Goal: Task Accomplishment & Management: Manage account settings

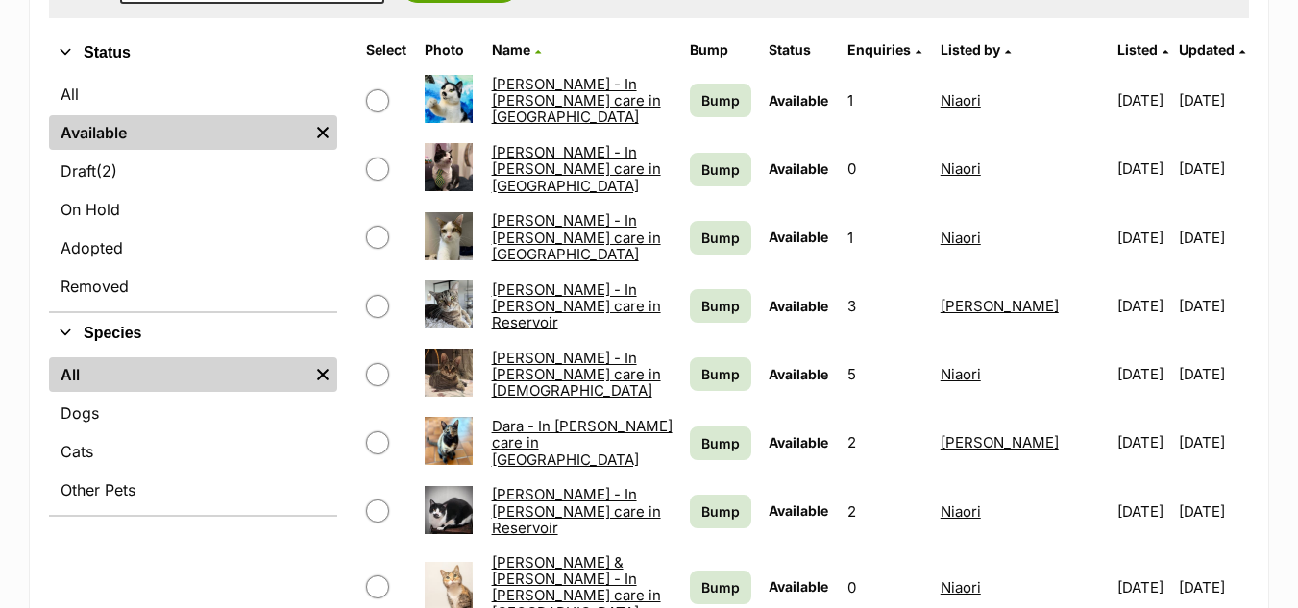
scroll to position [487, 0]
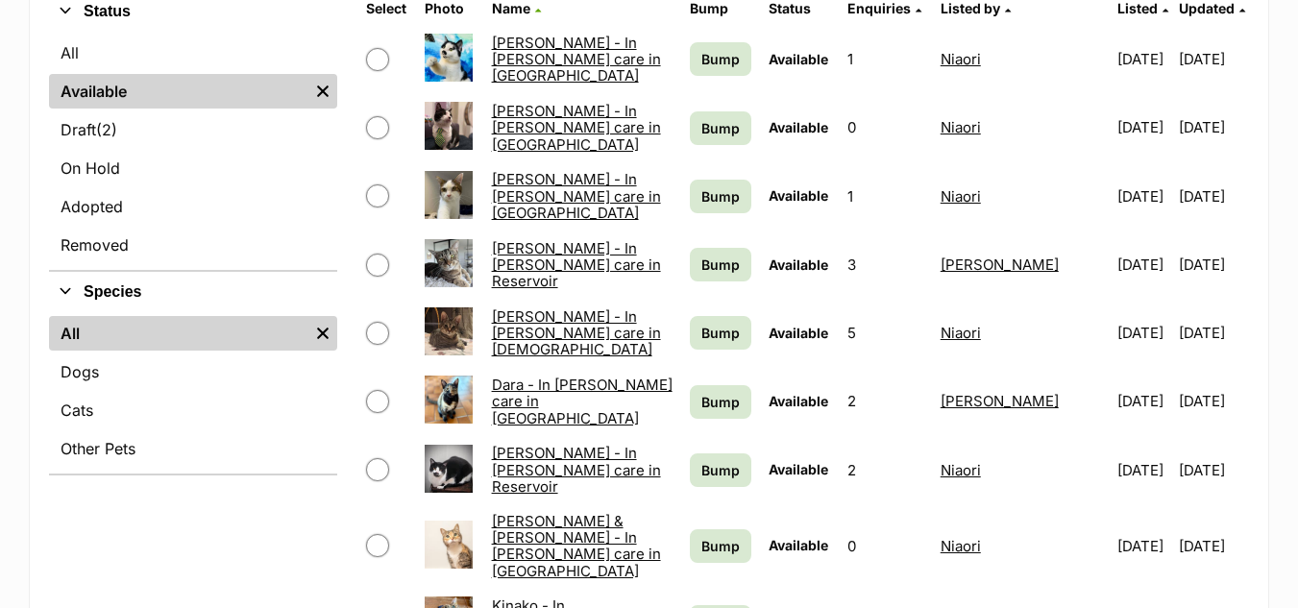
click at [503, 259] on link "Cora - In foster care in Reservoir" at bounding box center [576, 265] width 169 height 52
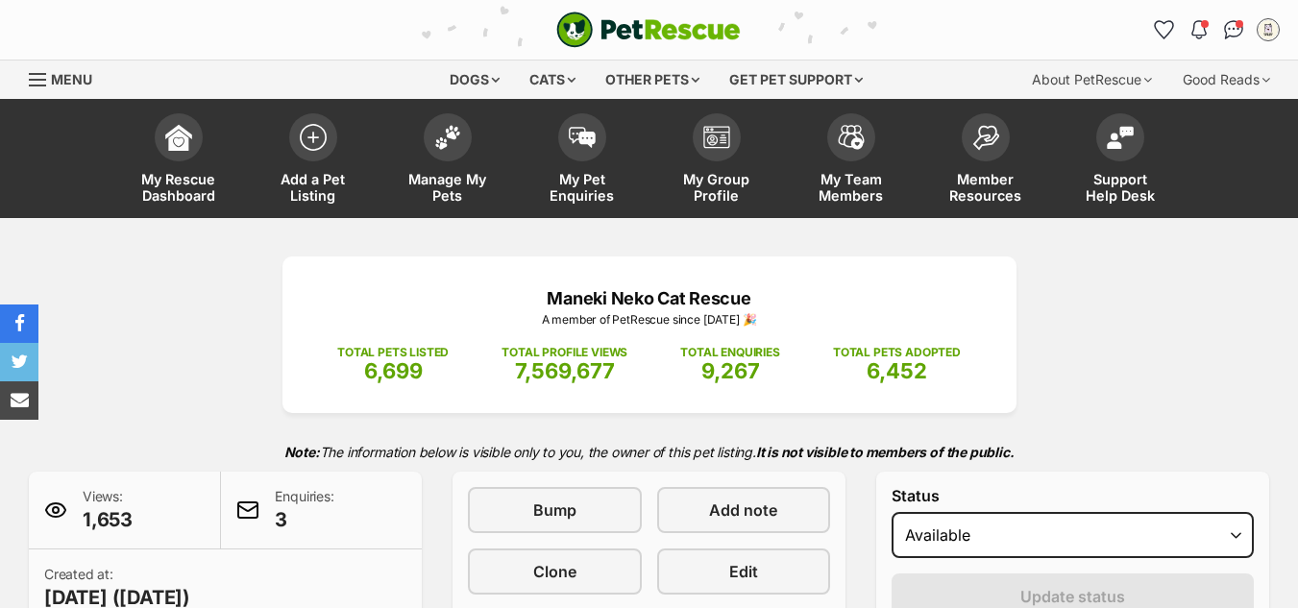
select select "rehomed"
click at [892, 512] on select "Draft - not available as listing has enquires Available On hold Adopted" at bounding box center [1073, 535] width 362 height 46
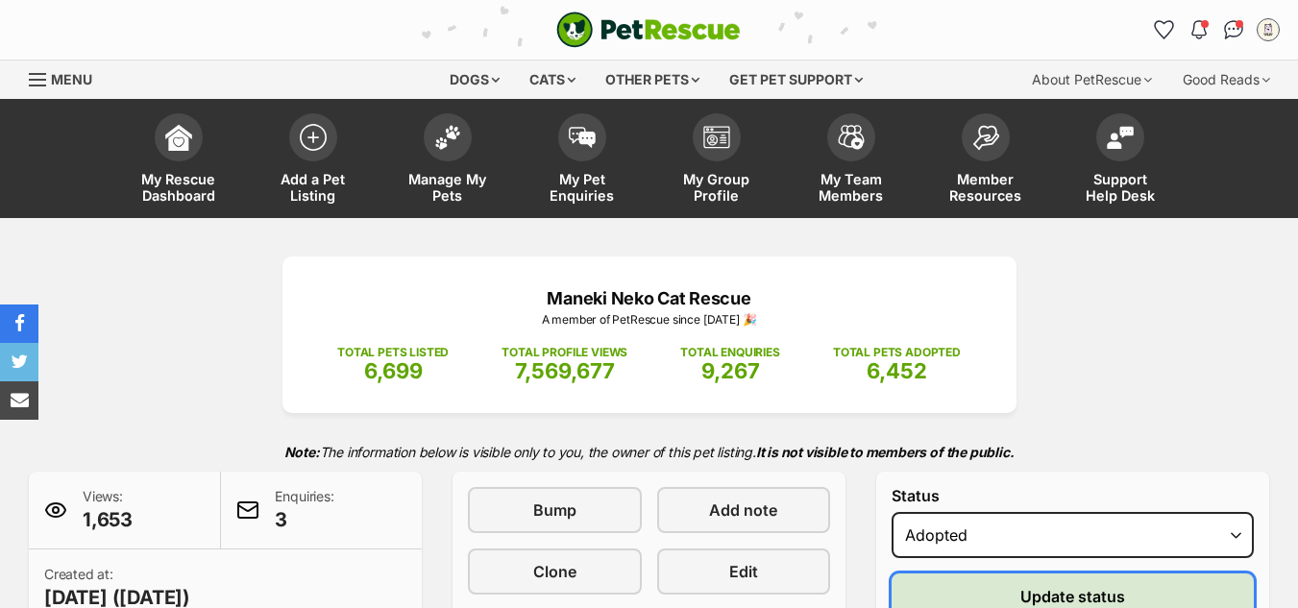
click at [995, 599] on button "Update status" at bounding box center [1073, 597] width 362 height 46
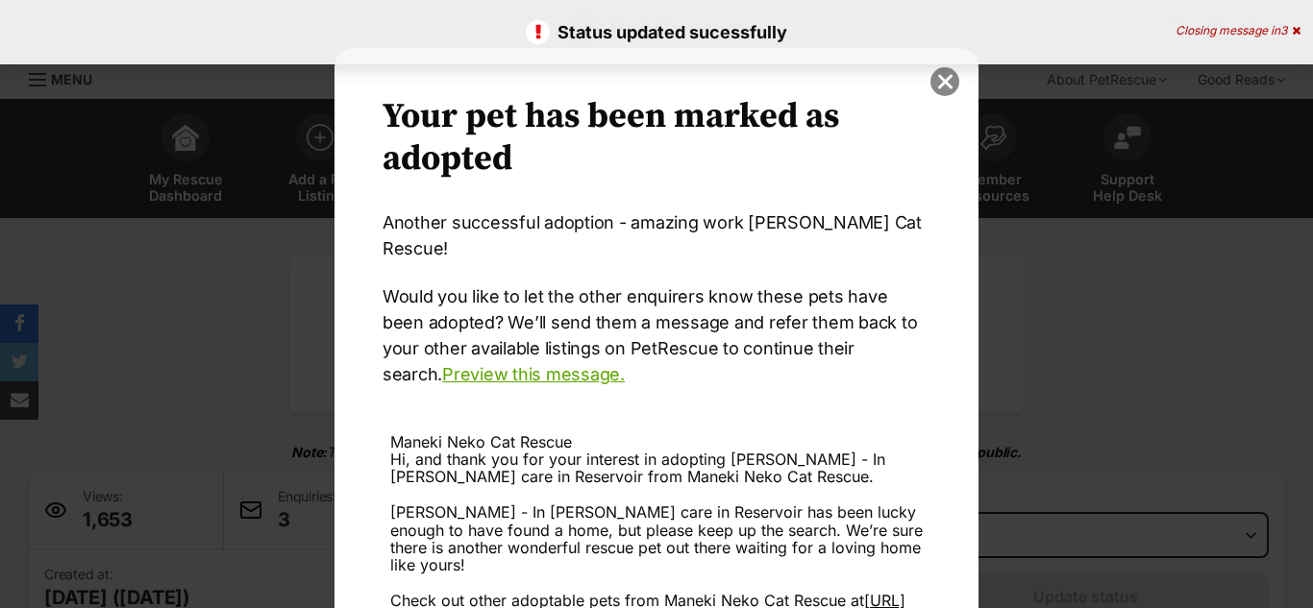
click at [938, 87] on button "close" at bounding box center [944, 81] width 29 height 29
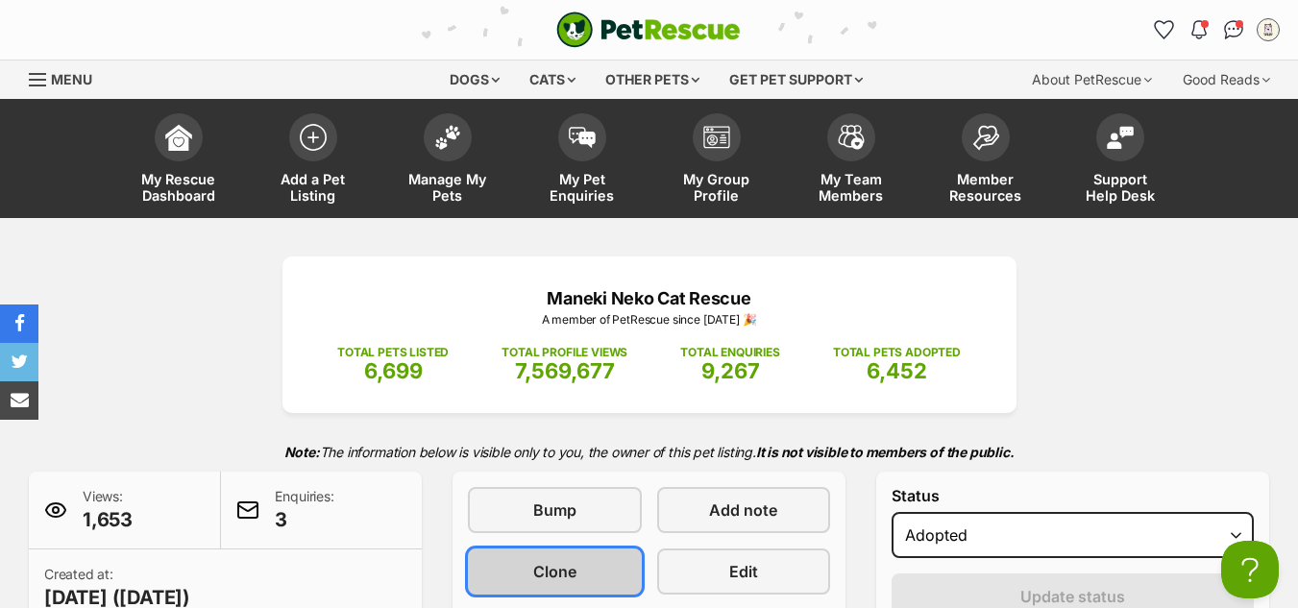
click at [545, 576] on span "Clone" at bounding box center [554, 571] width 43 height 23
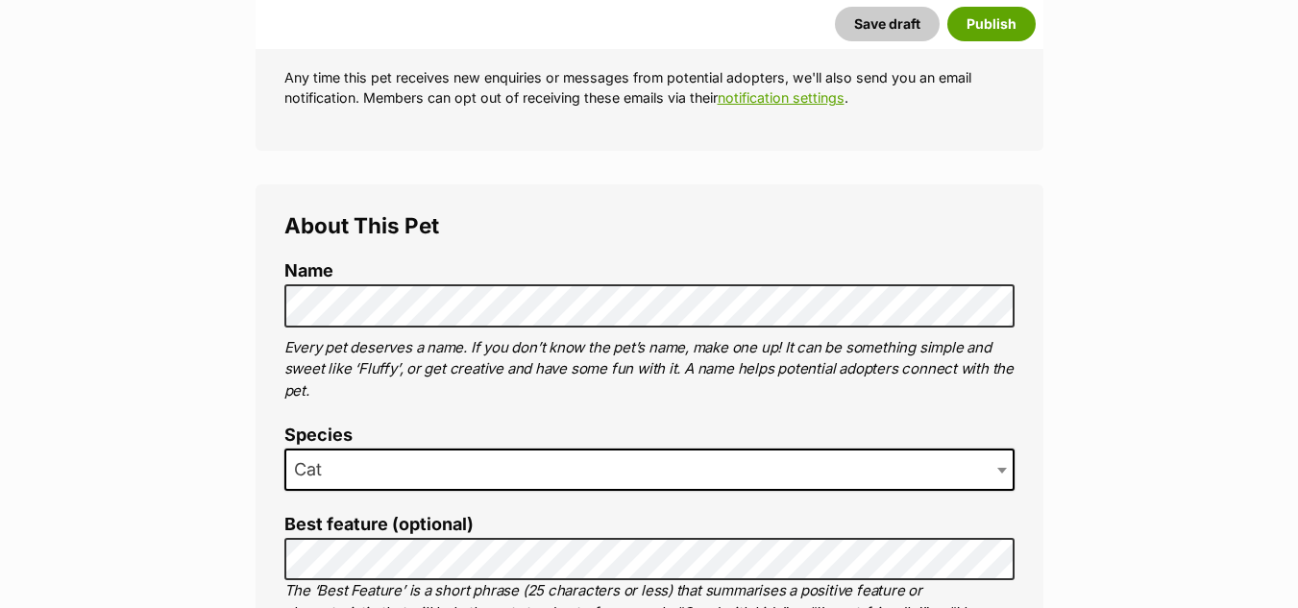
scroll to position [671, 0]
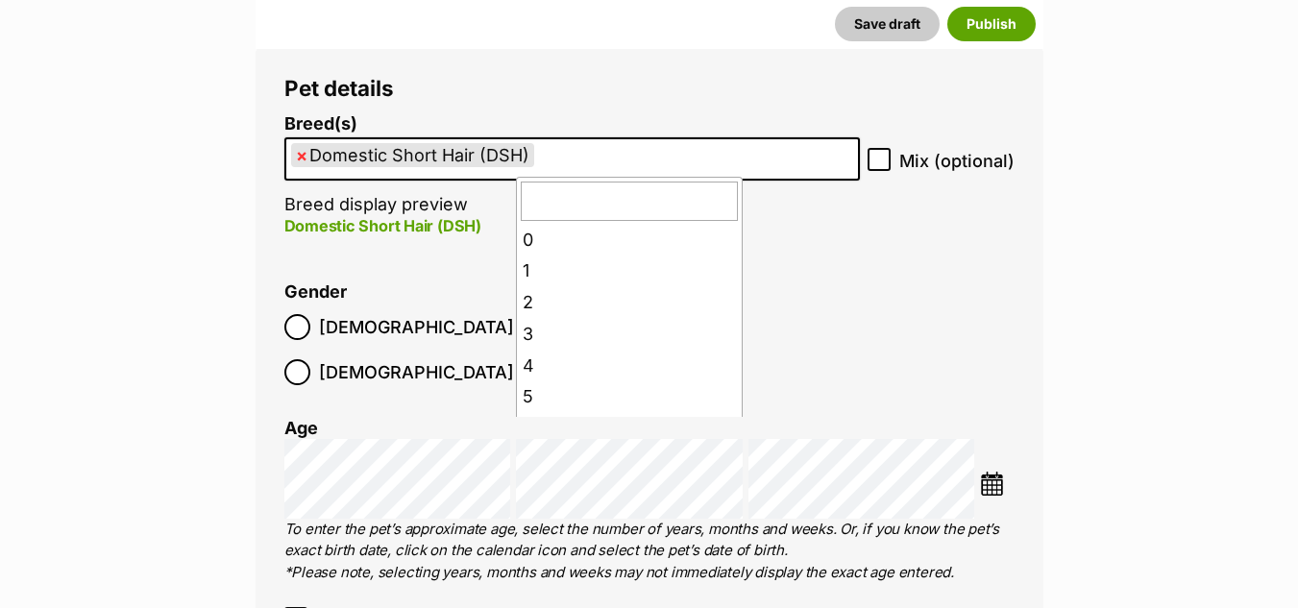
scroll to position [141, 0]
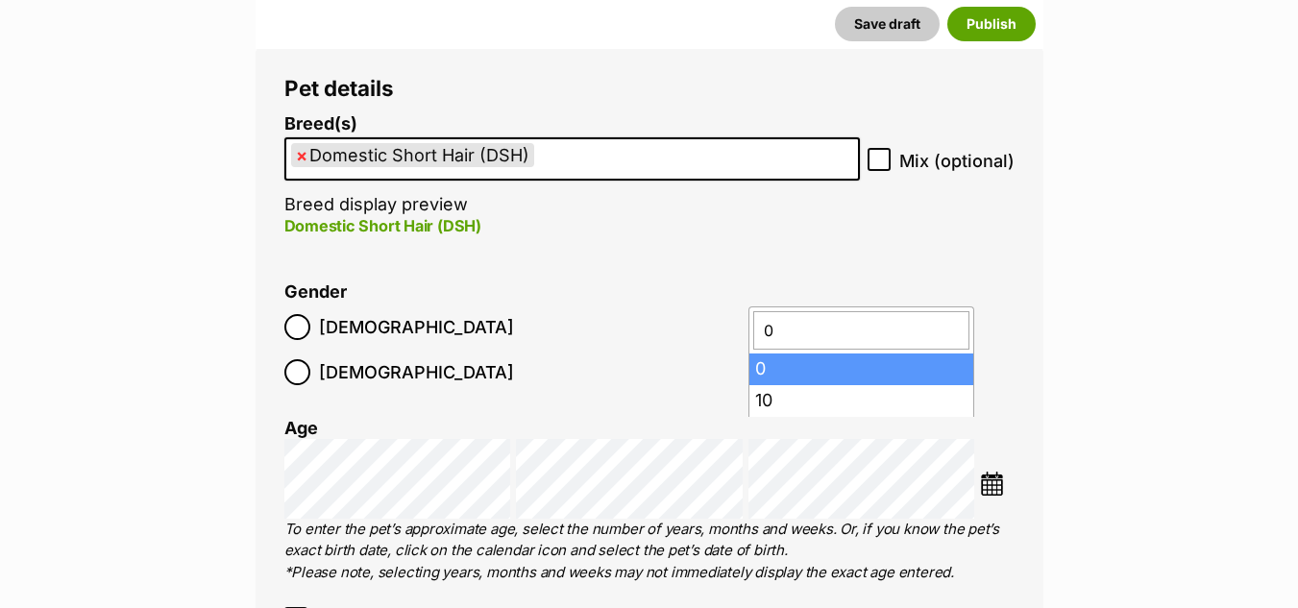
type input "0"
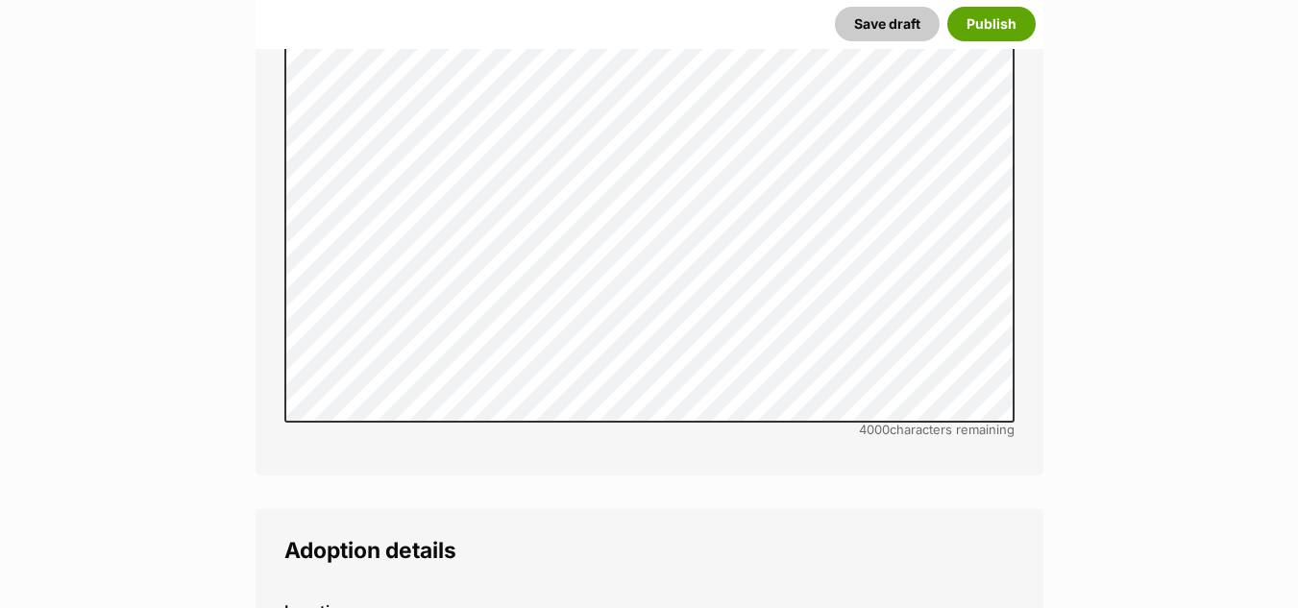
scroll to position [4455, 0]
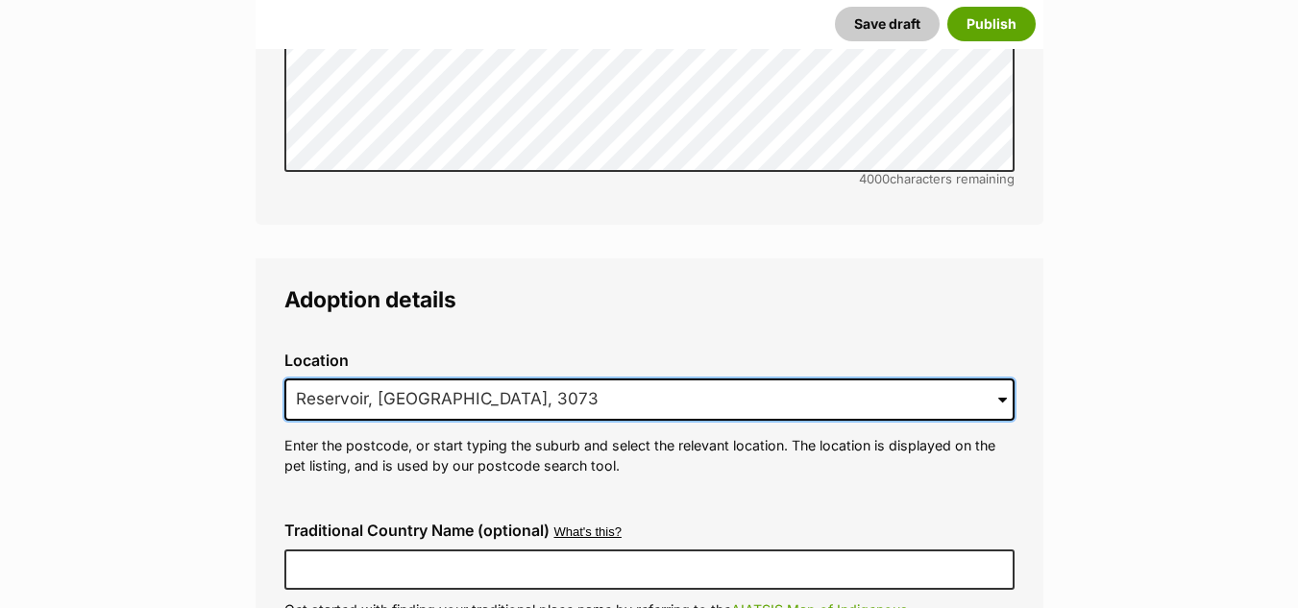
drag, startPoint x: 472, startPoint y: 362, endPoint x: 227, endPoint y: 339, distance: 246.2
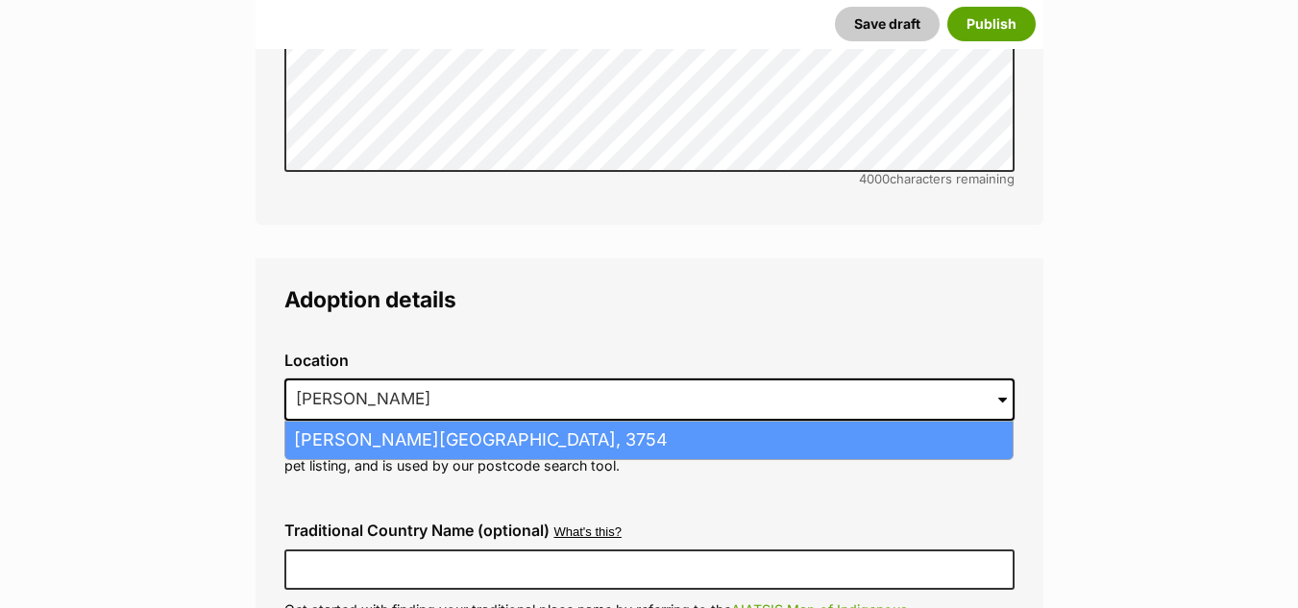
click at [327, 422] on li "Doreen, Victoria, 3754" at bounding box center [649, 440] width 728 height 37
type input "Doreen, Victoria, 3754"
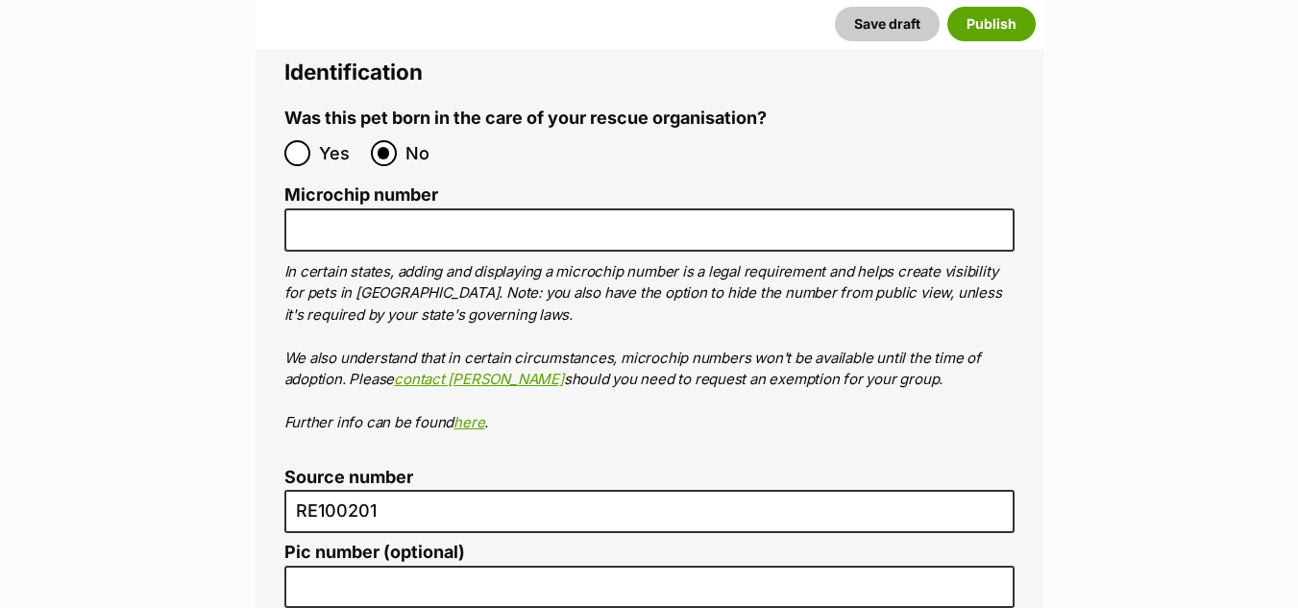
scroll to position [6631, 0]
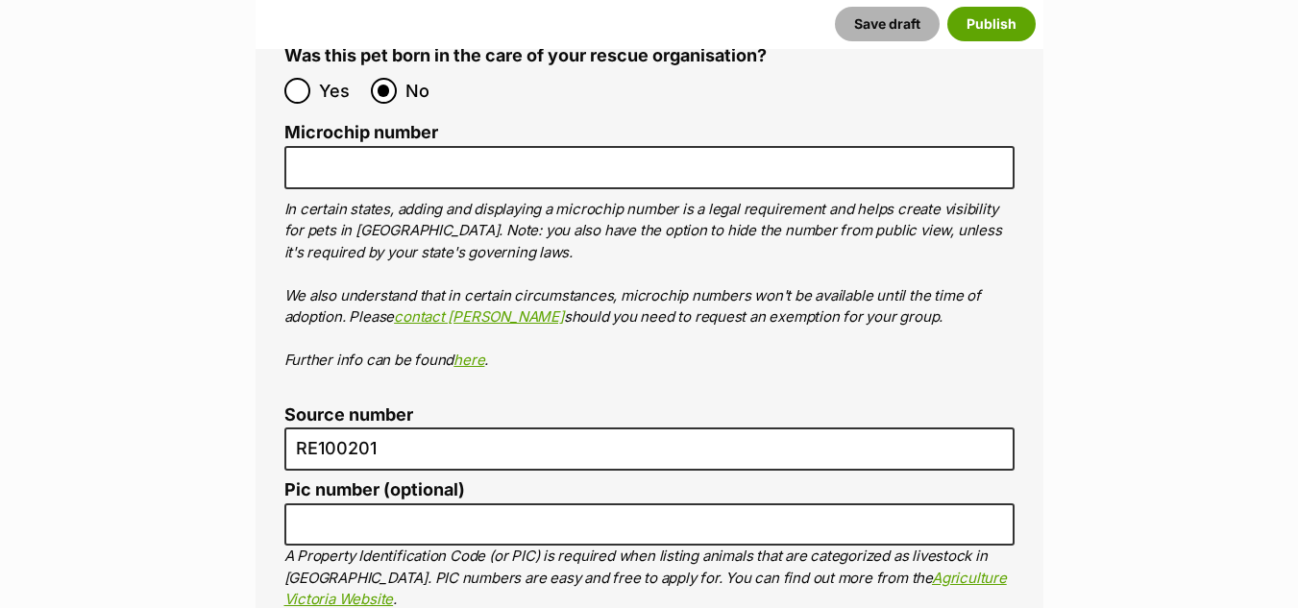
click at [894, 30] on button "Save draft" at bounding box center [887, 24] width 105 height 35
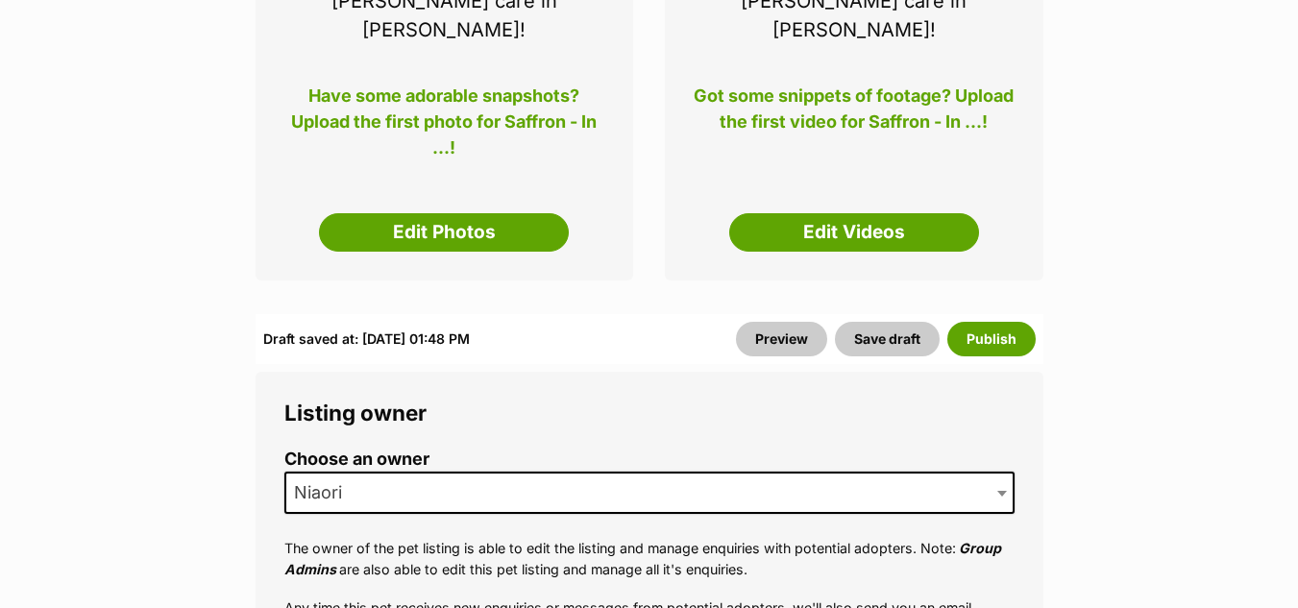
scroll to position [605, 0]
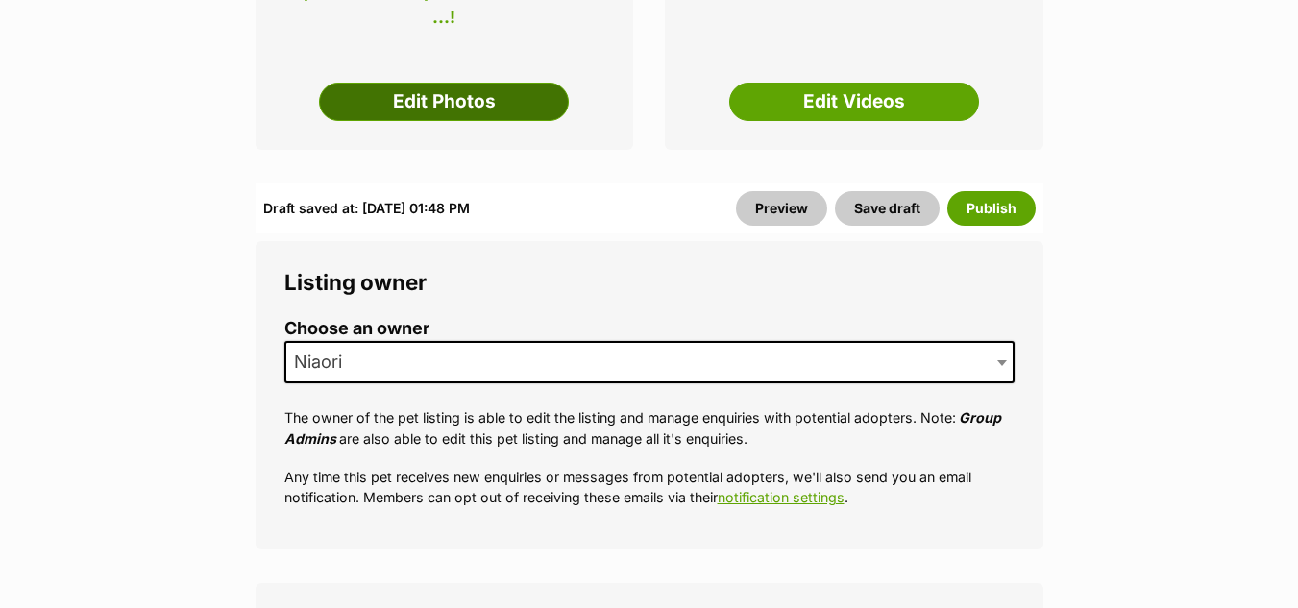
click at [468, 83] on link "Edit Photos" at bounding box center [444, 102] width 250 height 38
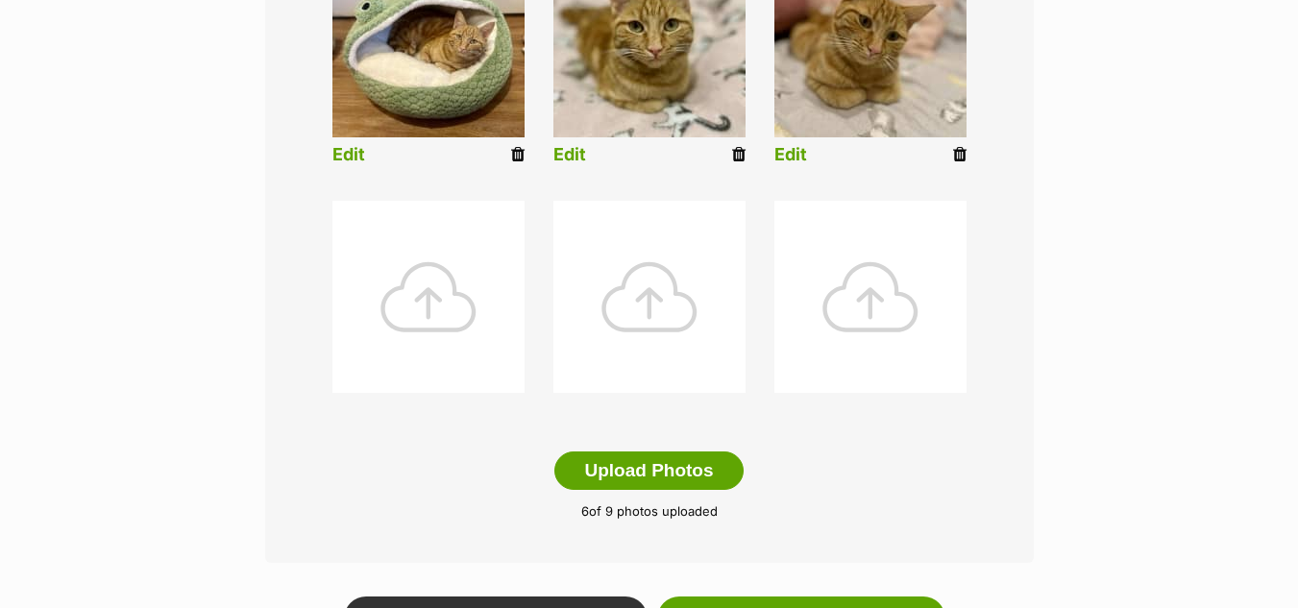
scroll to position [934, 0]
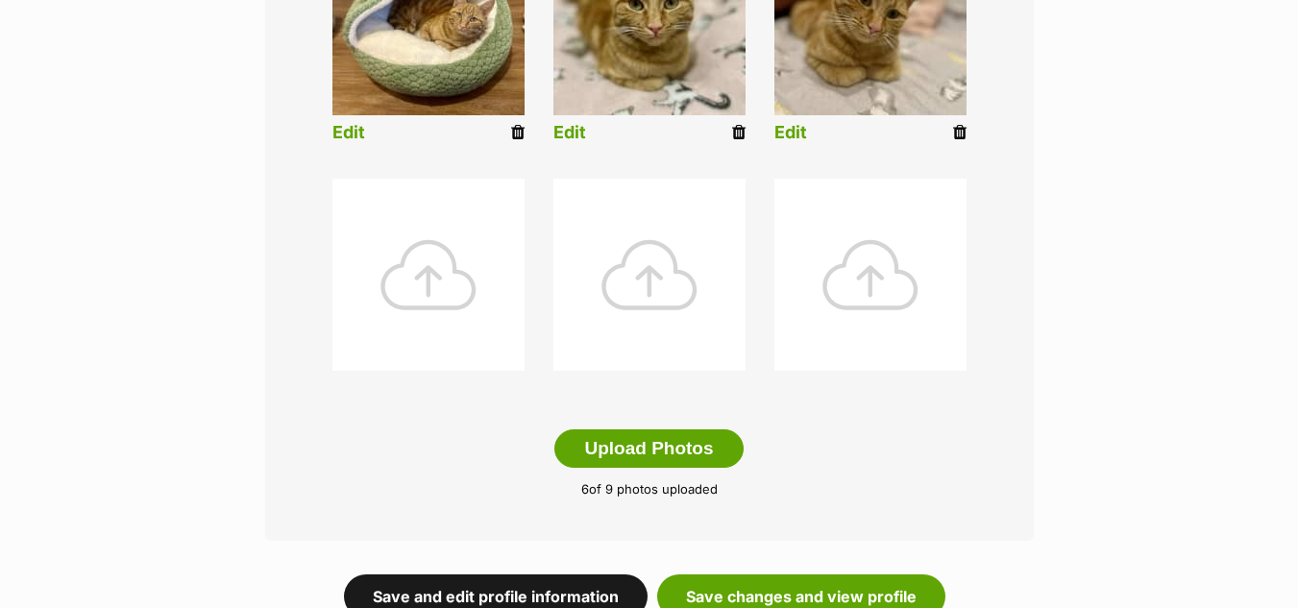
click at [505, 575] on link "Save and edit profile information" at bounding box center [496, 597] width 304 height 44
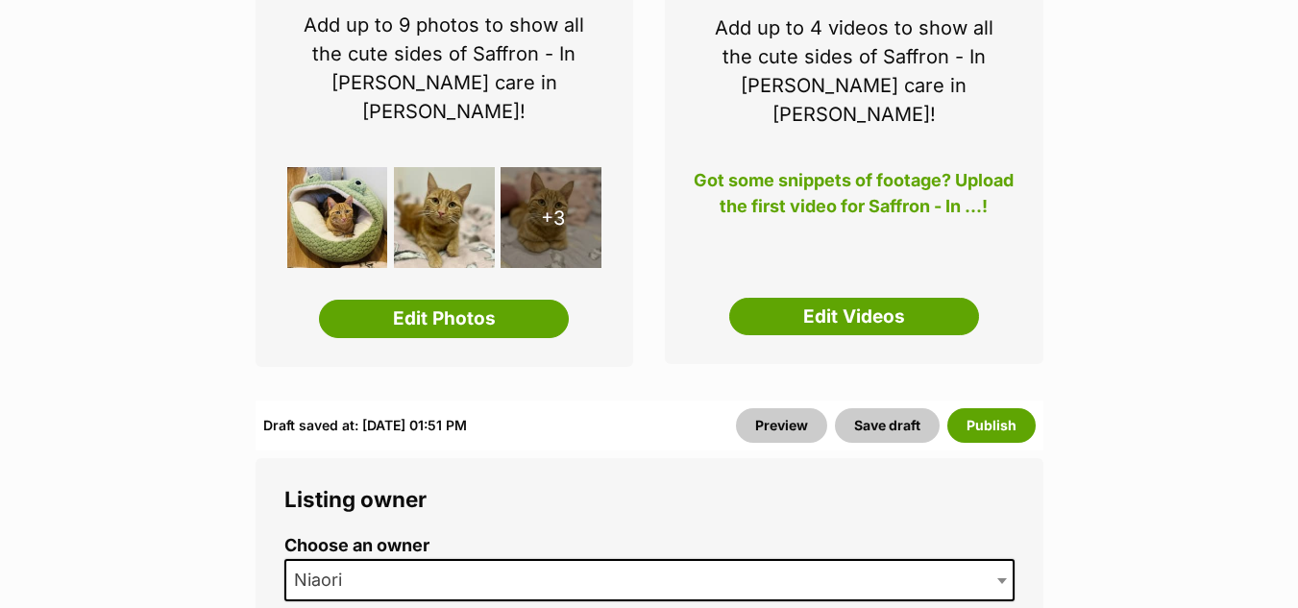
scroll to position [442, 0]
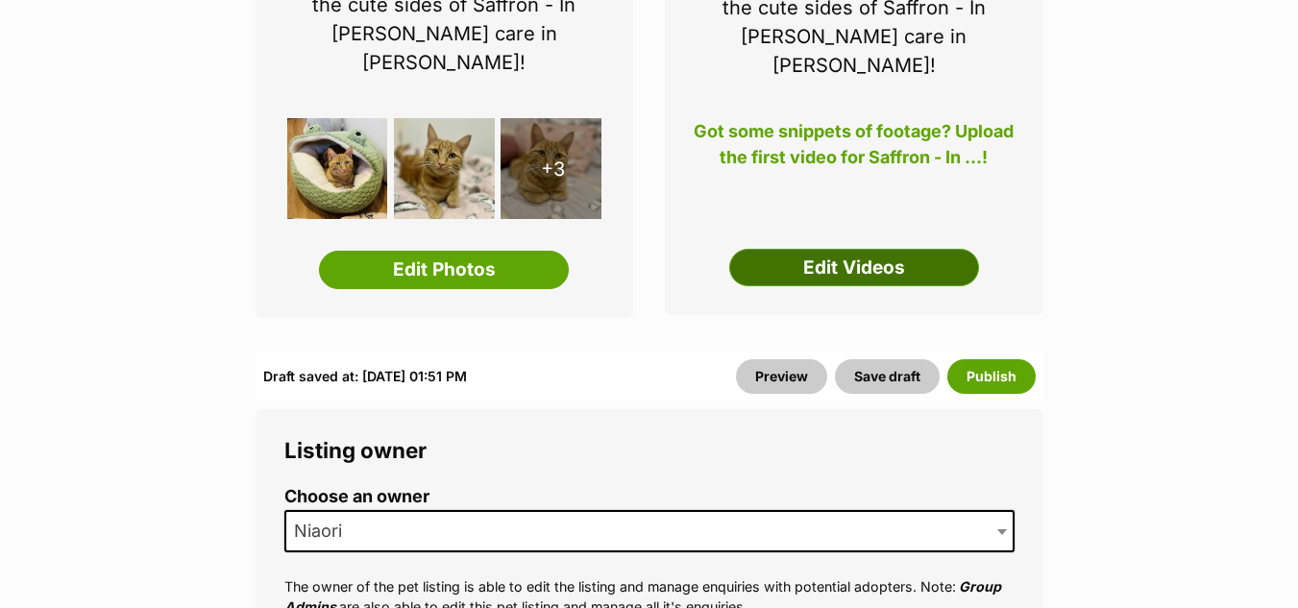
click at [873, 249] on link "Edit Videos" at bounding box center [854, 268] width 250 height 38
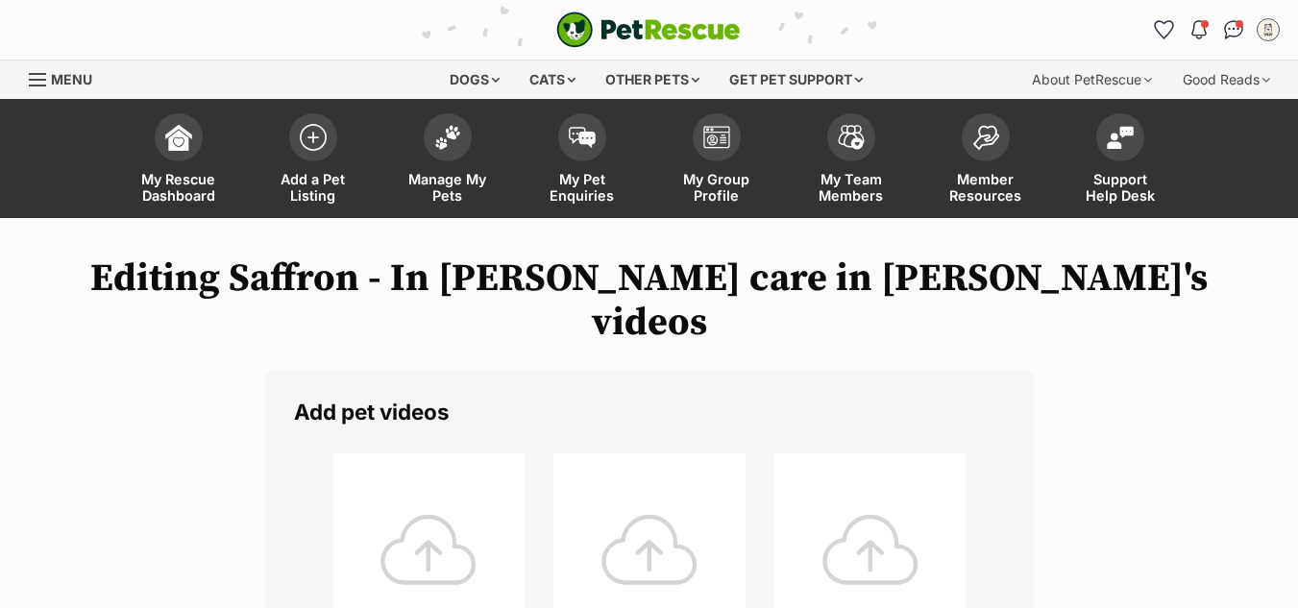
click at [421, 511] on div at bounding box center [429, 550] width 192 height 192
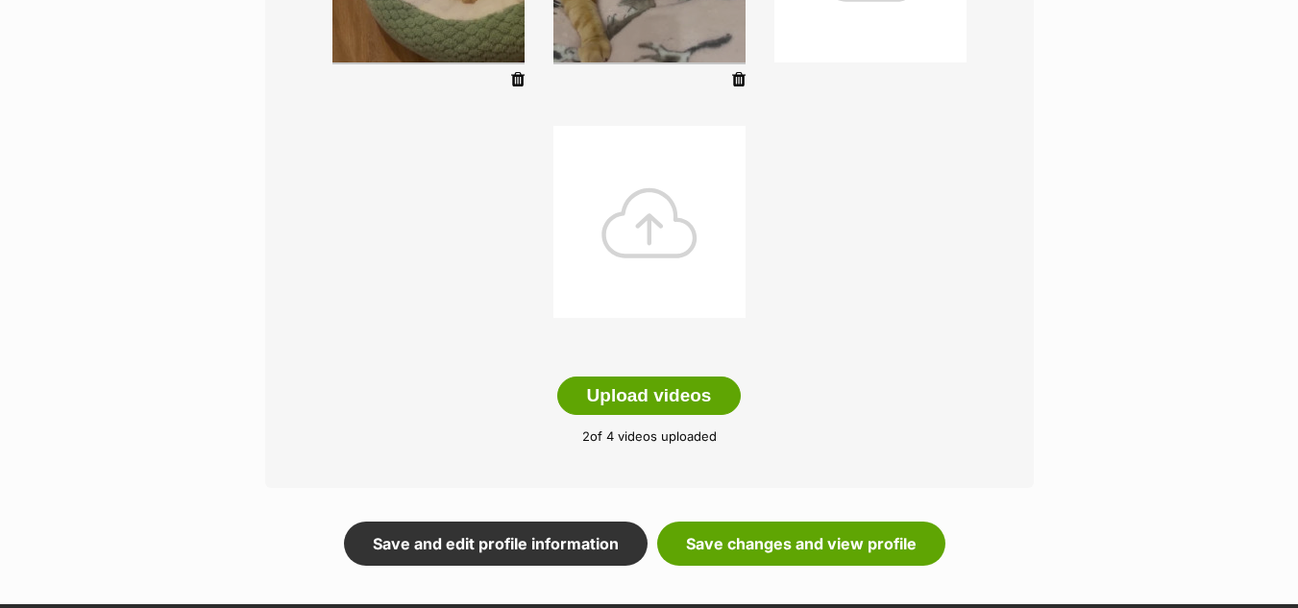
scroll to position [634, 0]
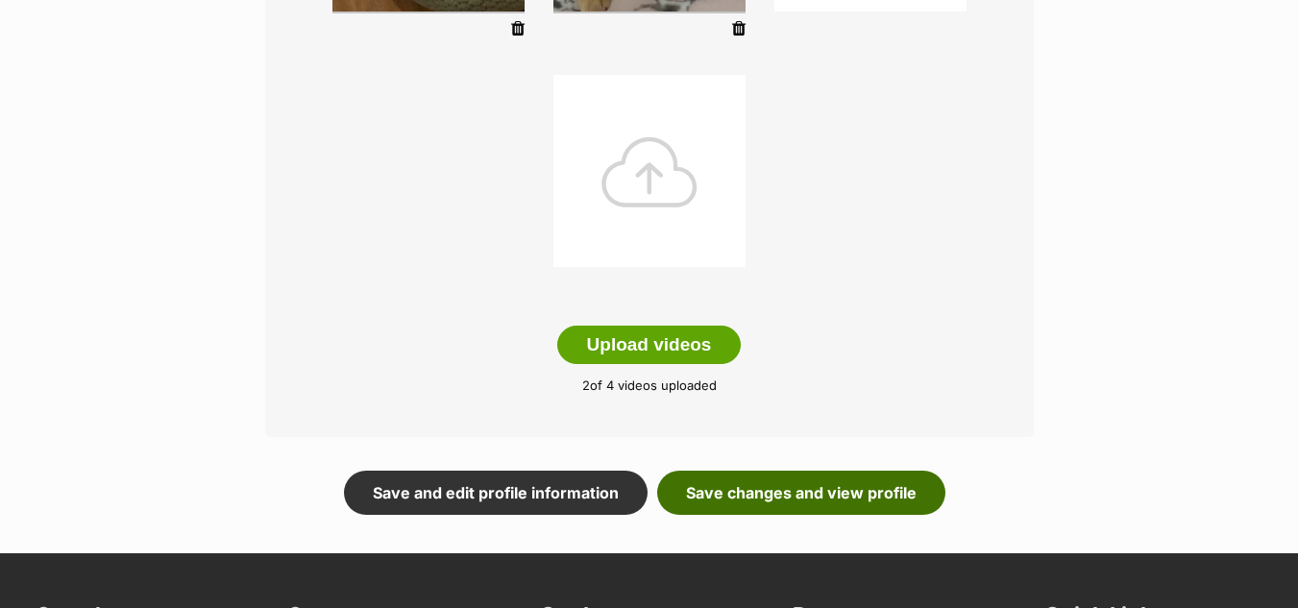
click at [776, 471] on link "Save changes and view profile" at bounding box center [801, 493] width 288 height 44
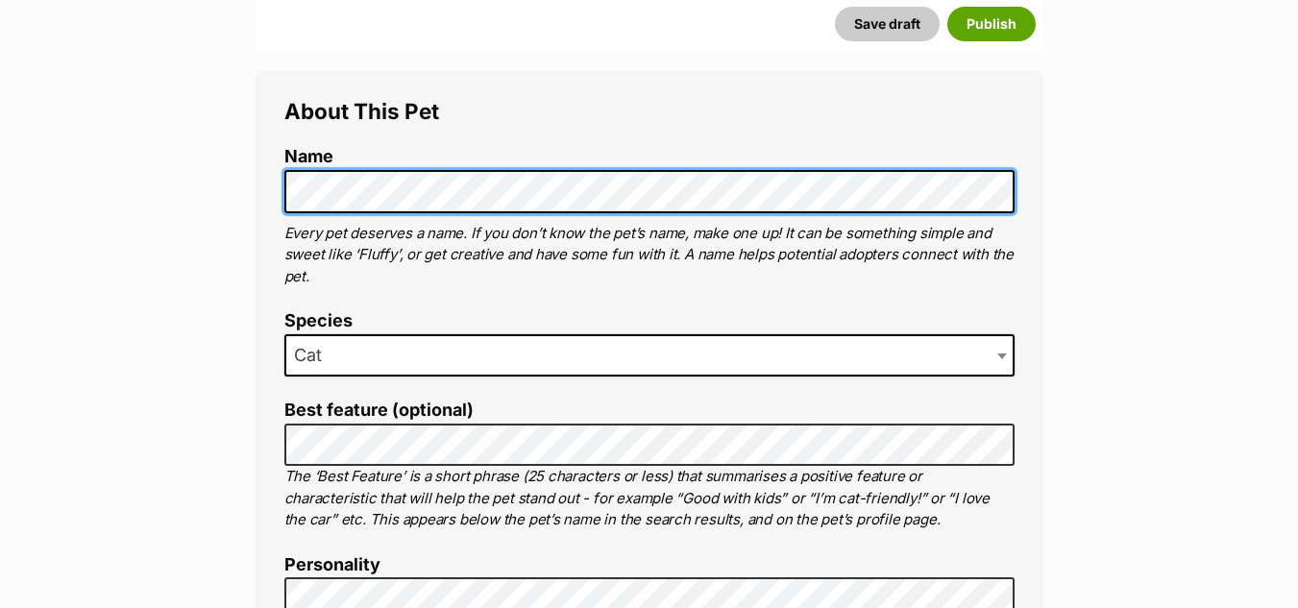
scroll to position [720, 0]
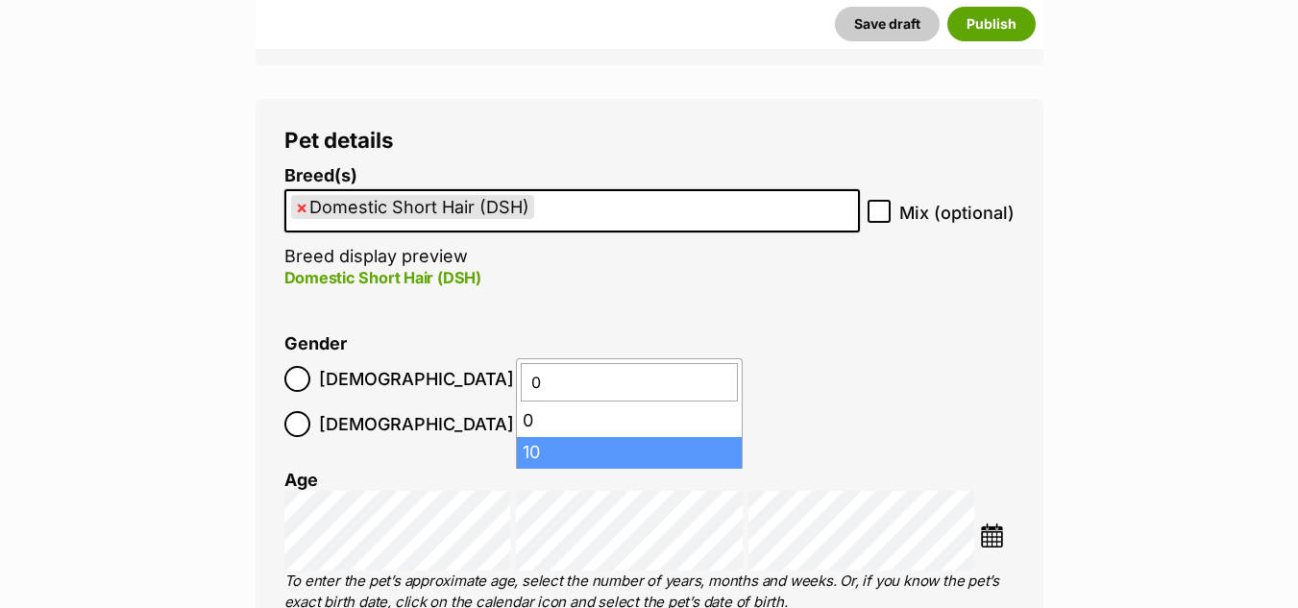
scroll to position [0, 0]
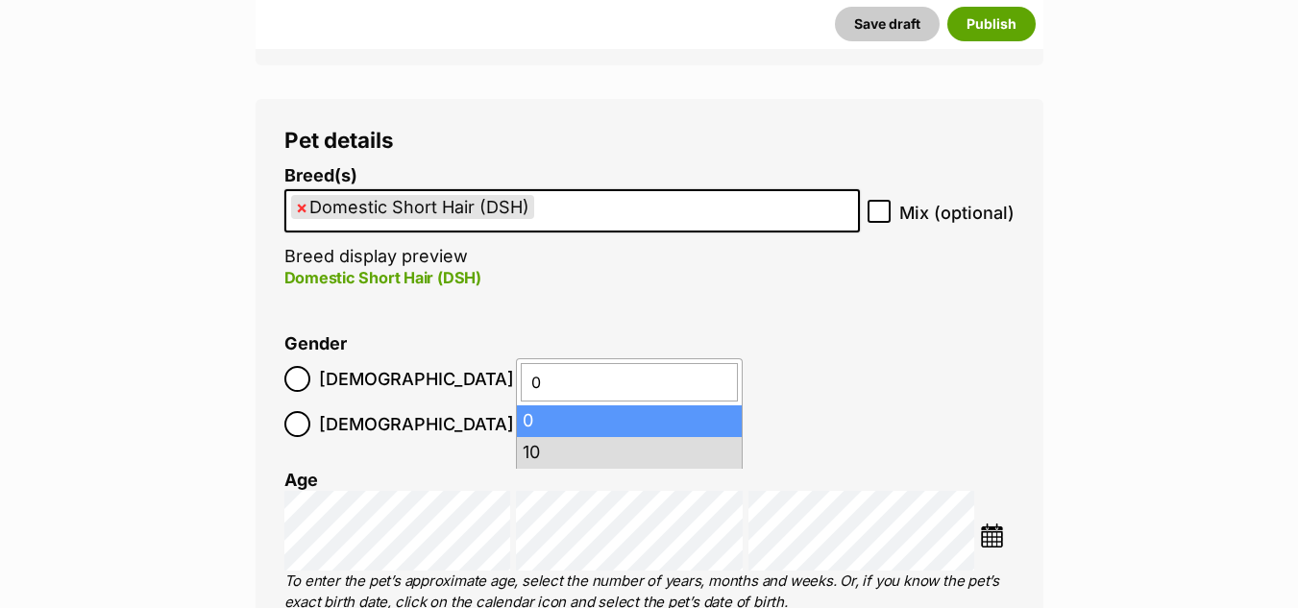
type input "0"
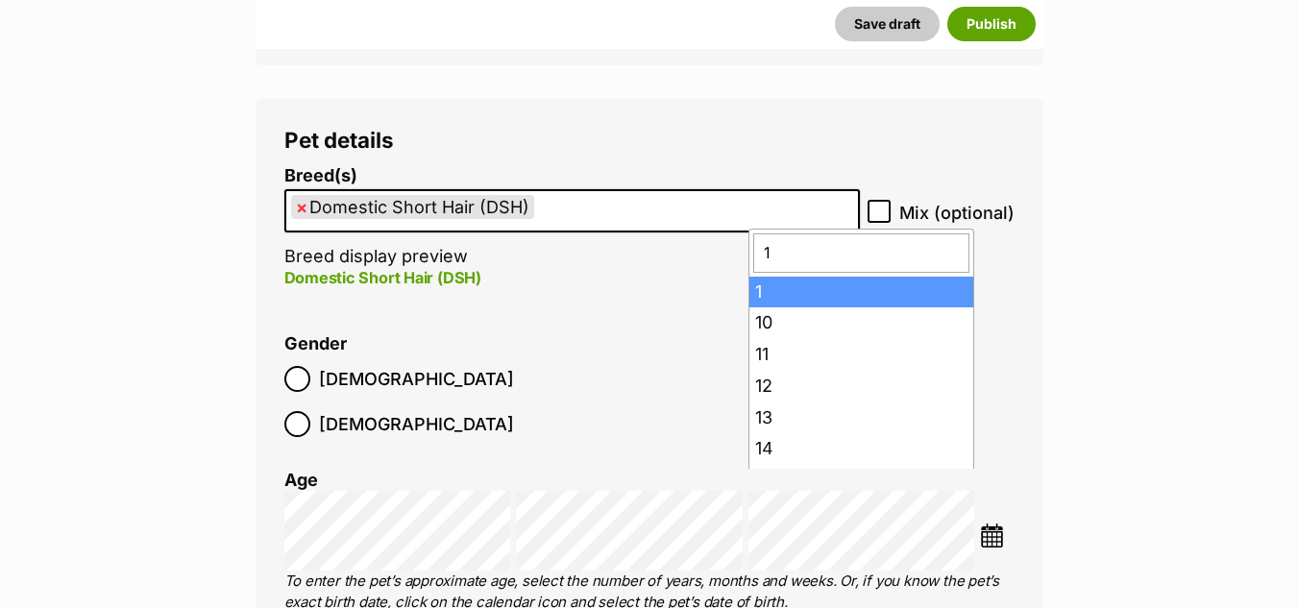
type input "18"
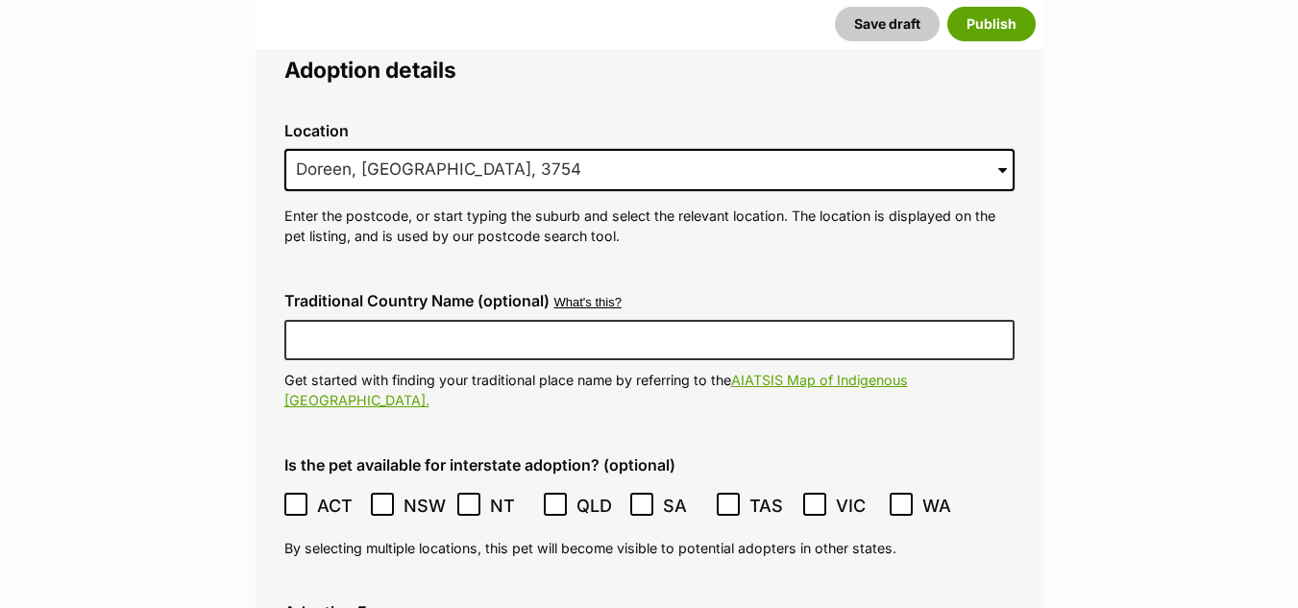
scroll to position [4998, 0]
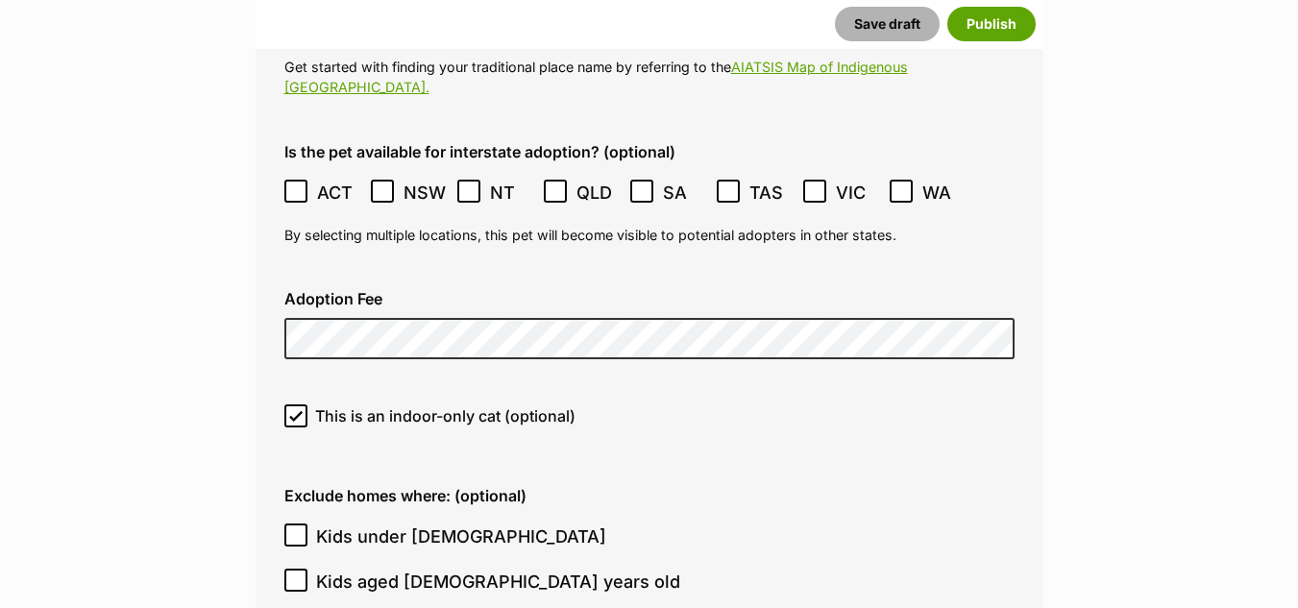
click at [901, 31] on button "Save draft" at bounding box center [887, 24] width 105 height 35
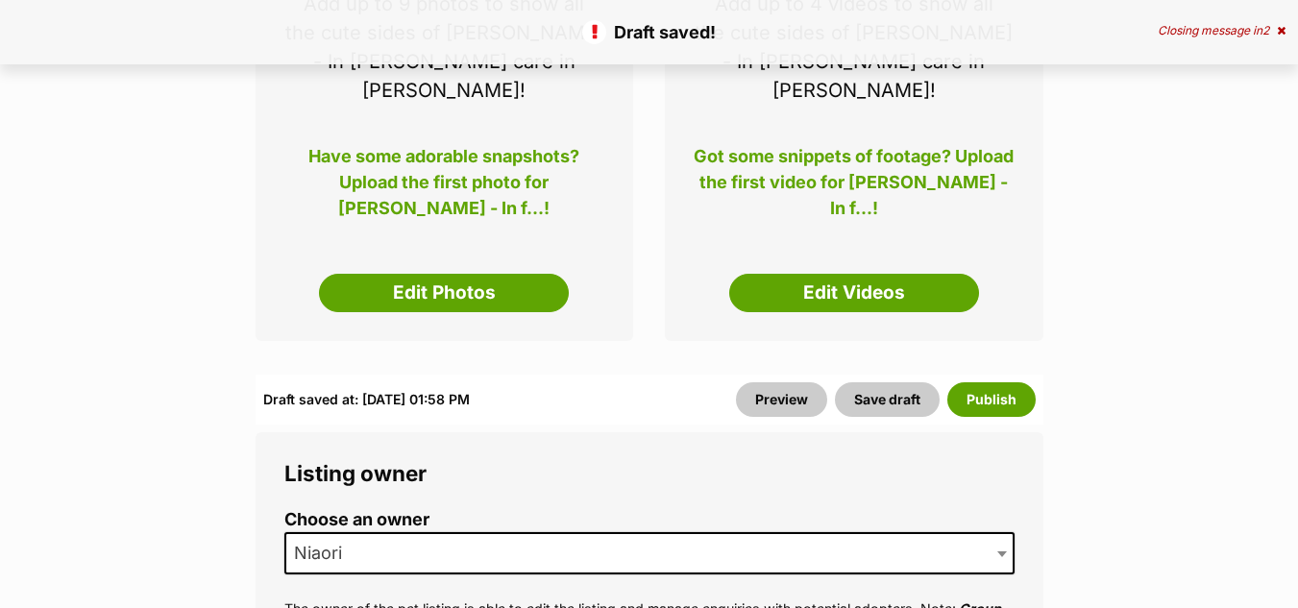
scroll to position [458, 0]
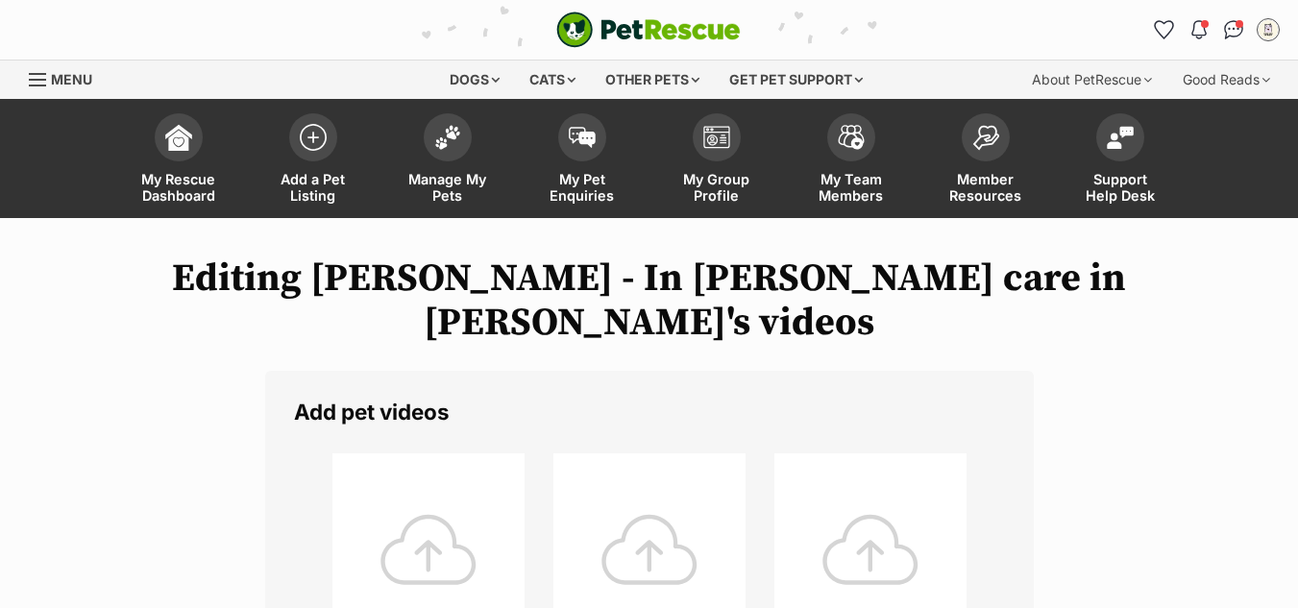
click at [435, 523] on div at bounding box center [429, 550] width 192 height 192
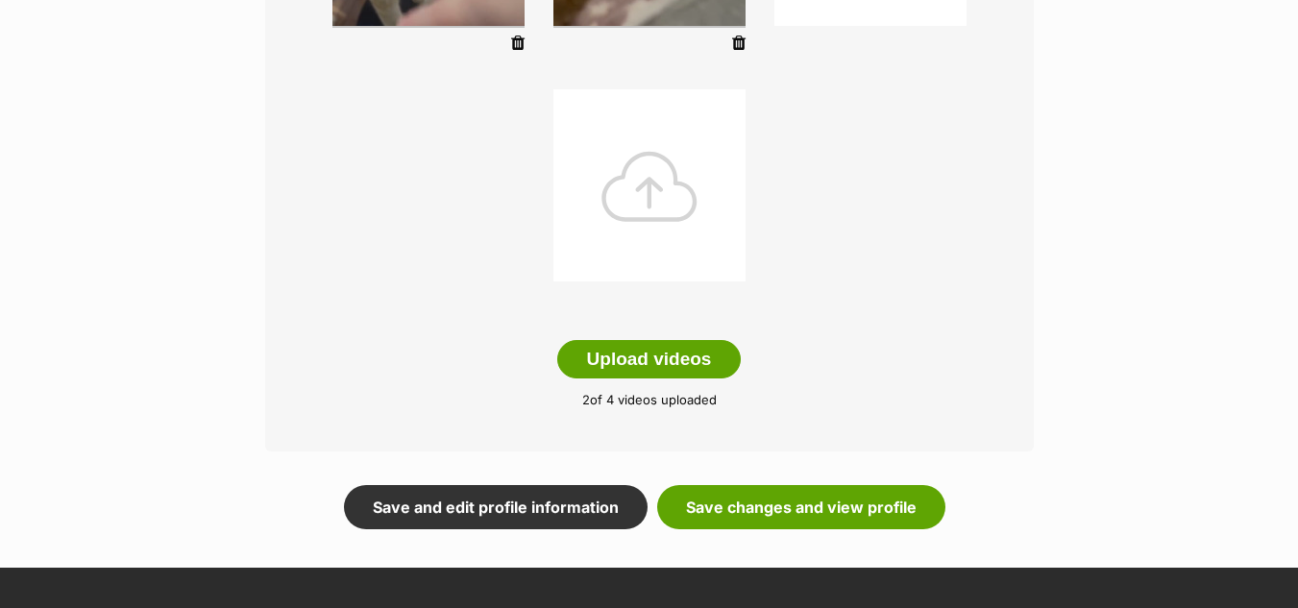
scroll to position [624, 0]
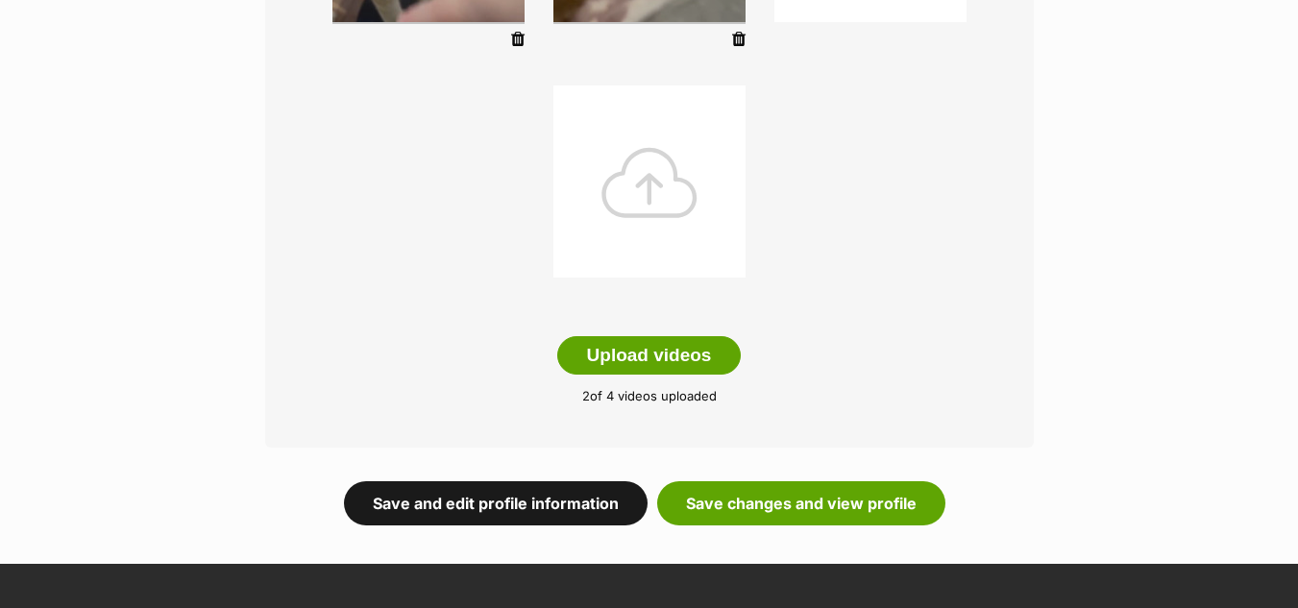
click at [411, 482] on link "Save and edit profile information" at bounding box center [496, 504] width 304 height 44
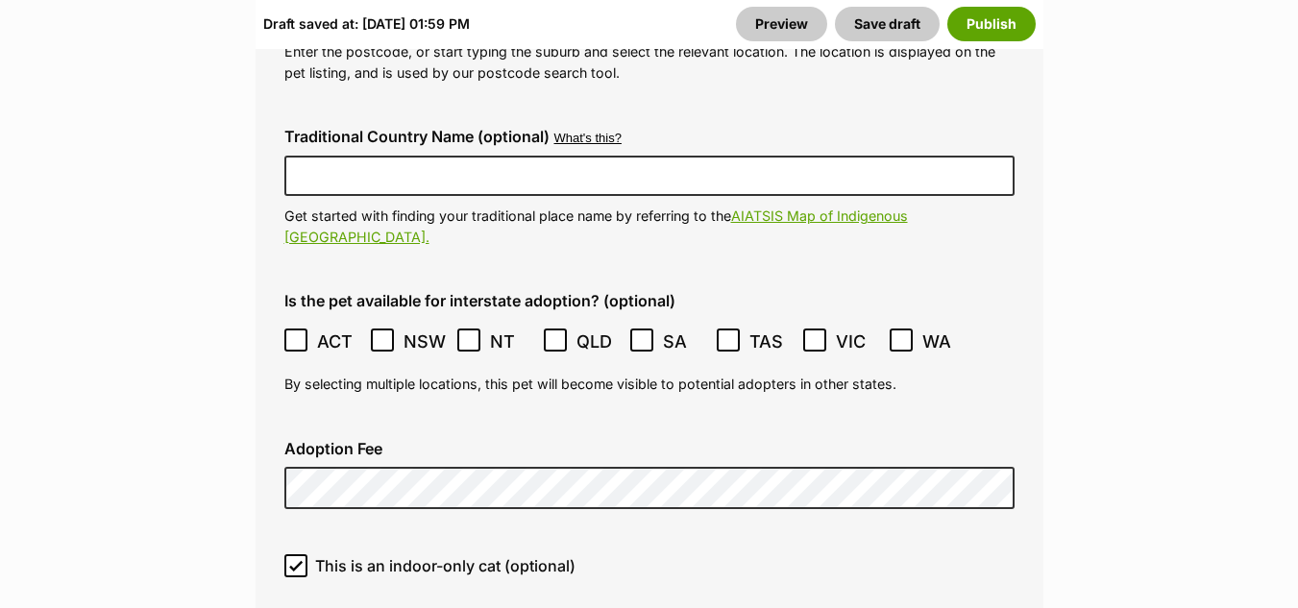
scroll to position [5404, 0]
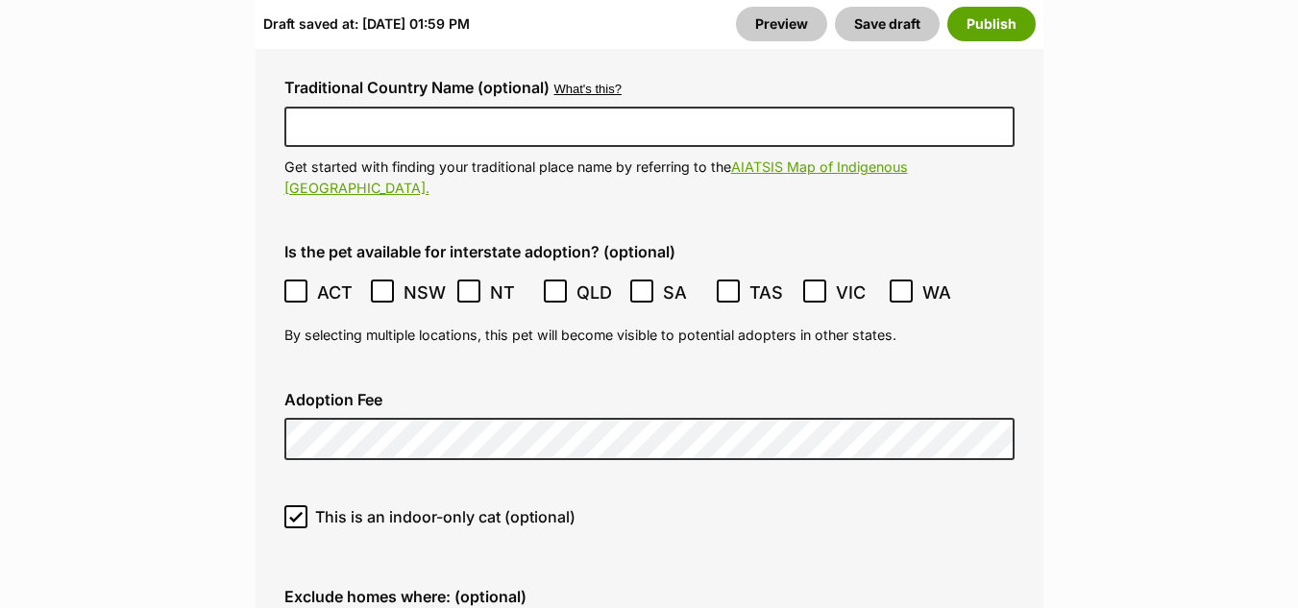
drag, startPoint x: 1311, startPoint y: 40, endPoint x: 1312, endPoint y: 358, distance: 318.1
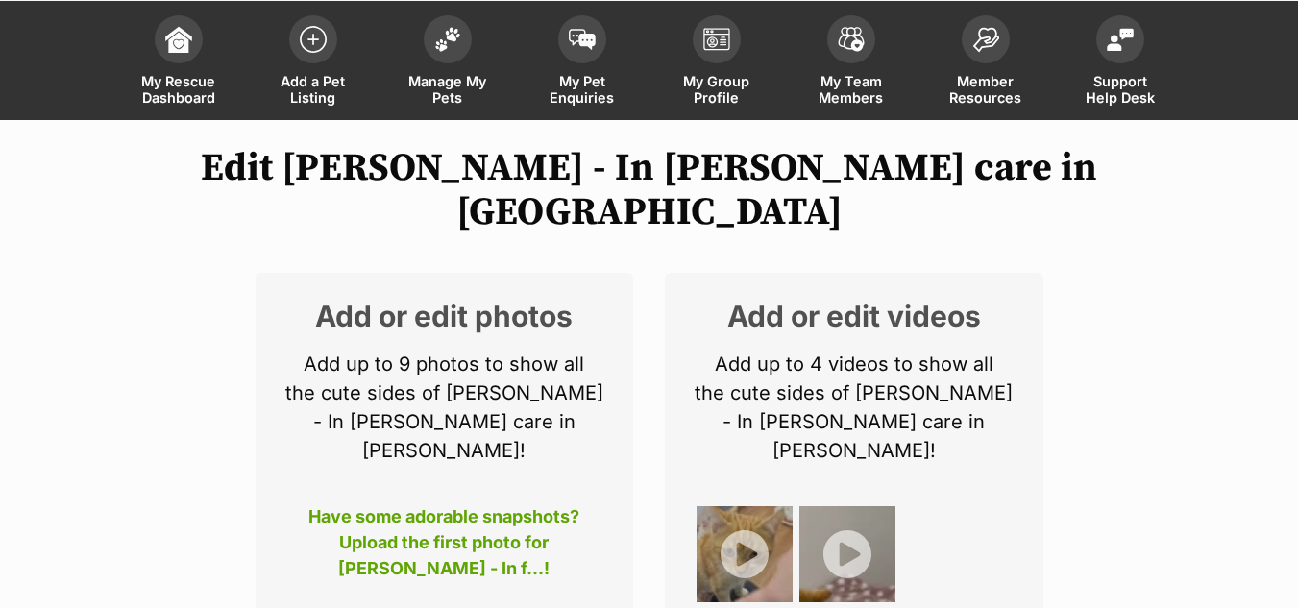
scroll to position [163, 0]
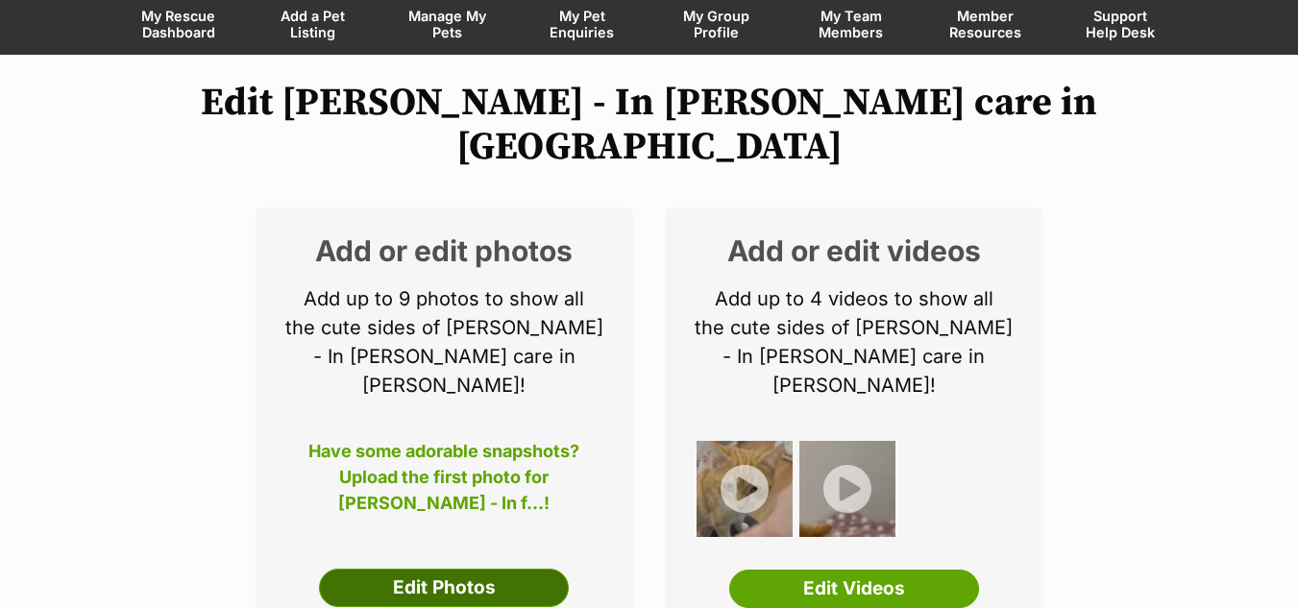
click at [439, 569] on link "Edit Photos" at bounding box center [444, 588] width 250 height 38
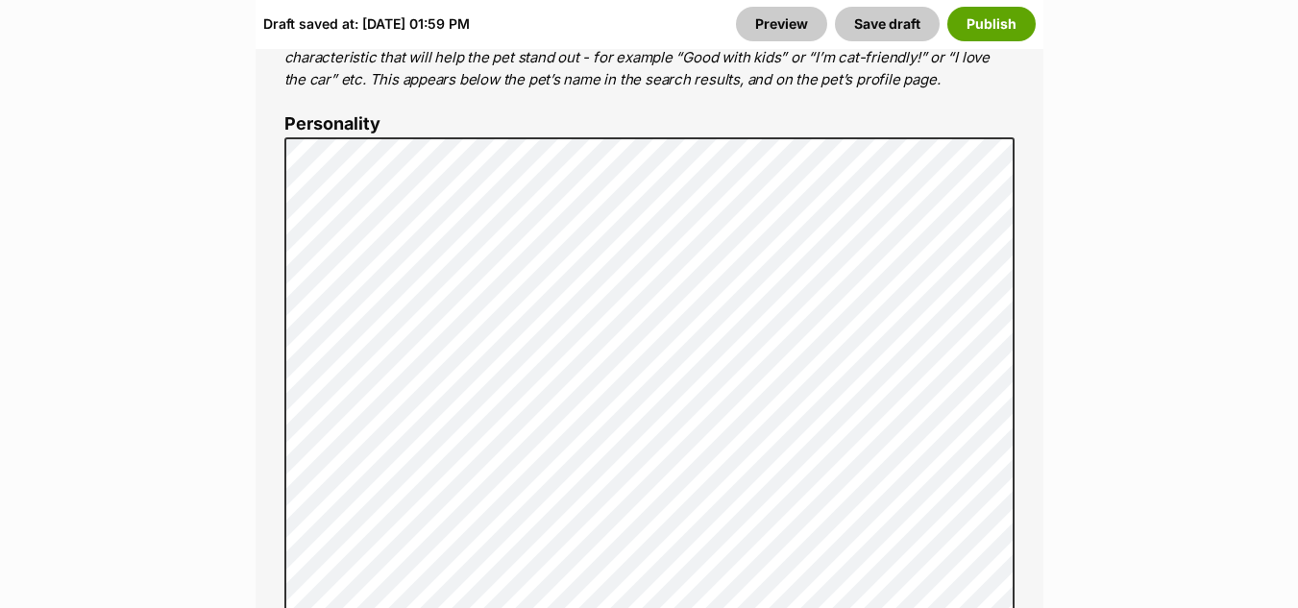
scroll to position [1884, 0]
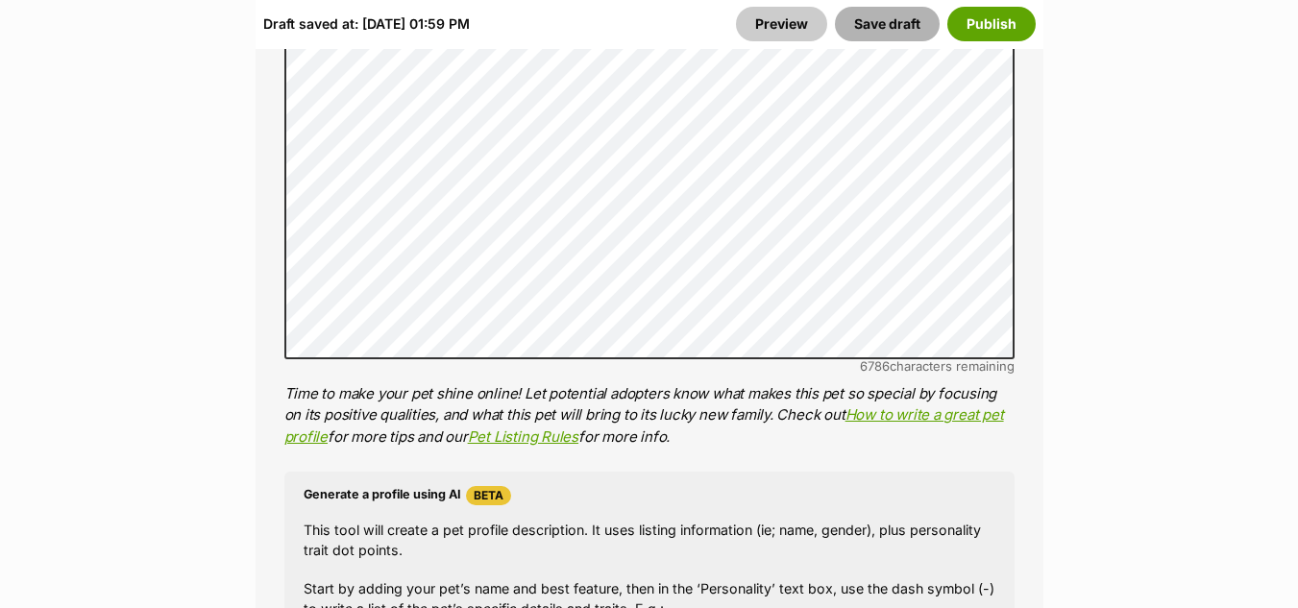
click at [880, 31] on button "Save draft" at bounding box center [887, 24] width 105 height 35
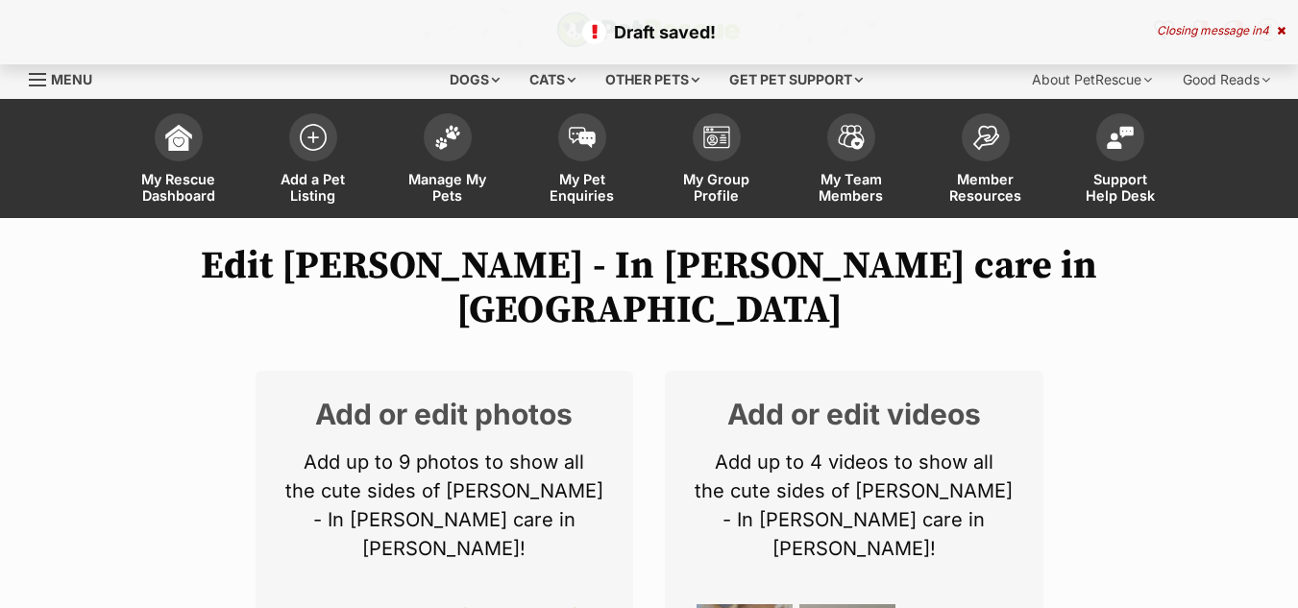
scroll to position [409, 0]
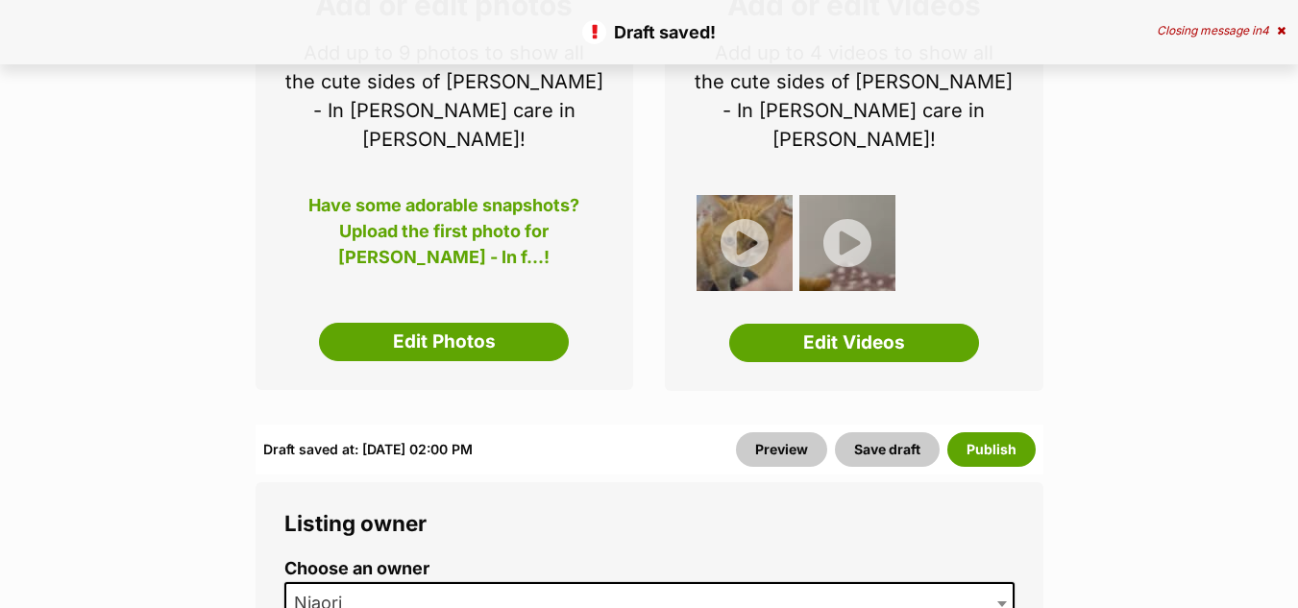
click at [433, 323] on link "Edit Photos" at bounding box center [444, 342] width 250 height 38
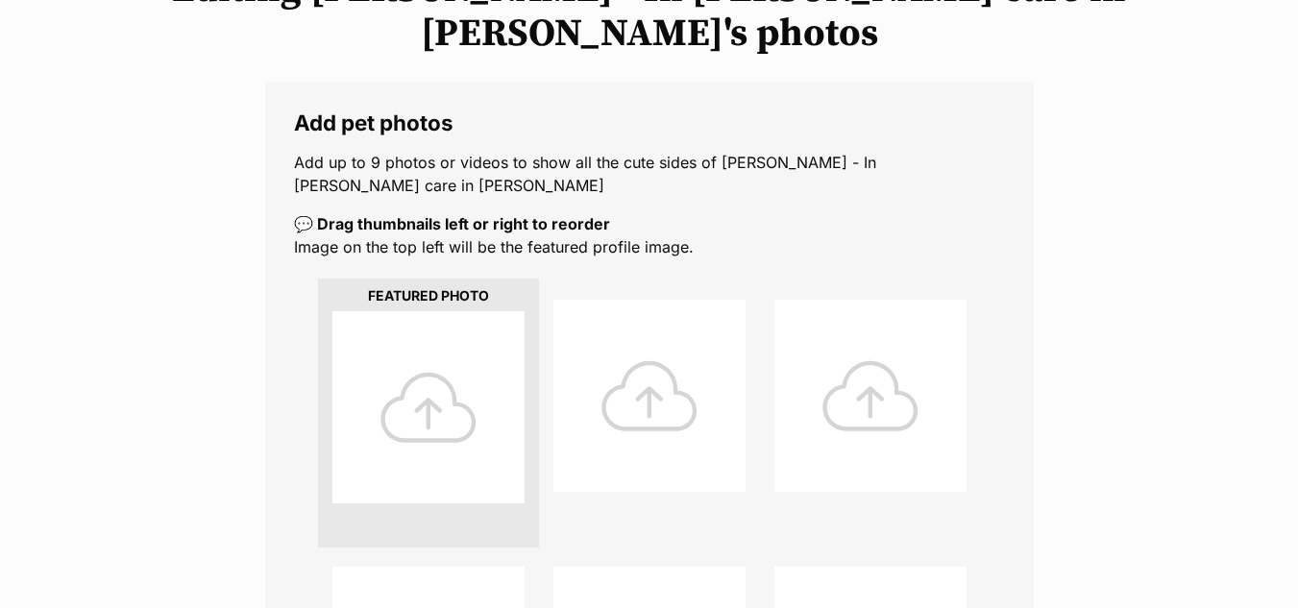
scroll to position [285, 0]
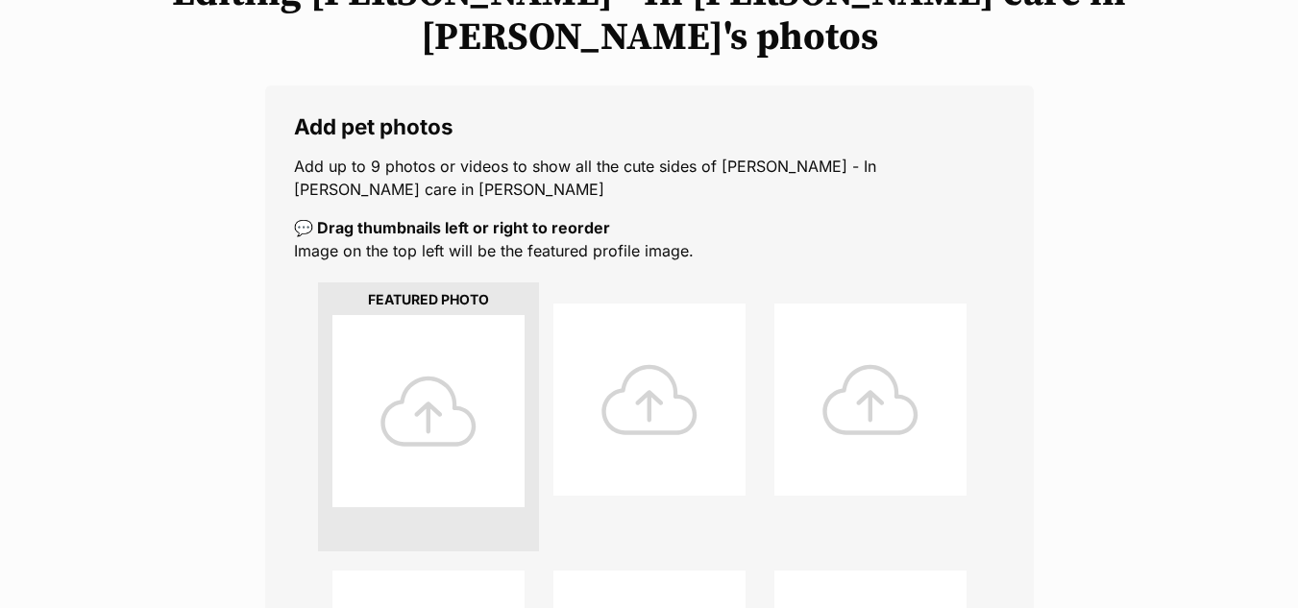
click at [426, 315] on div at bounding box center [429, 411] width 192 height 192
click at [605, 356] on div at bounding box center [650, 400] width 192 height 192
click at [882, 325] on div at bounding box center [871, 400] width 192 height 192
click at [665, 362] on div at bounding box center [650, 400] width 192 height 192
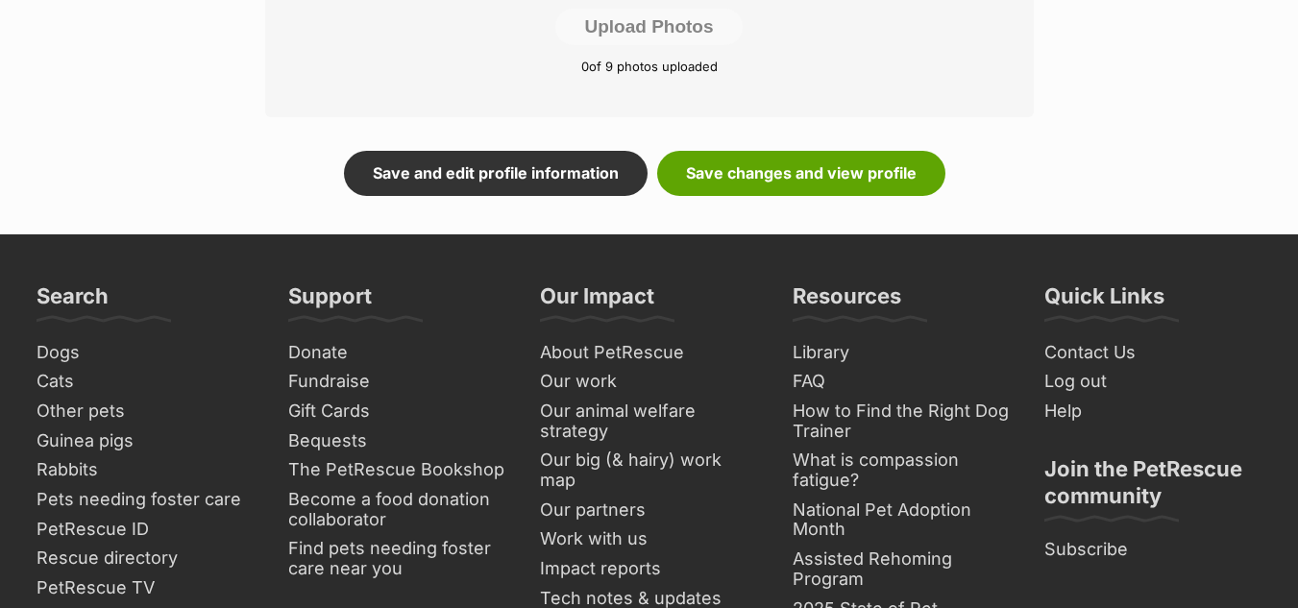
scroll to position [1158, 0]
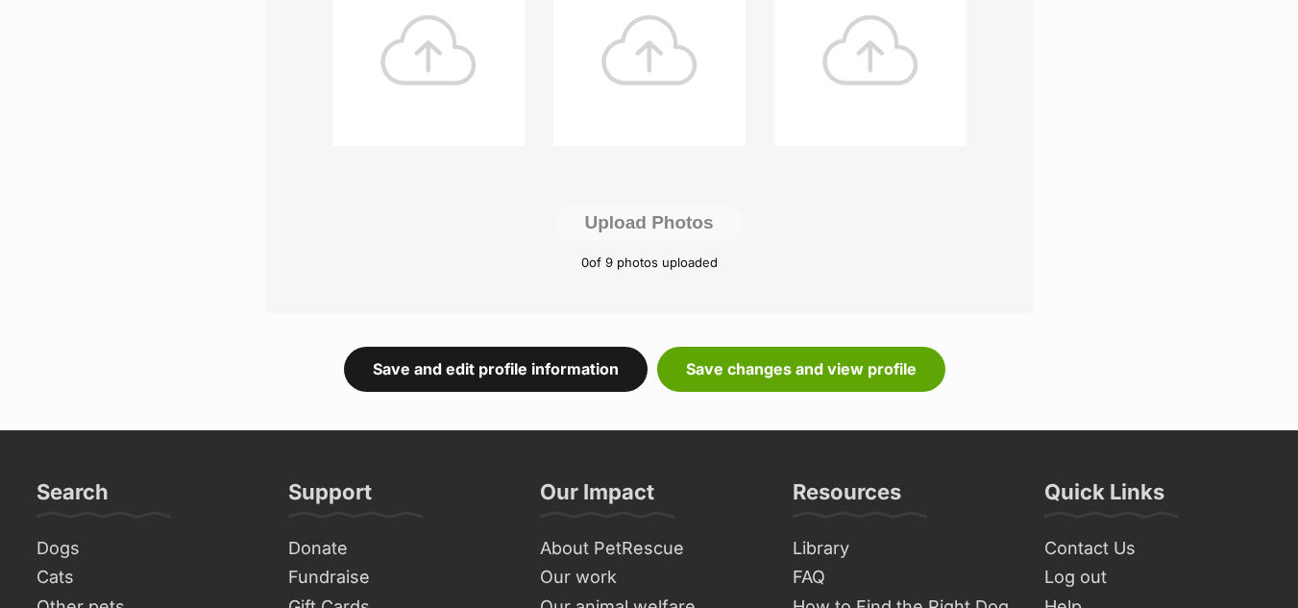
click at [473, 347] on link "Save and edit profile information" at bounding box center [496, 369] width 304 height 44
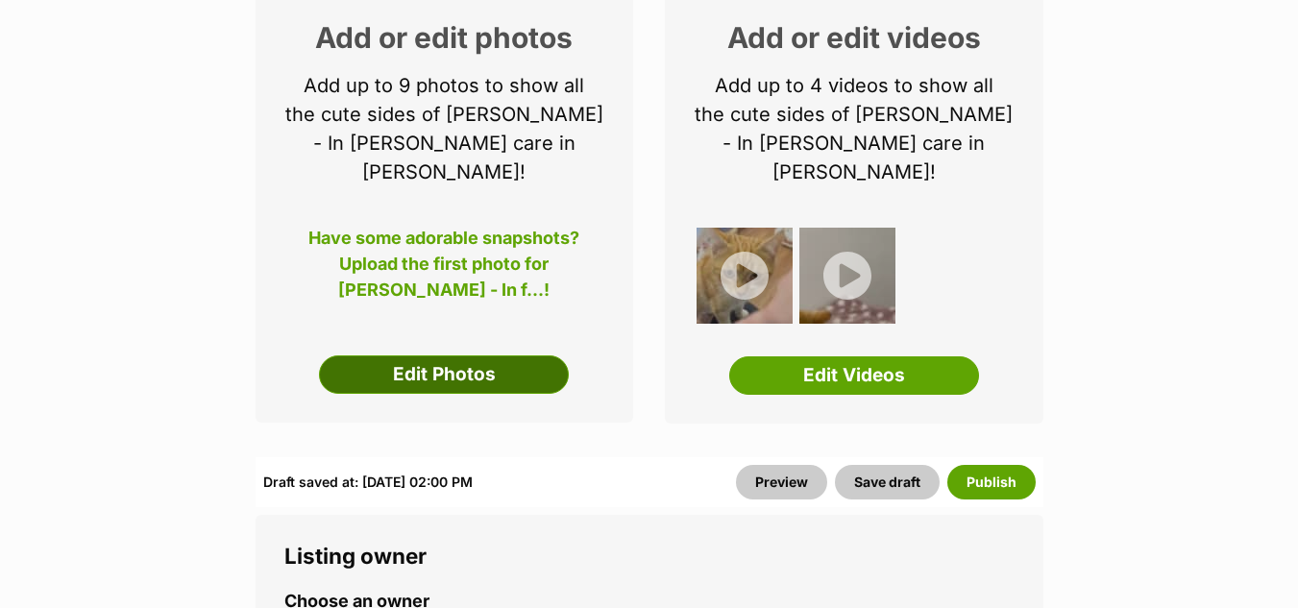
click at [446, 356] on link "Edit Photos" at bounding box center [444, 375] width 250 height 38
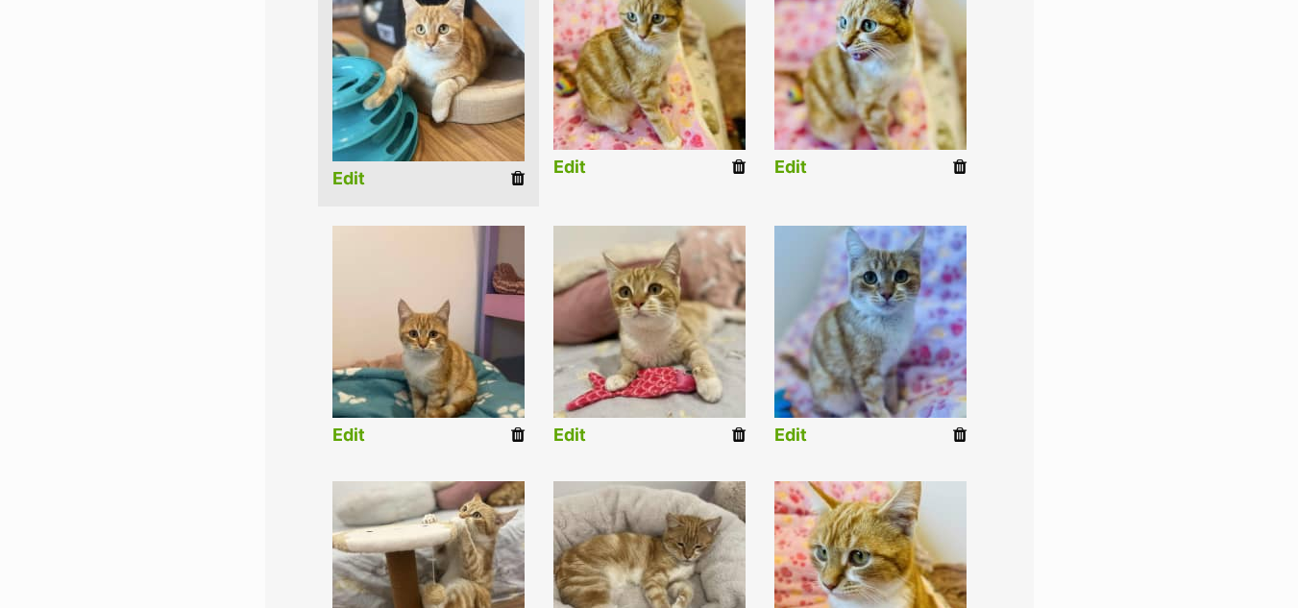
scroll to position [619, 0]
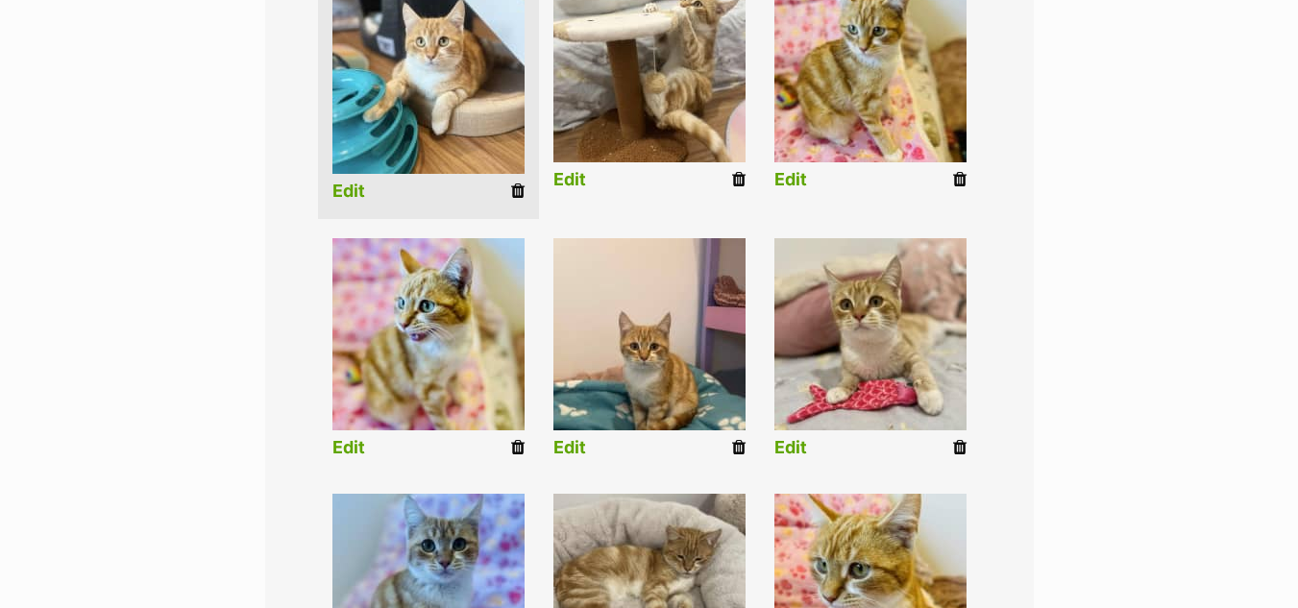
click at [572, 438] on link "Edit" at bounding box center [570, 448] width 33 height 20
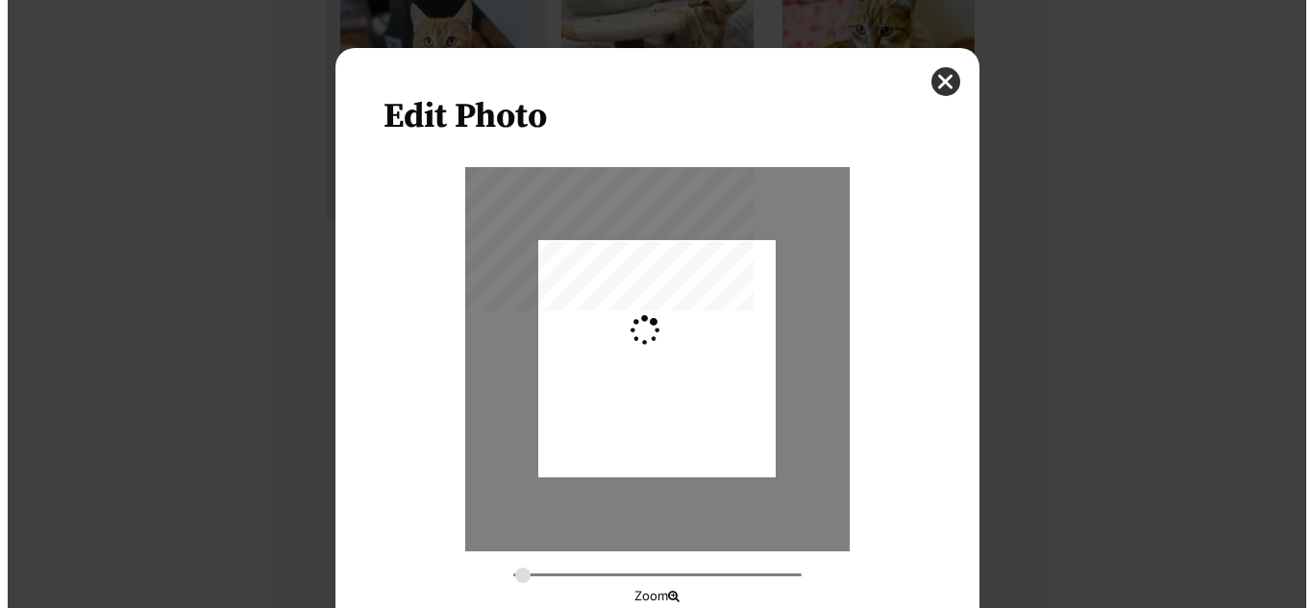
scroll to position [0, 0]
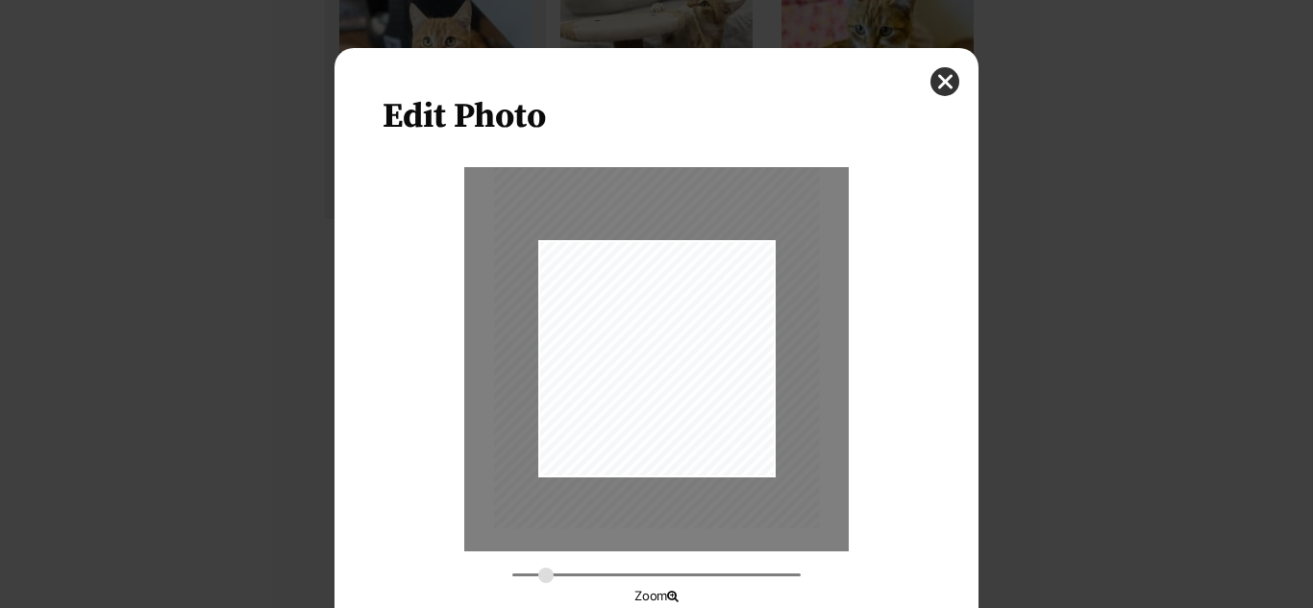
type input "0.3925"
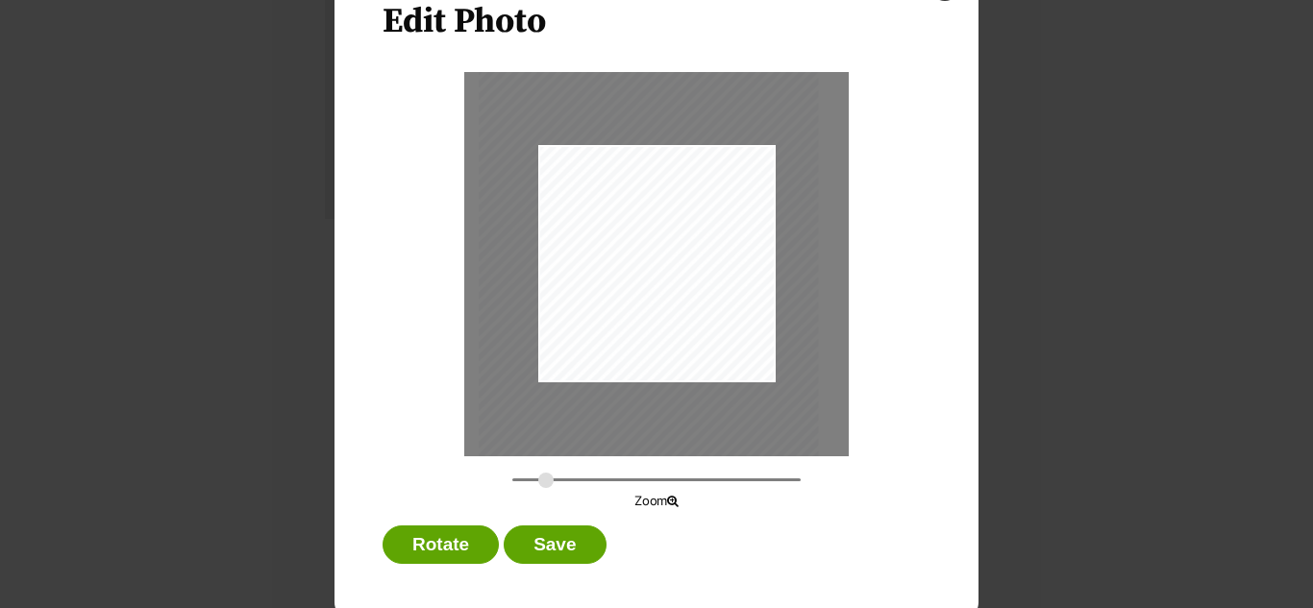
scroll to position [109, 0]
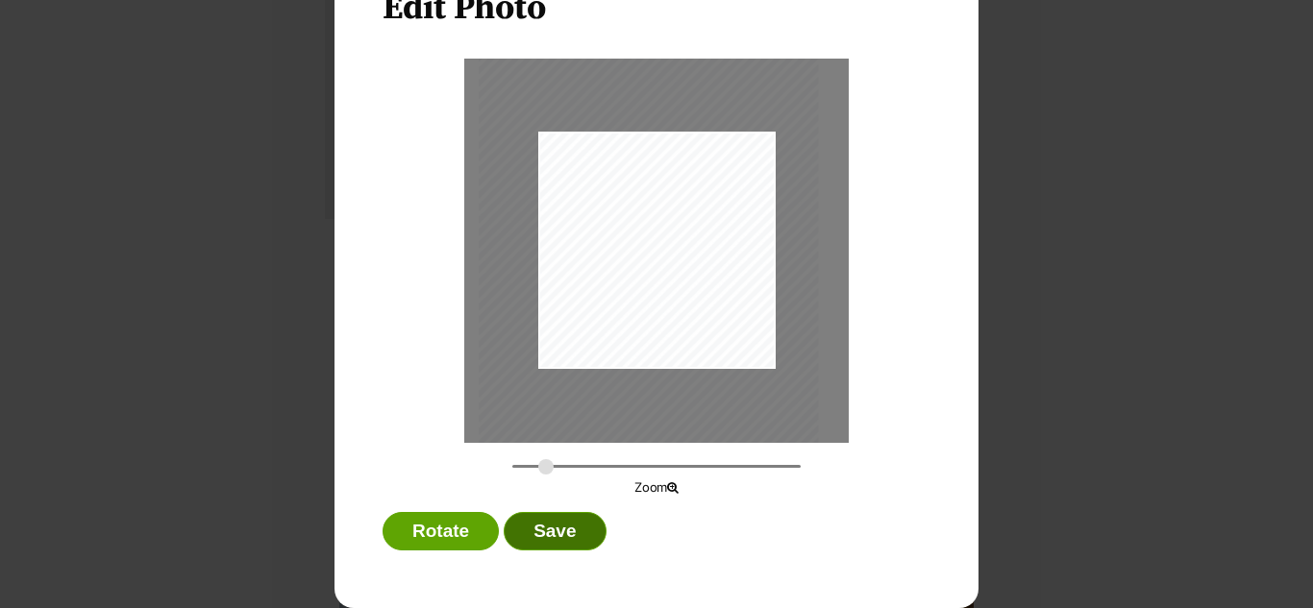
click at [565, 534] on button "Save" at bounding box center [555, 531] width 102 height 38
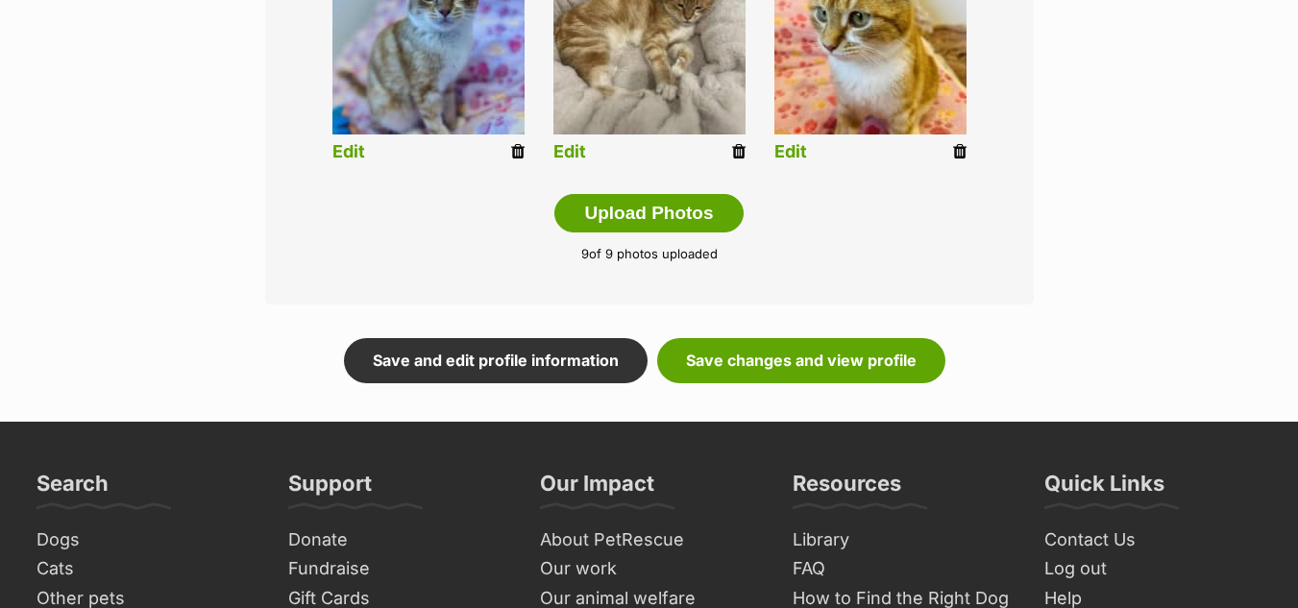
scroll to position [1182, 0]
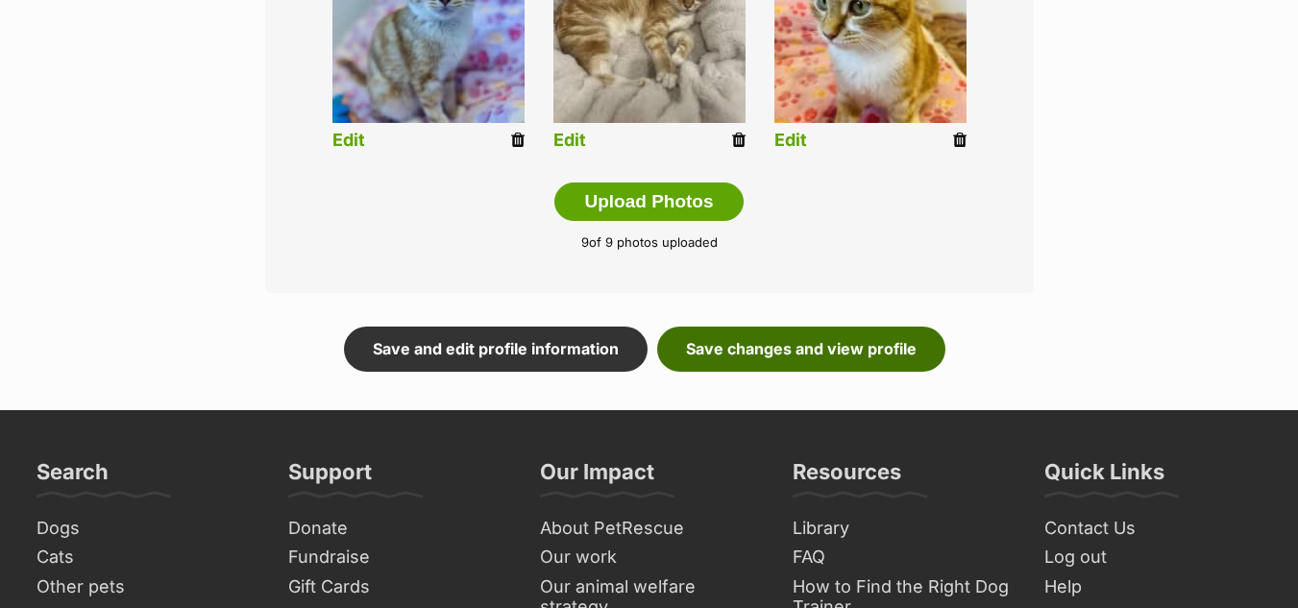
click at [766, 327] on link "Save changes and view profile" at bounding box center [801, 349] width 288 height 44
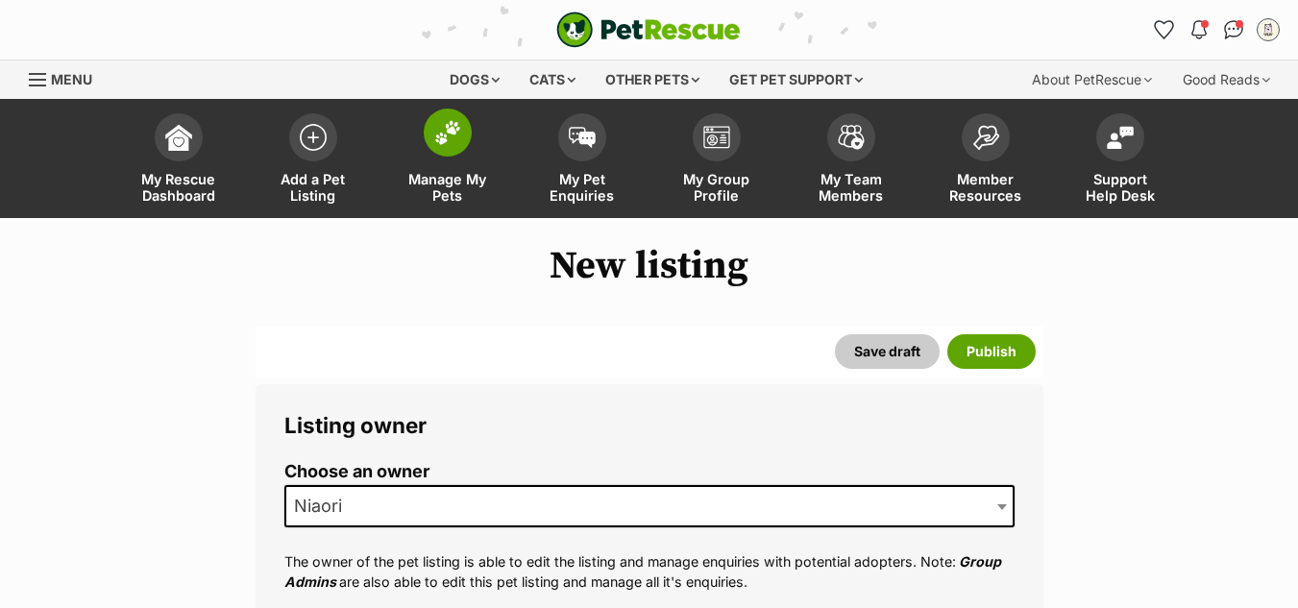
click at [445, 136] on img at bounding box center [447, 132] width 27 height 25
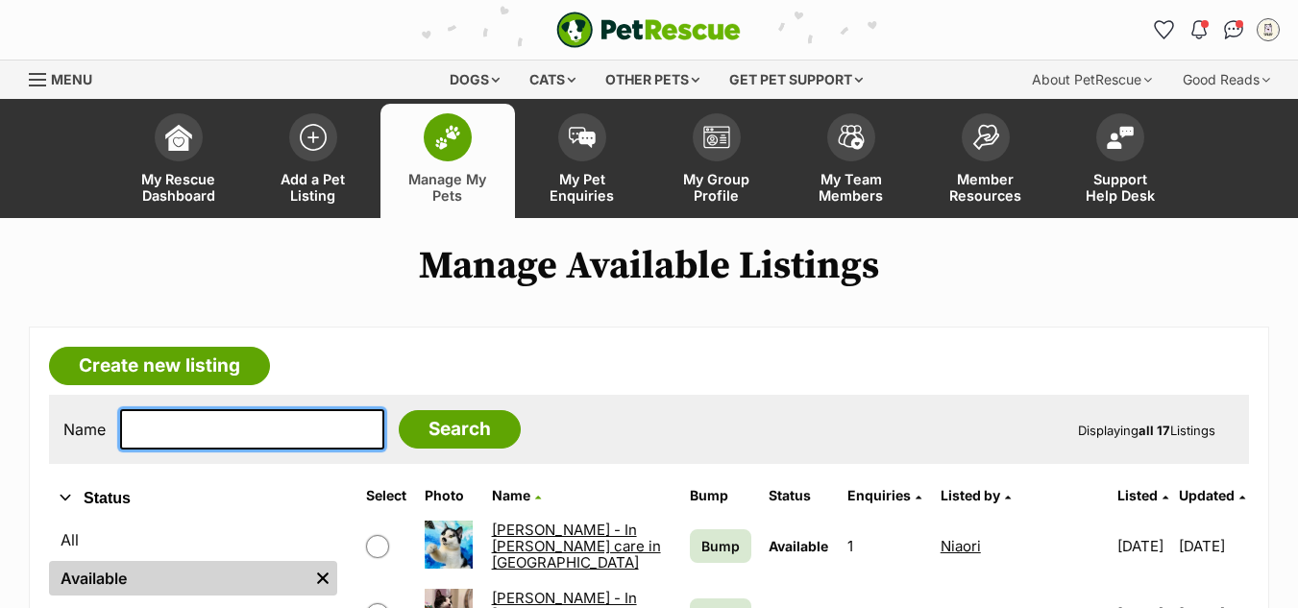
click at [202, 438] on input "text" at bounding box center [252, 429] width 264 height 40
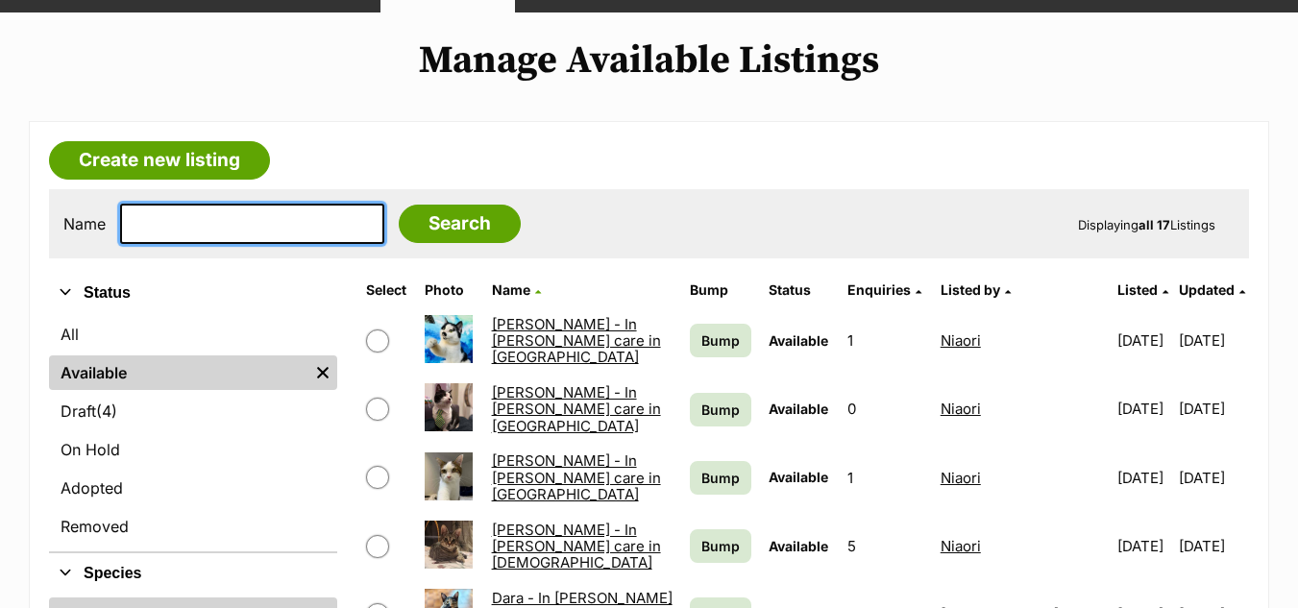
scroll to position [210, 0]
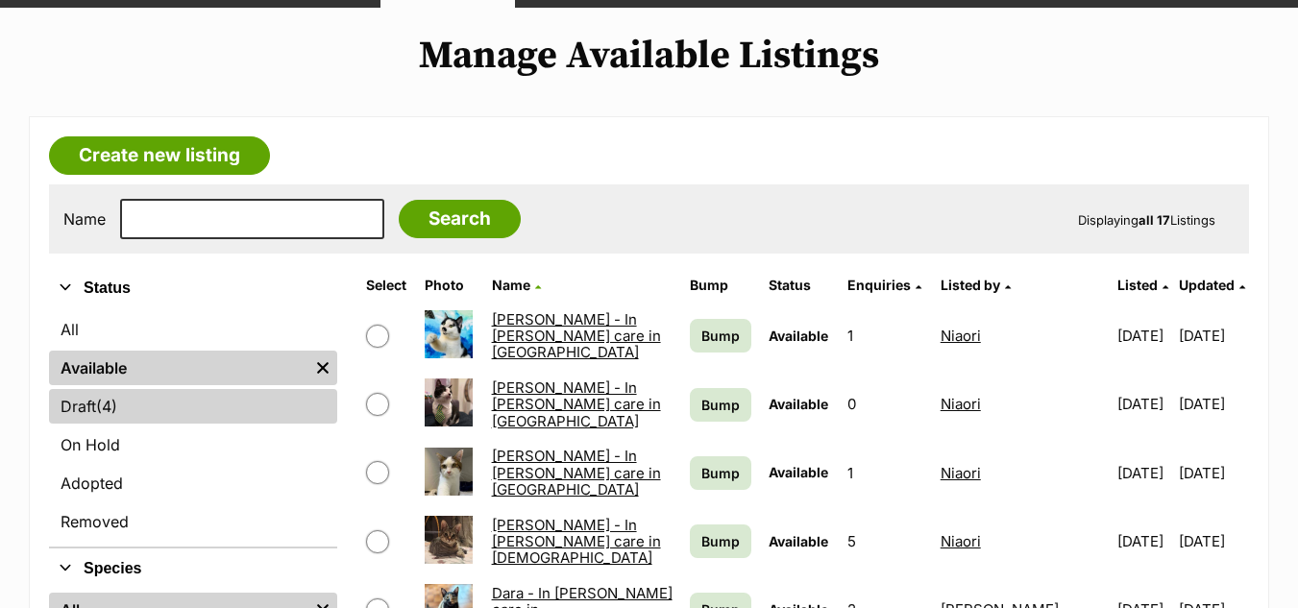
click at [82, 406] on link "Draft (4) Items" at bounding box center [193, 406] width 288 height 35
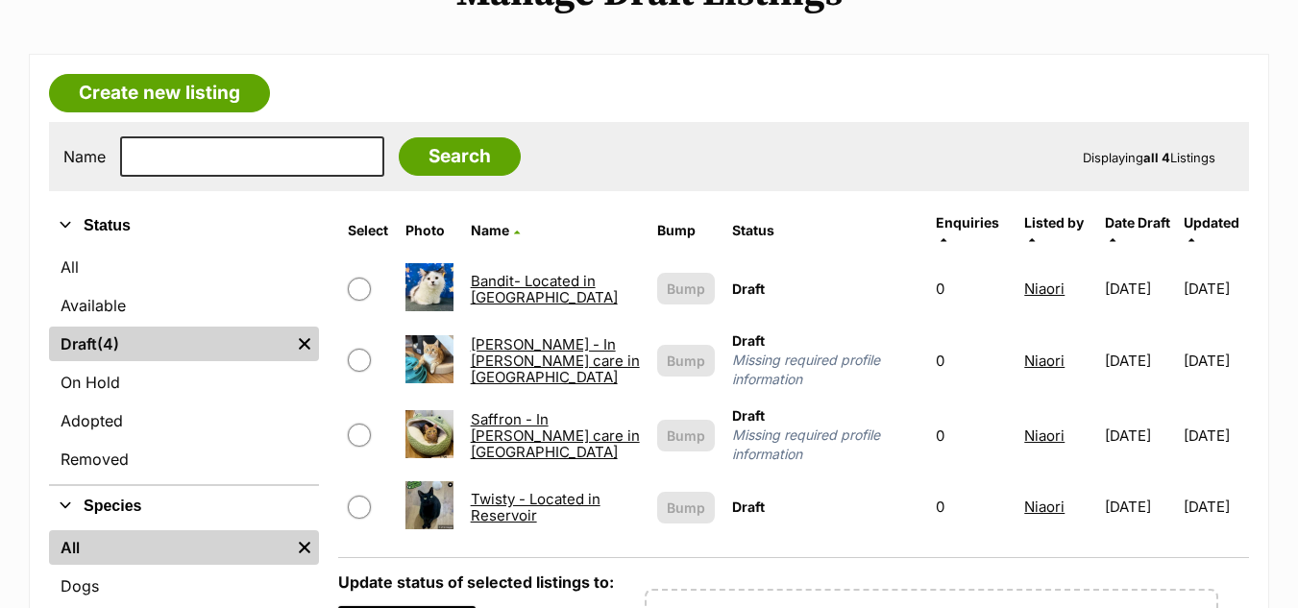
scroll to position [284, 0]
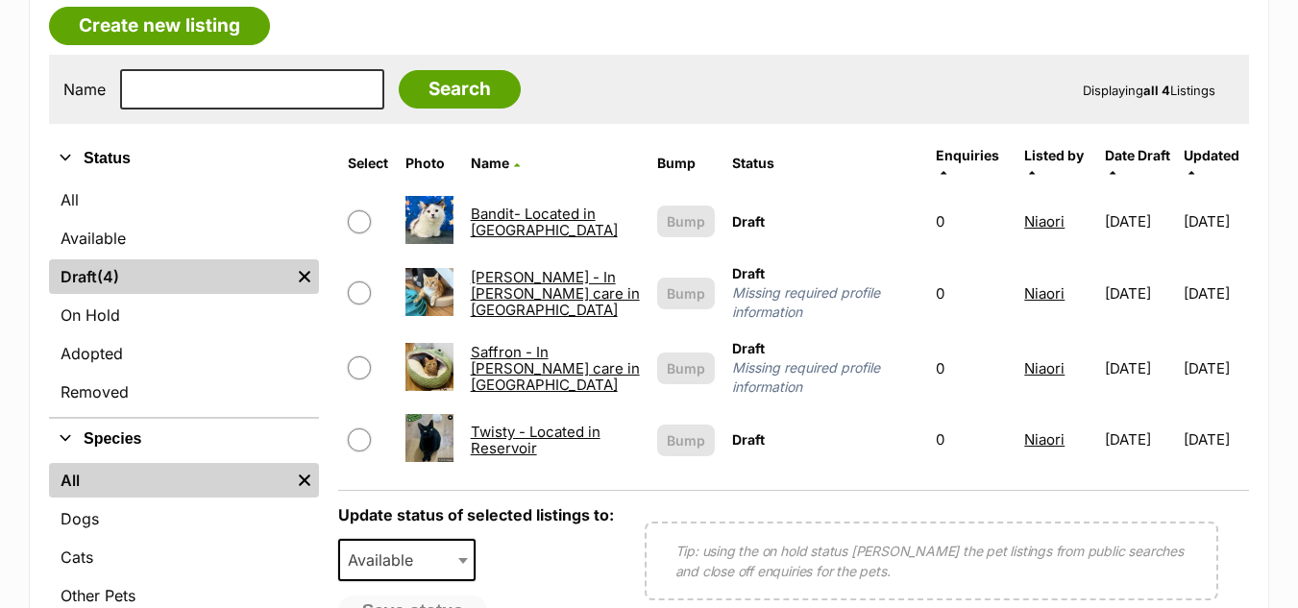
drag, startPoint x: 1308, startPoint y: 117, endPoint x: 1312, endPoint y: 210, distance: 93.3
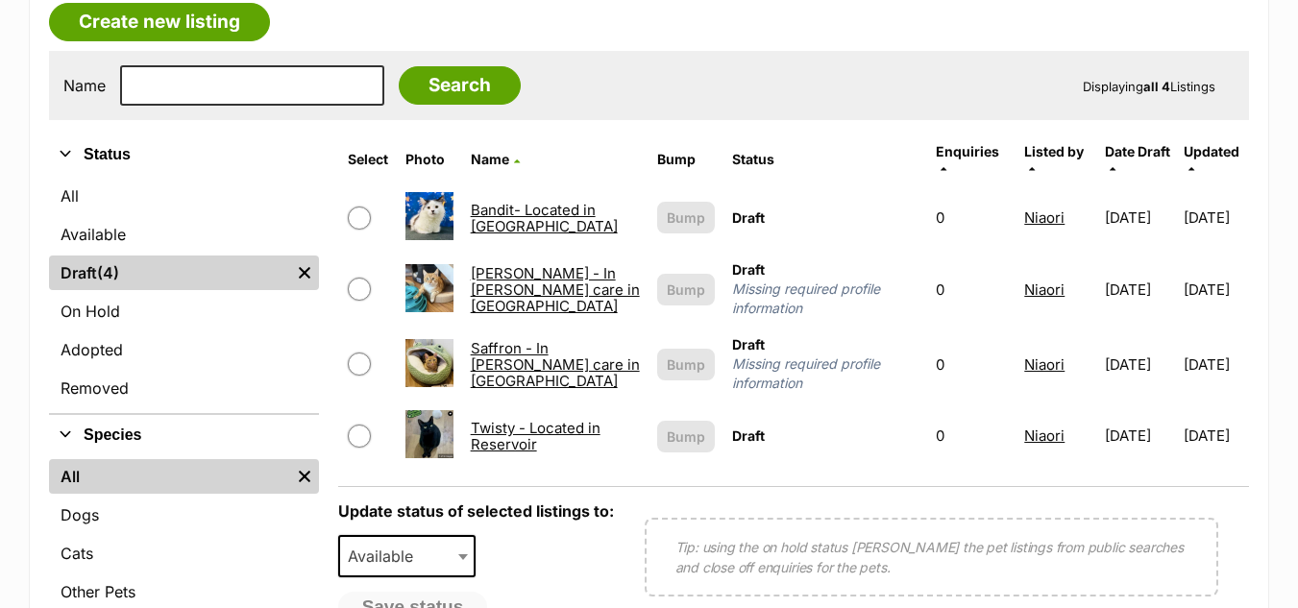
click at [499, 264] on link "[PERSON_NAME] - In [PERSON_NAME] care in [GEOGRAPHIC_DATA]" at bounding box center [555, 290] width 169 height 52
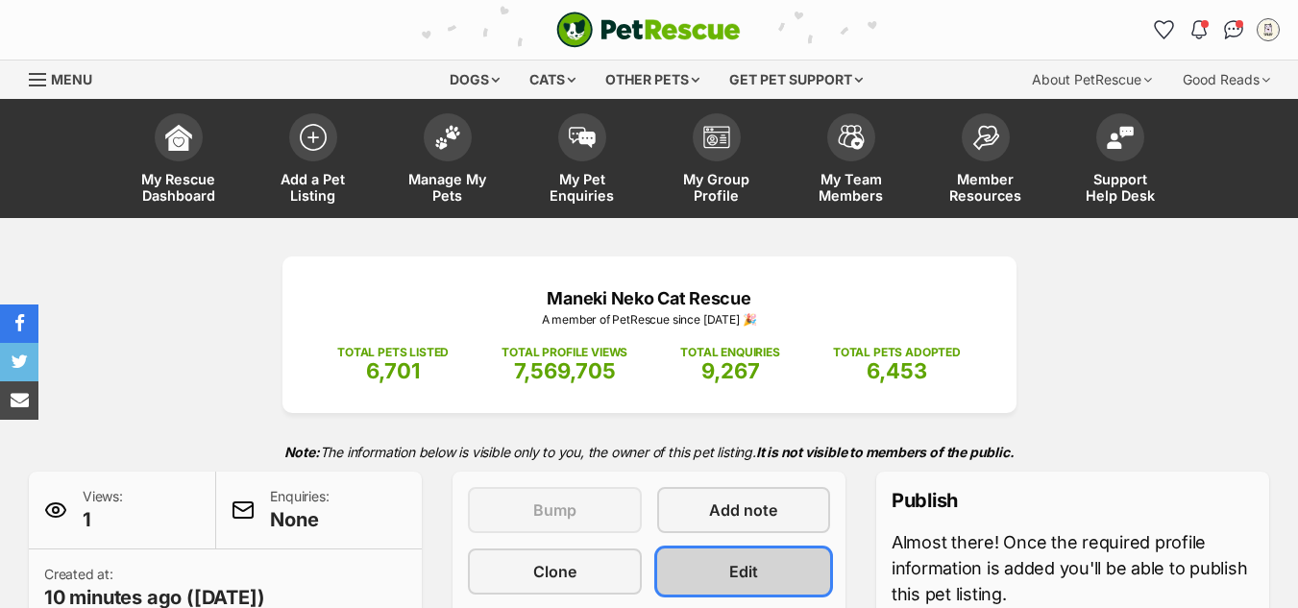
click at [742, 575] on span "Edit" at bounding box center [743, 571] width 29 height 23
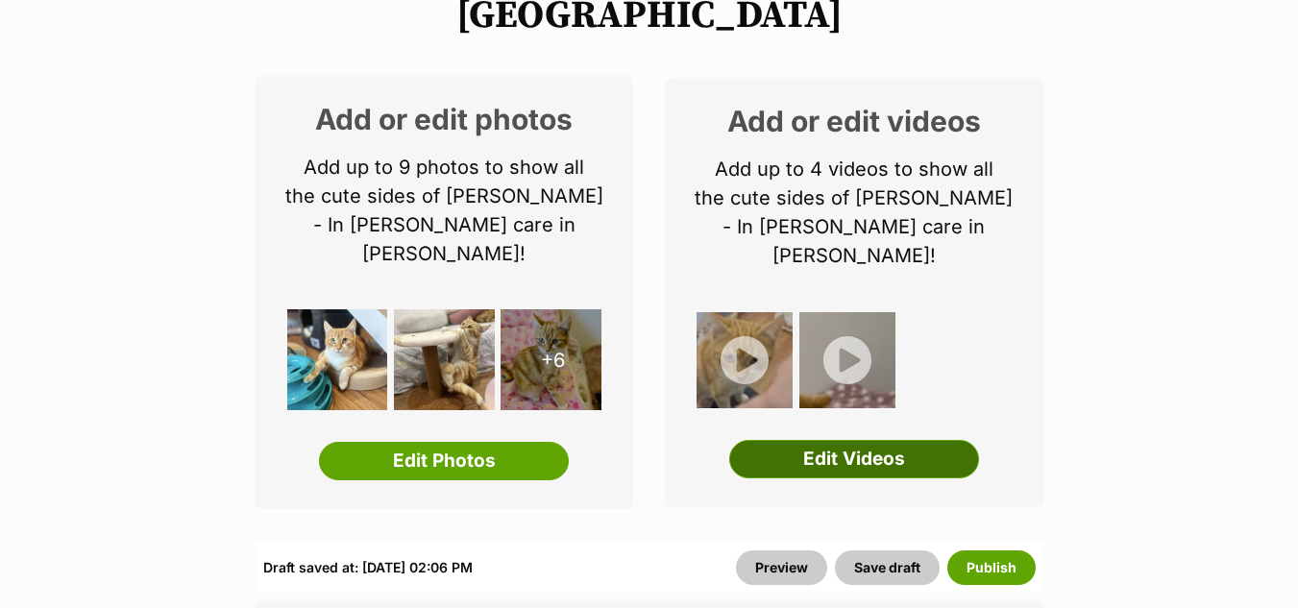
click at [851, 440] on link "Edit Videos" at bounding box center [854, 459] width 250 height 38
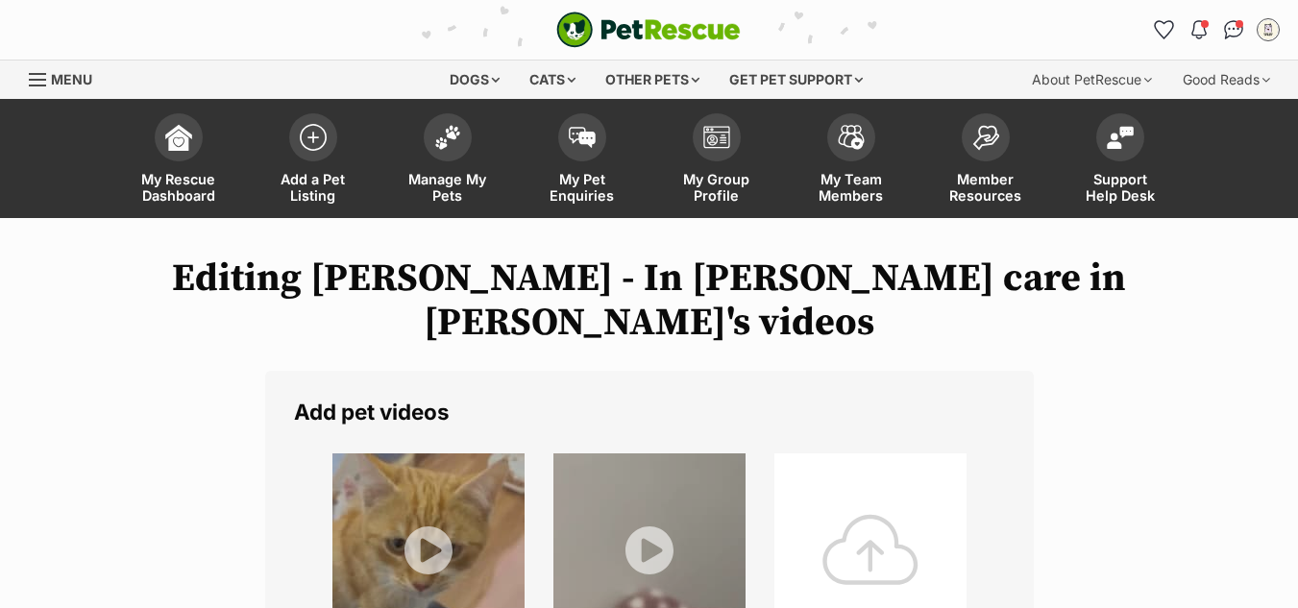
click at [859, 454] on div at bounding box center [871, 550] width 192 height 192
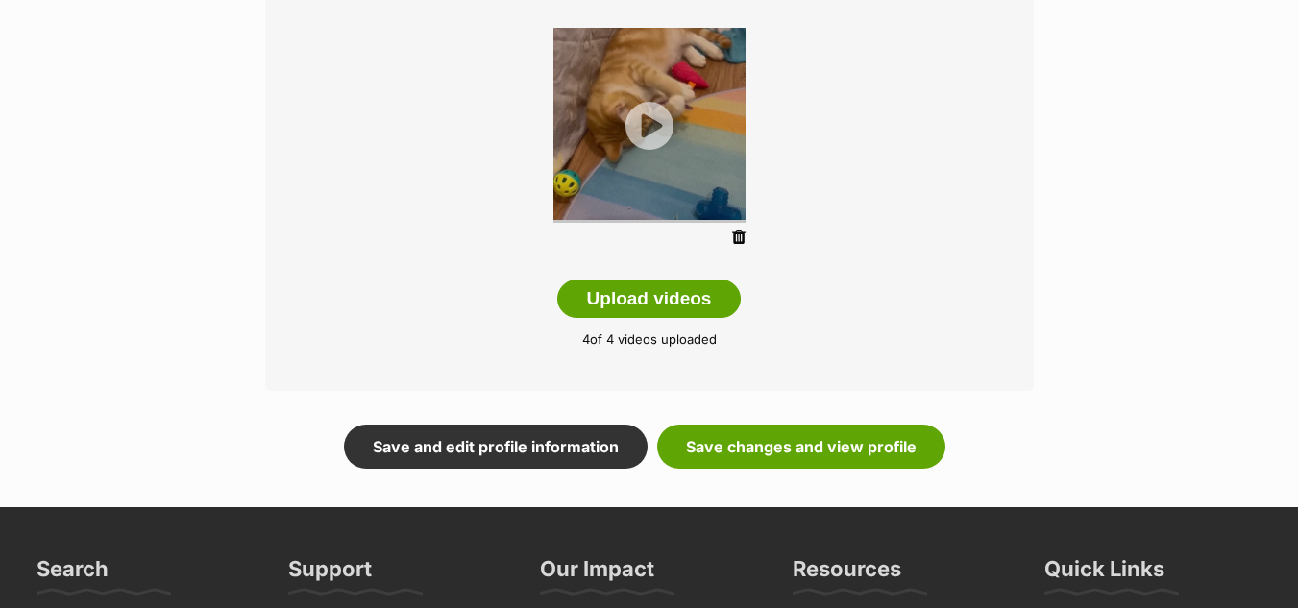
scroll to position [769, 0]
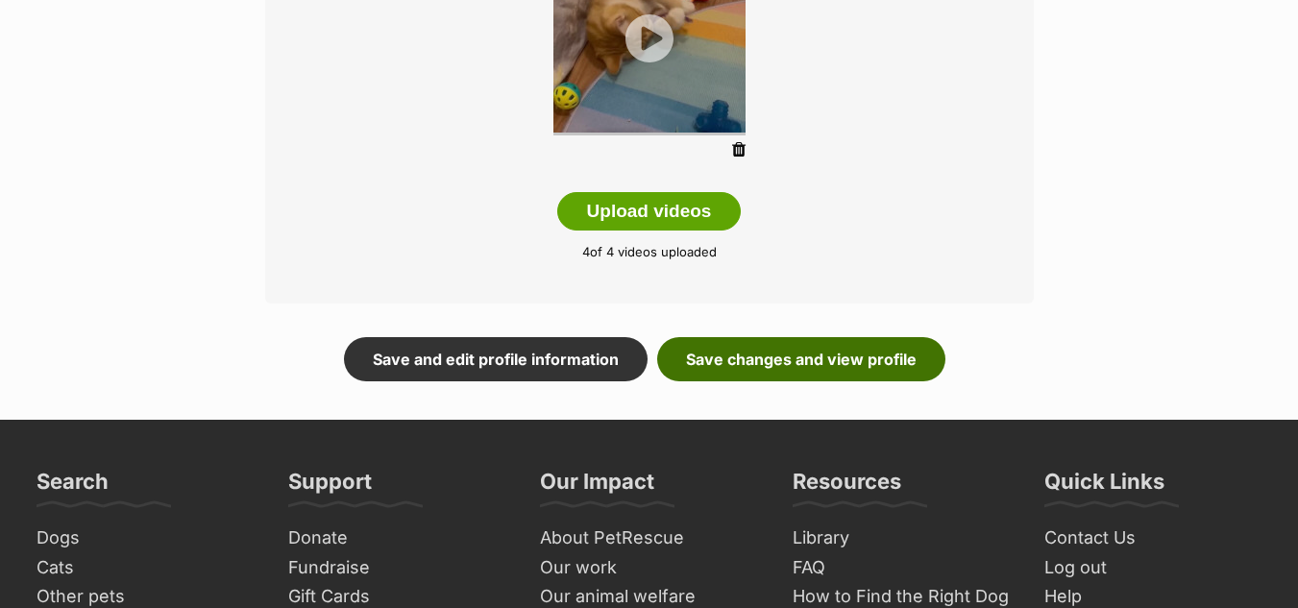
click at [750, 337] on link "Save changes and view profile" at bounding box center [801, 359] width 288 height 44
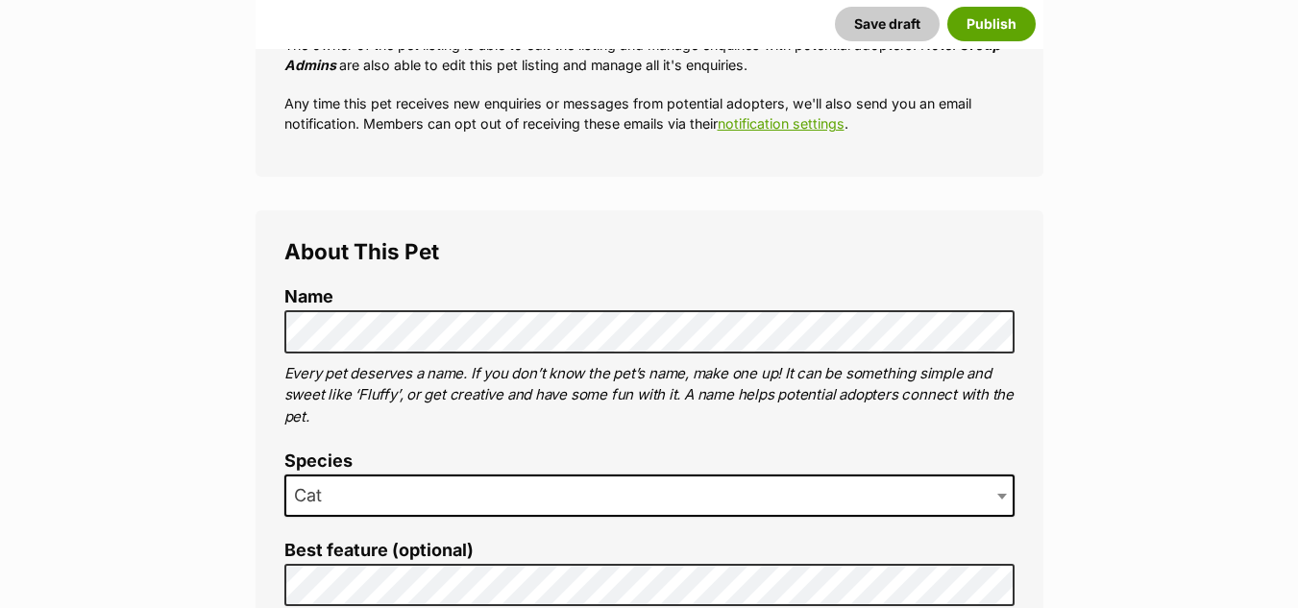
scroll to position [720, 0]
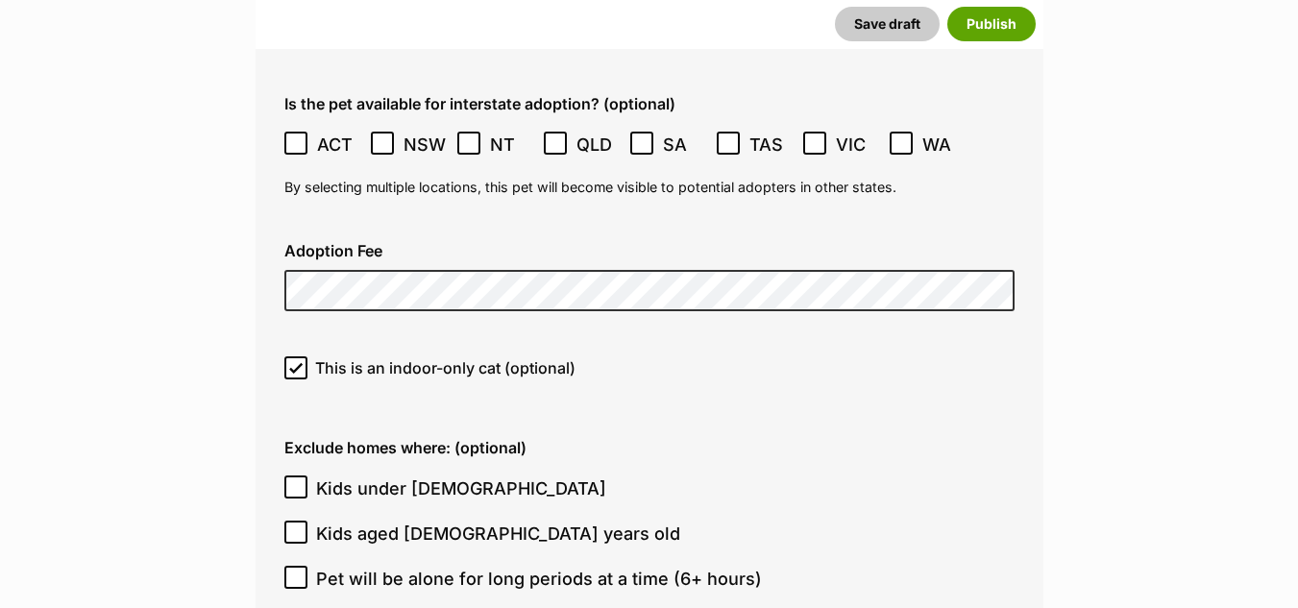
scroll to position [5036, 0]
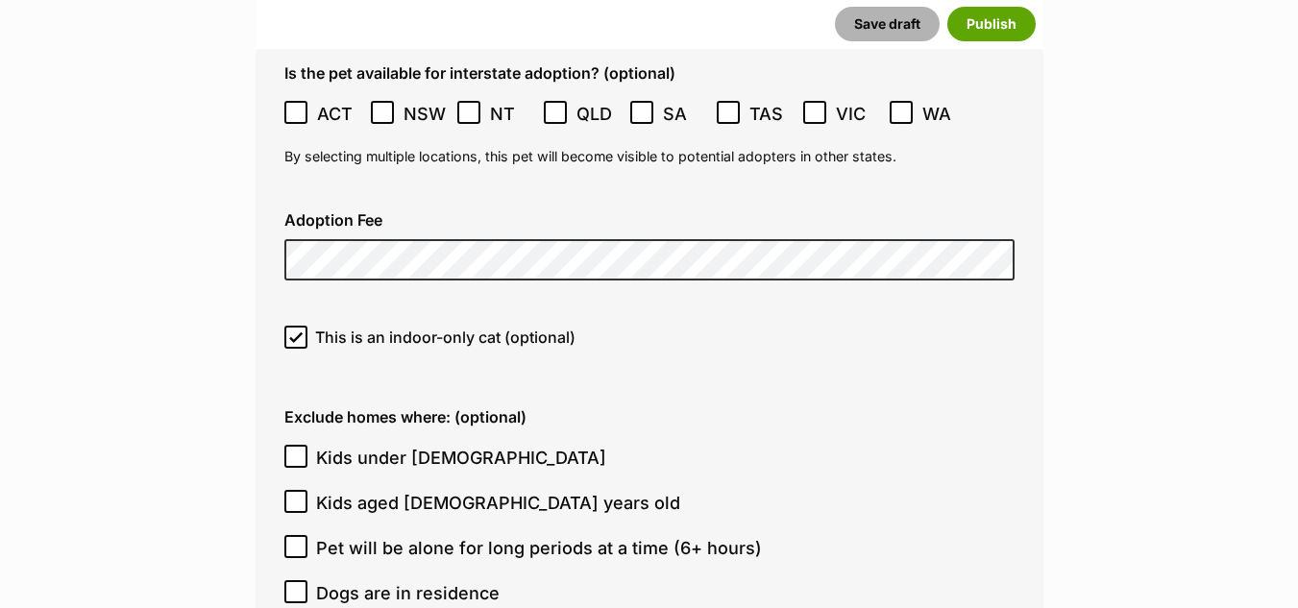
click at [892, 22] on button "Save draft" at bounding box center [887, 24] width 105 height 35
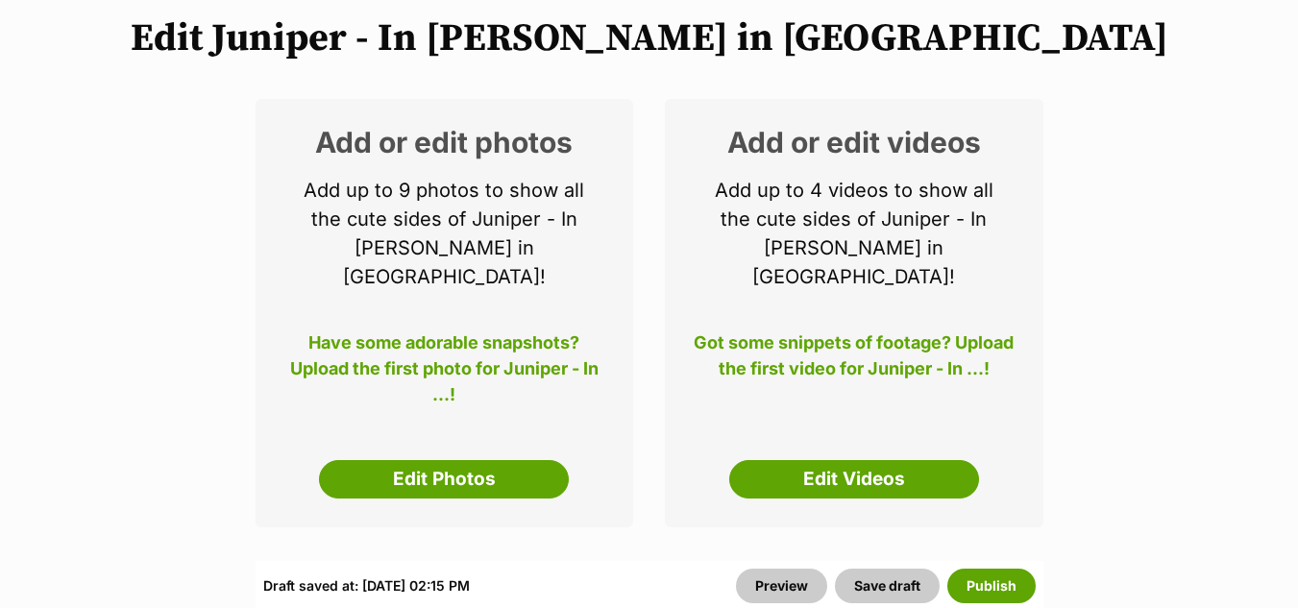
scroll to position [326, 0]
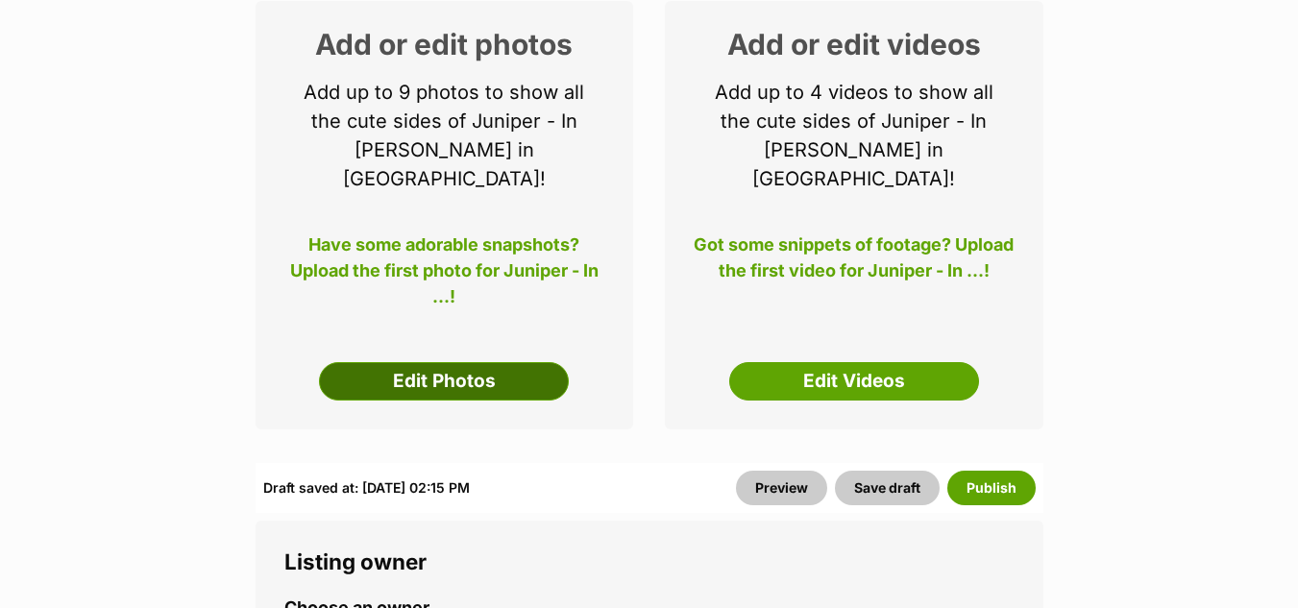
click at [459, 362] on link "Edit Photos" at bounding box center [444, 381] width 250 height 38
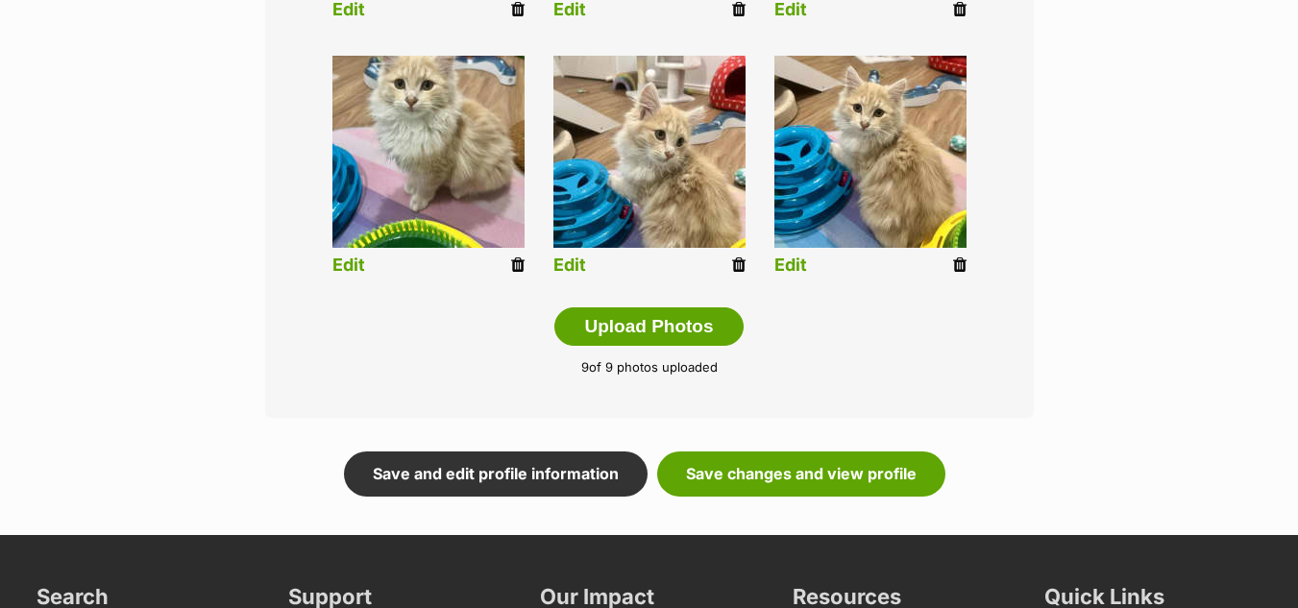
scroll to position [1034, 0]
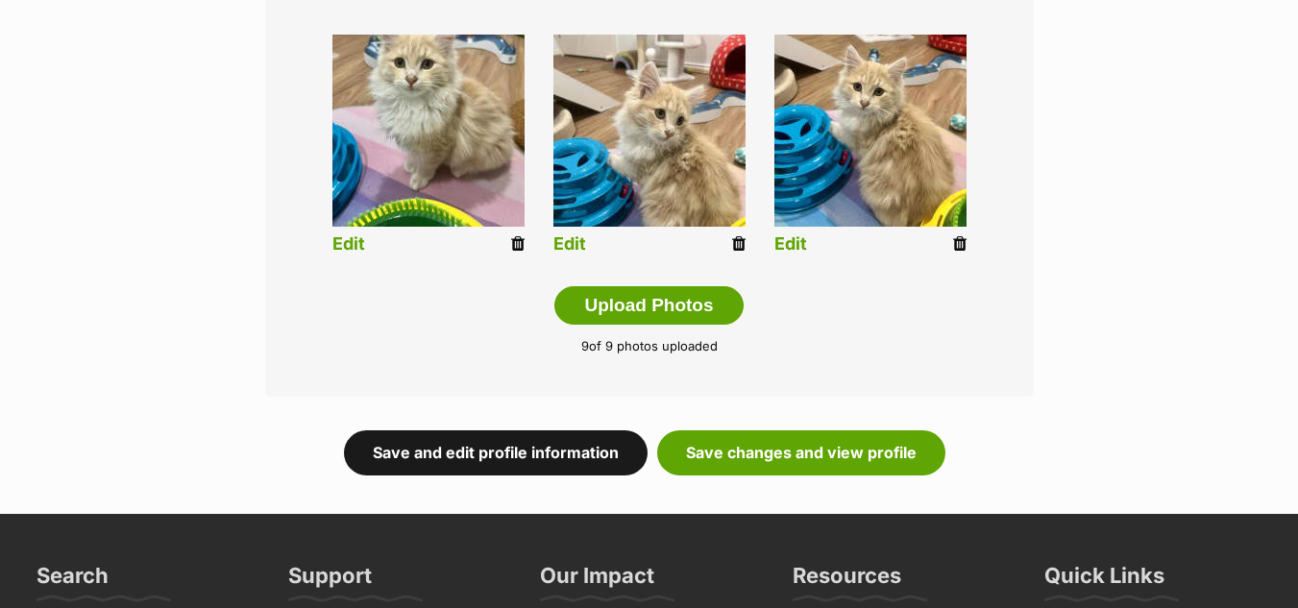
click at [521, 438] on link "Save and edit profile information" at bounding box center [496, 453] width 304 height 44
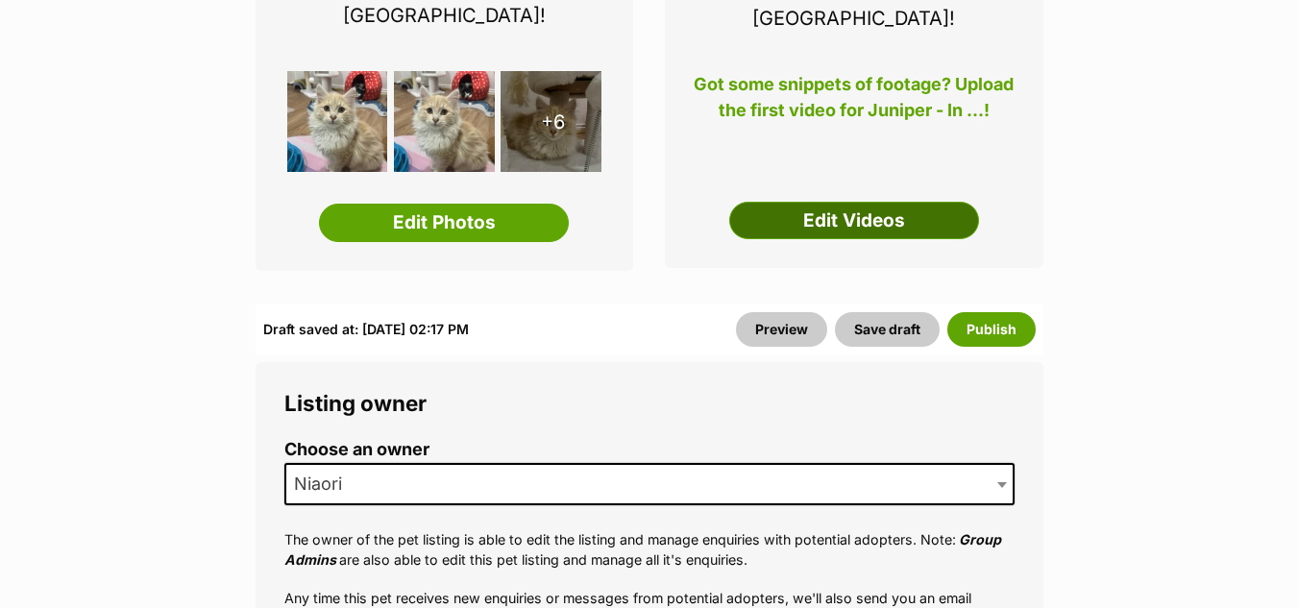
click at [845, 202] on link "Edit Videos" at bounding box center [854, 221] width 250 height 38
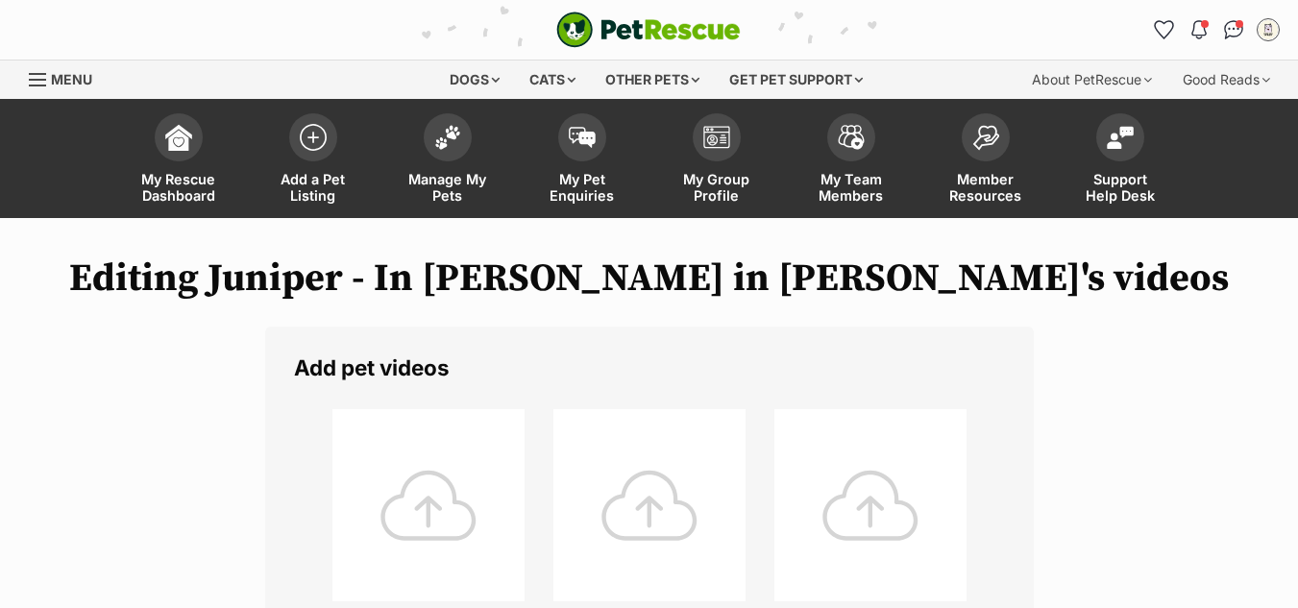
click at [456, 450] on div at bounding box center [429, 505] width 192 height 192
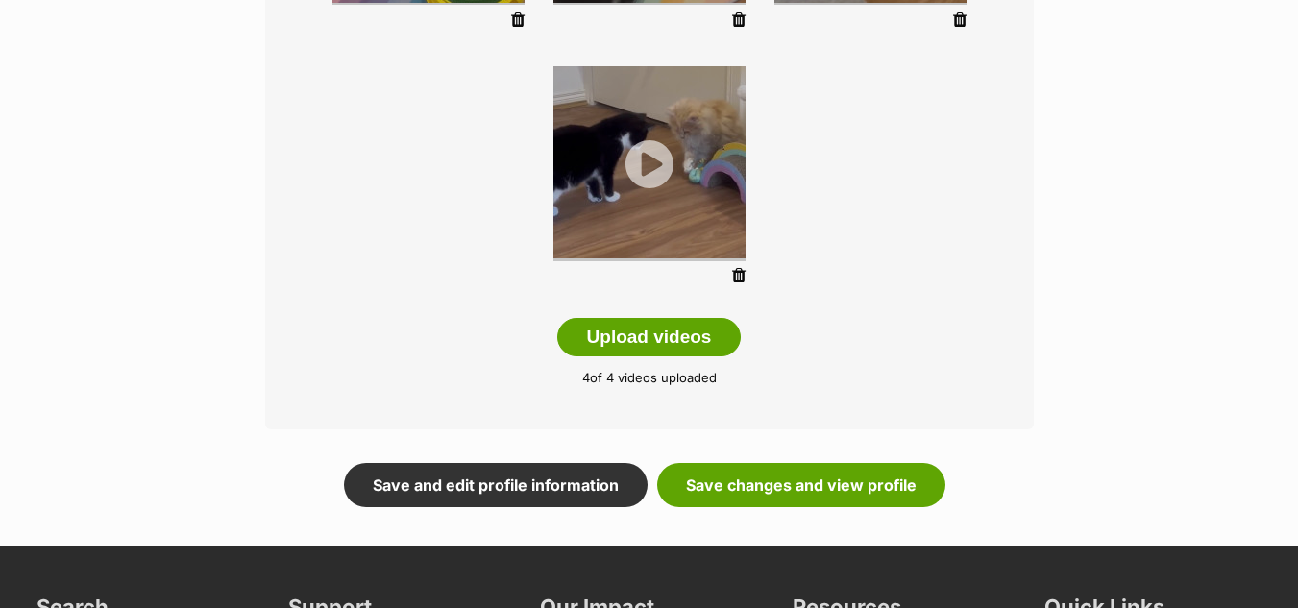
scroll to position [642, 0]
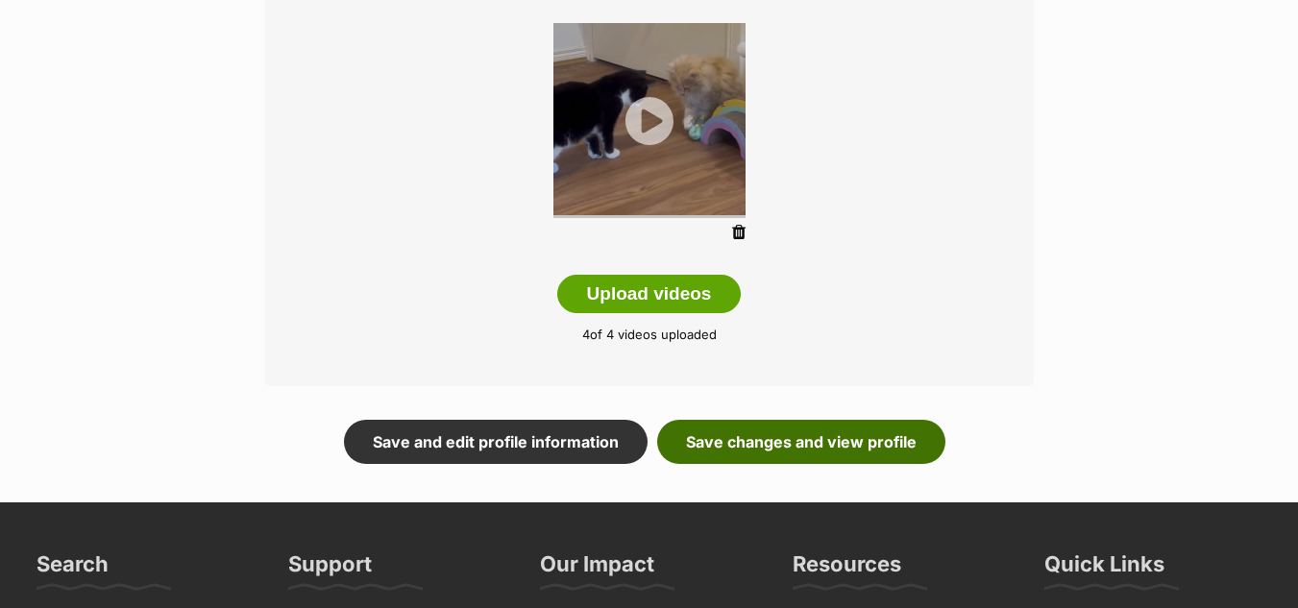
click at [779, 440] on link "Save changes and view profile" at bounding box center [801, 442] width 288 height 44
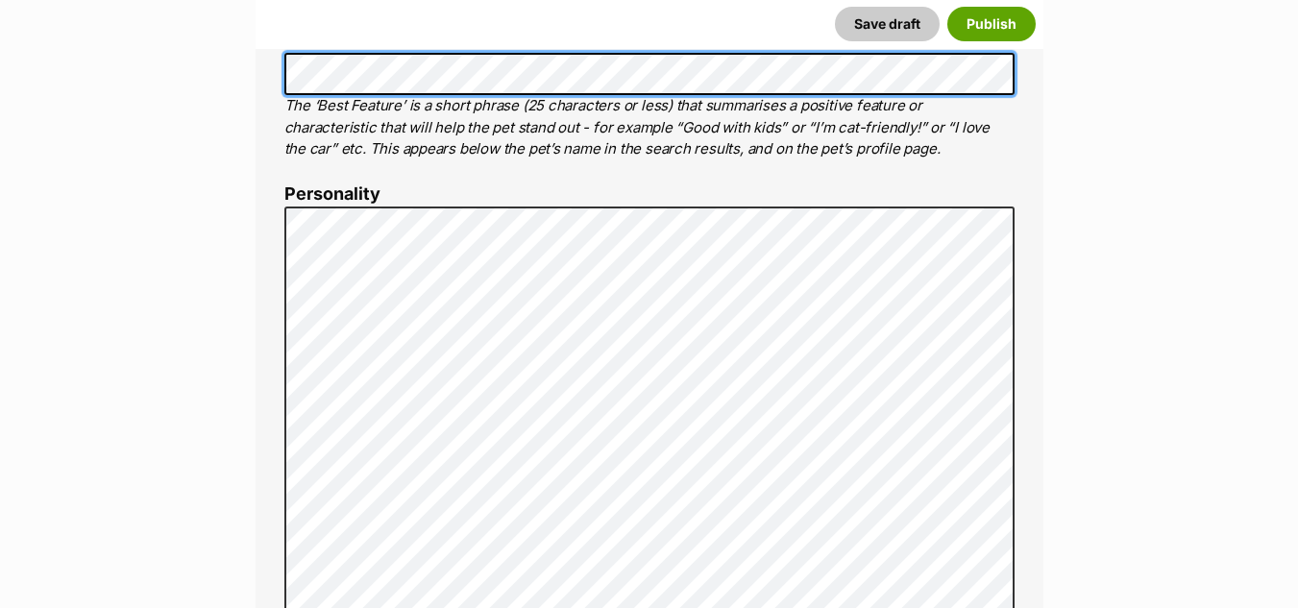
scroll to position [1075, 0]
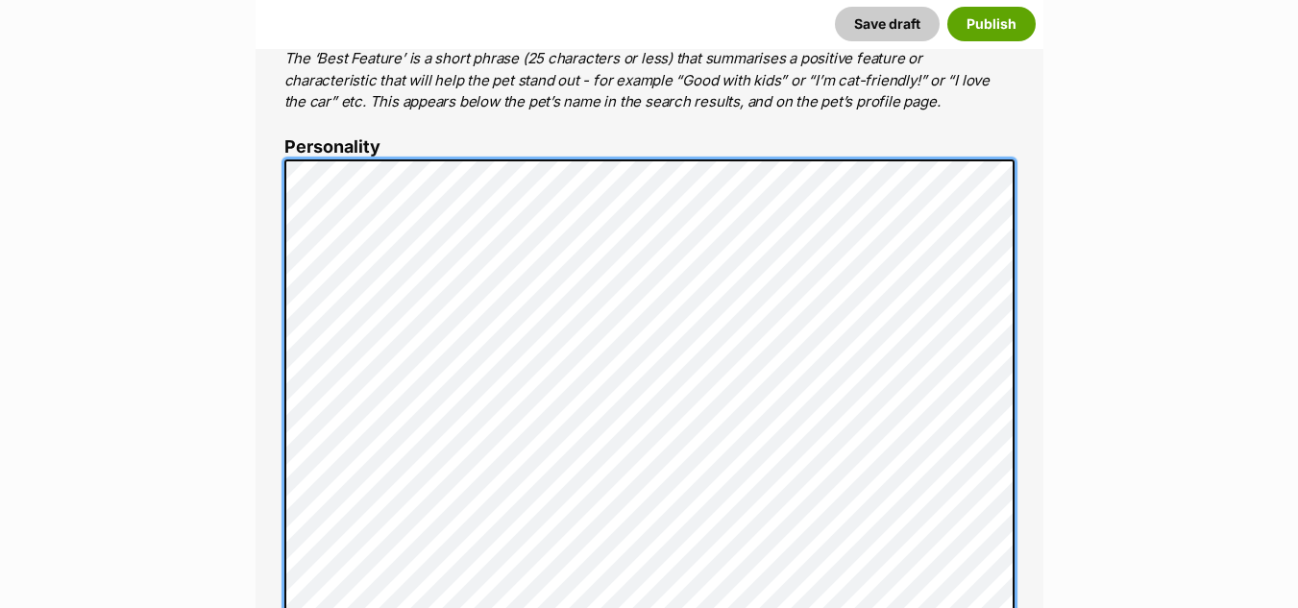
click at [279, 160] on div "About This Pet Name Henlo there, it looks like you might be using the pet name …" at bounding box center [650, 476] width 788 height 1649
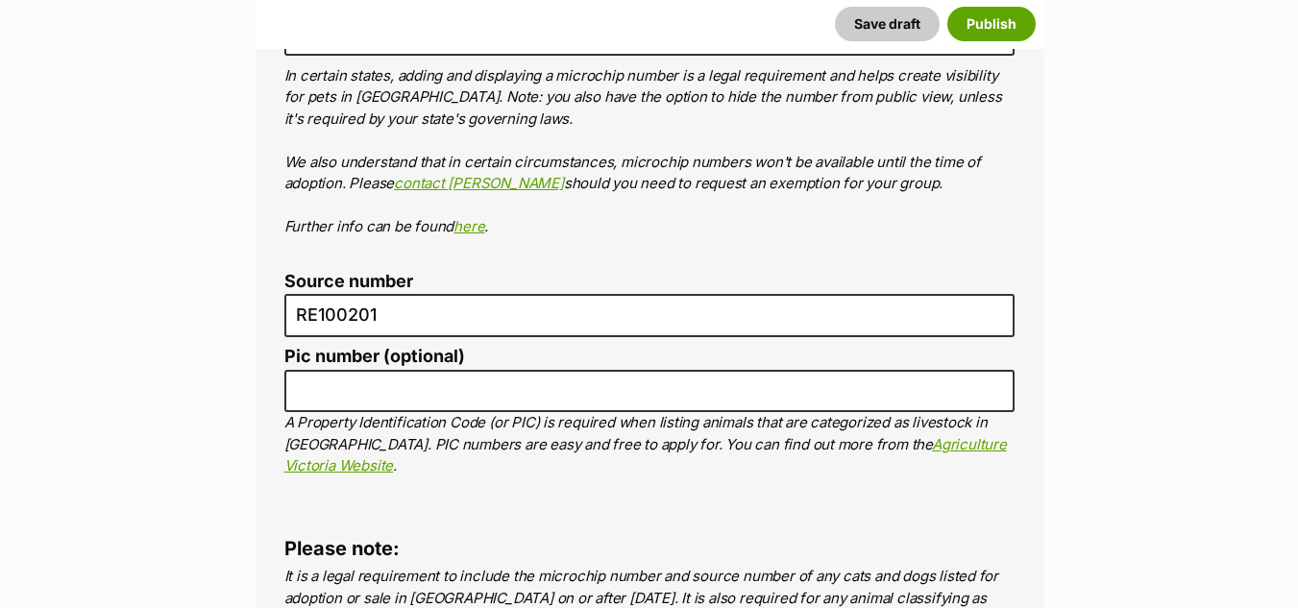
scroll to position [6745, 0]
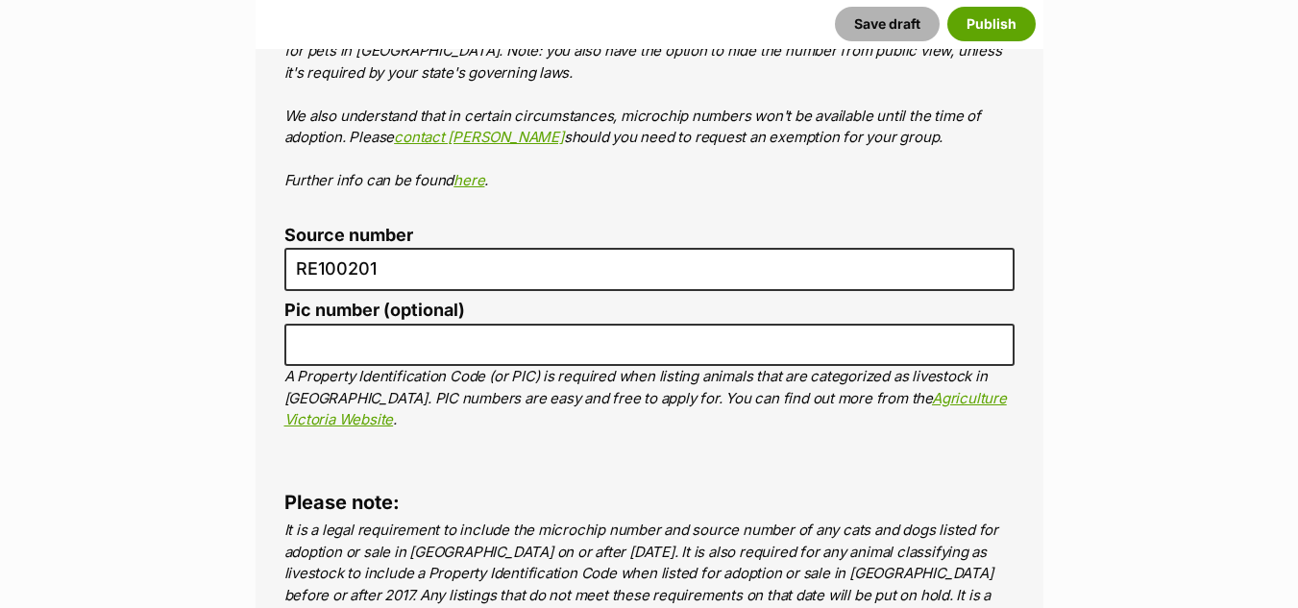
click at [880, 13] on button "Save draft" at bounding box center [887, 24] width 105 height 35
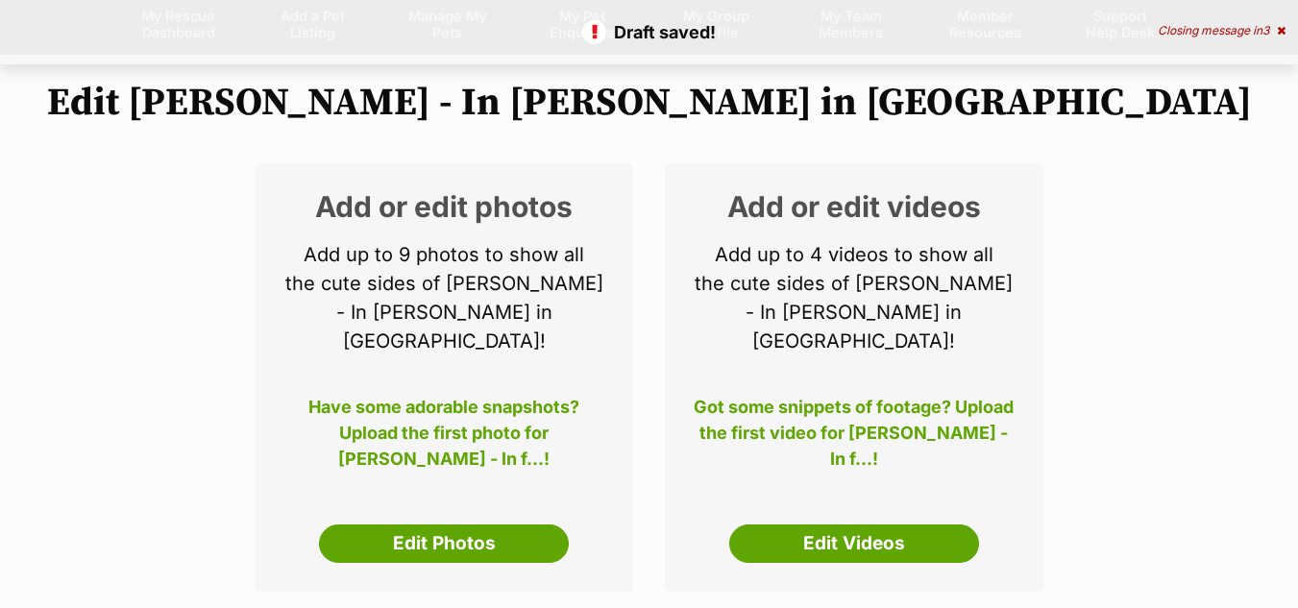
scroll to position [180, 0]
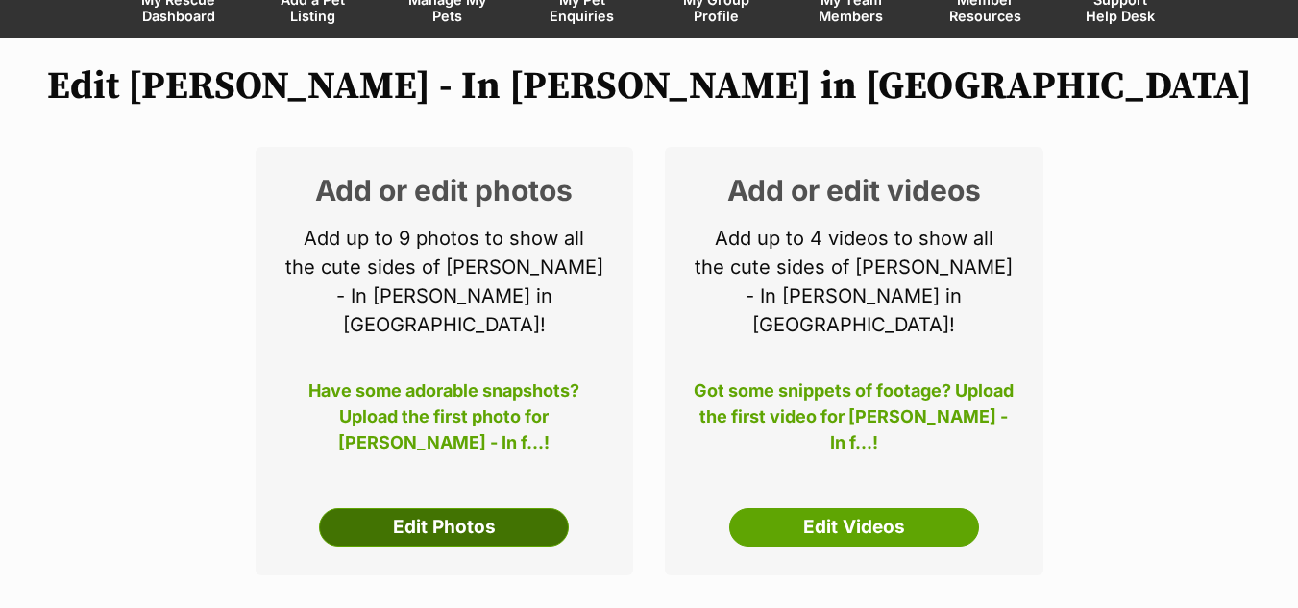
click at [486, 508] on link "Edit Photos" at bounding box center [444, 527] width 250 height 38
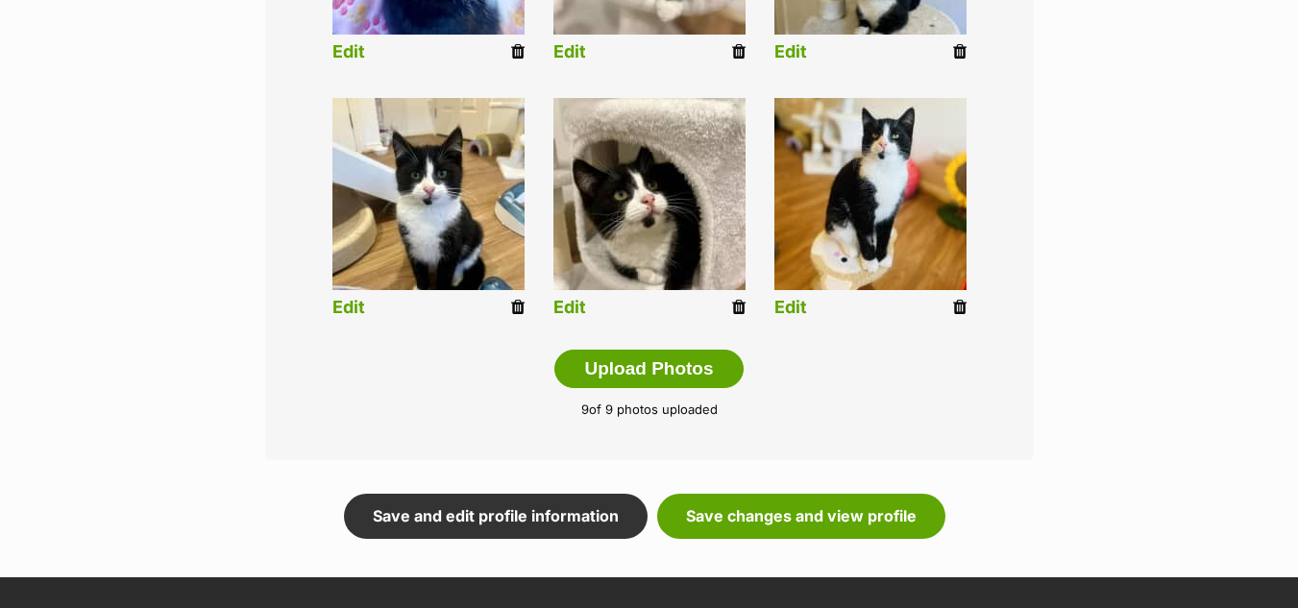
scroll to position [1032, 0]
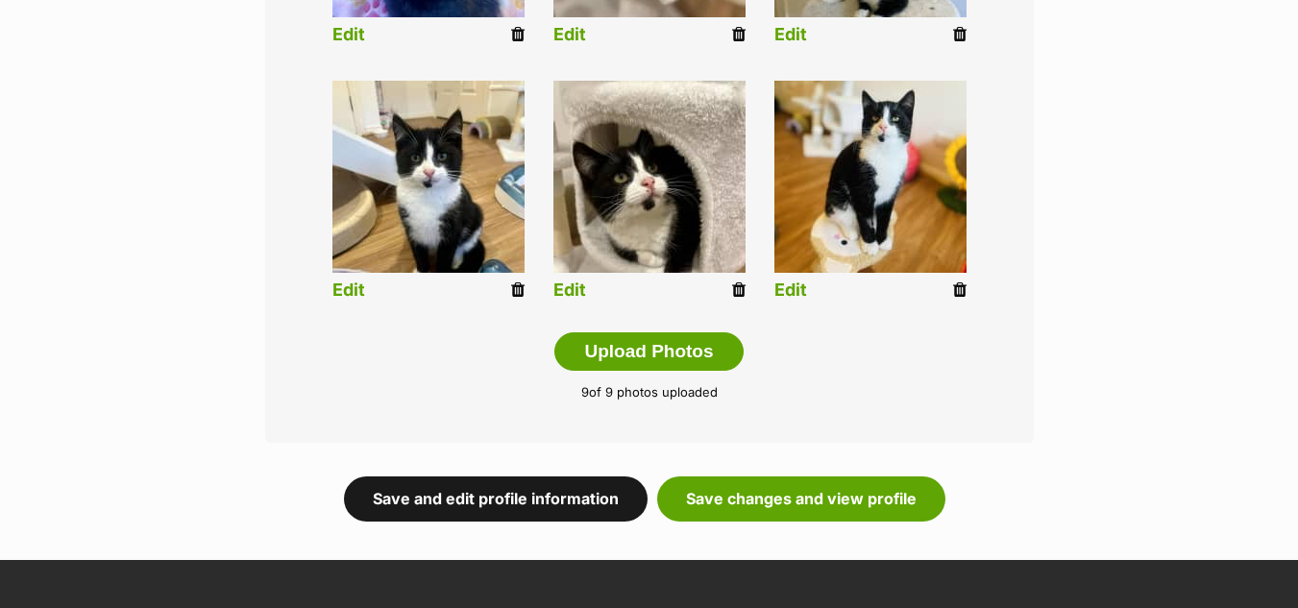
click at [536, 477] on link "Save and edit profile information" at bounding box center [496, 499] width 304 height 44
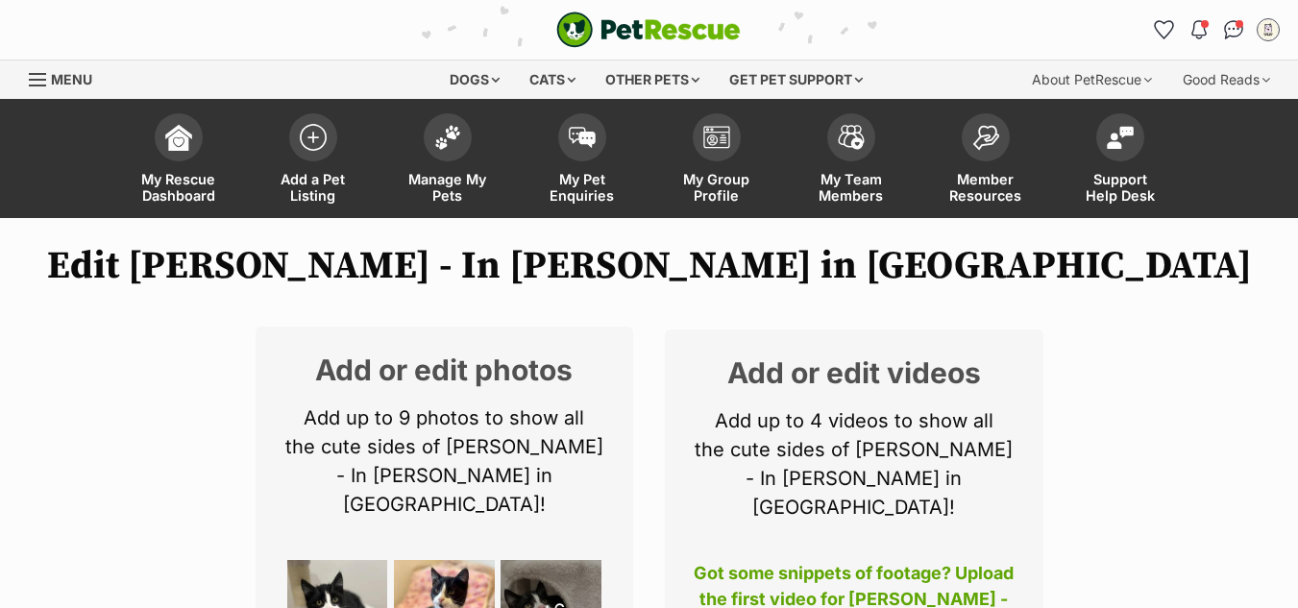
scroll to position [474, 0]
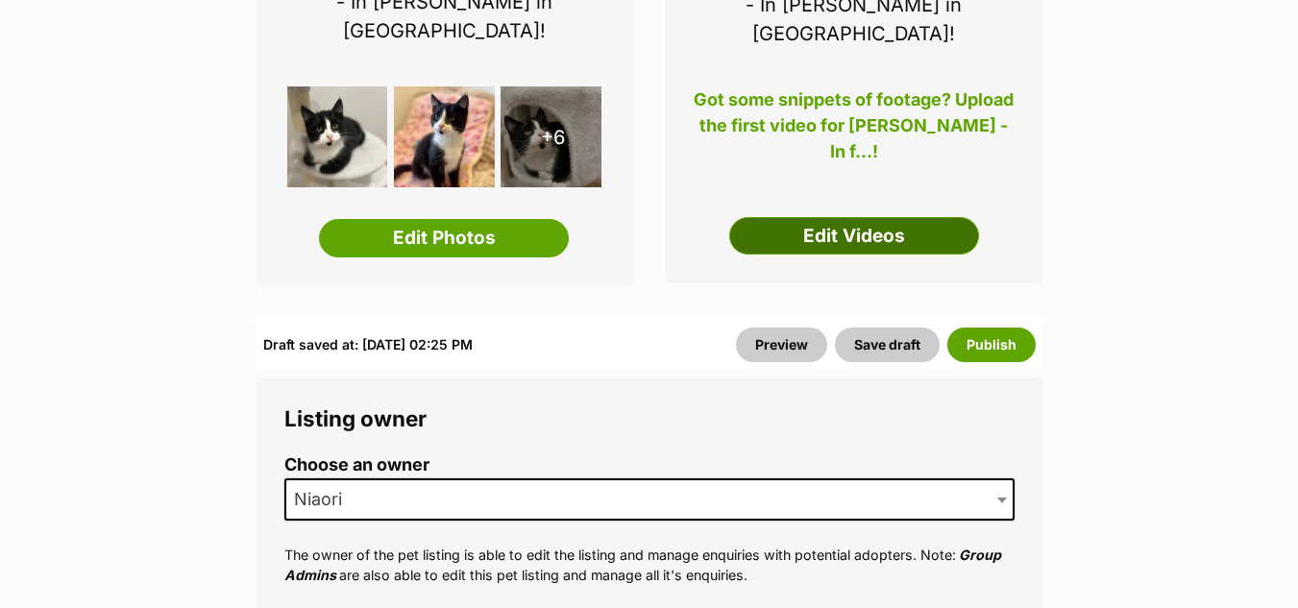
click at [840, 219] on link "Edit Videos" at bounding box center [854, 236] width 250 height 38
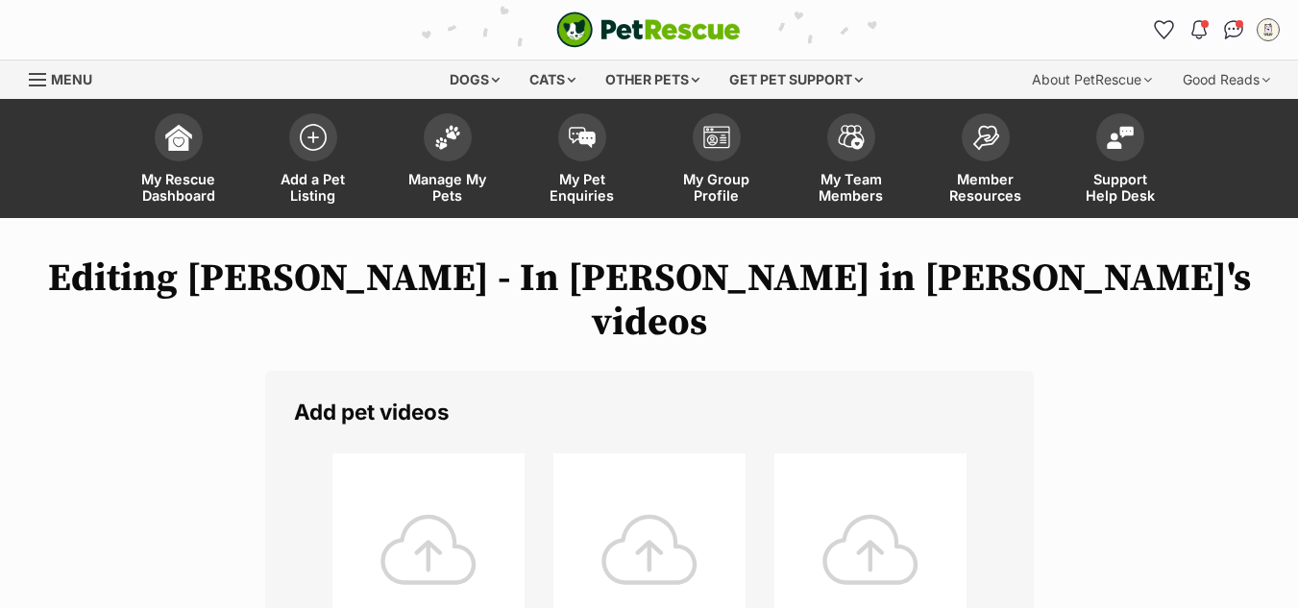
click at [479, 465] on div at bounding box center [429, 550] width 192 height 192
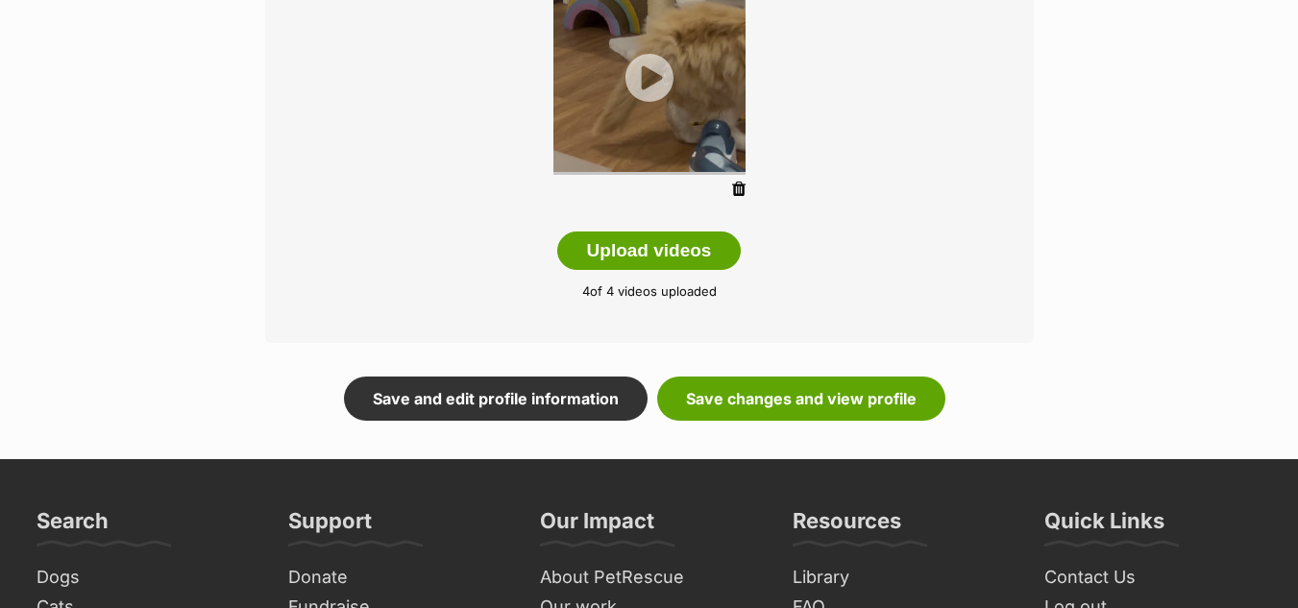
scroll to position [736, 0]
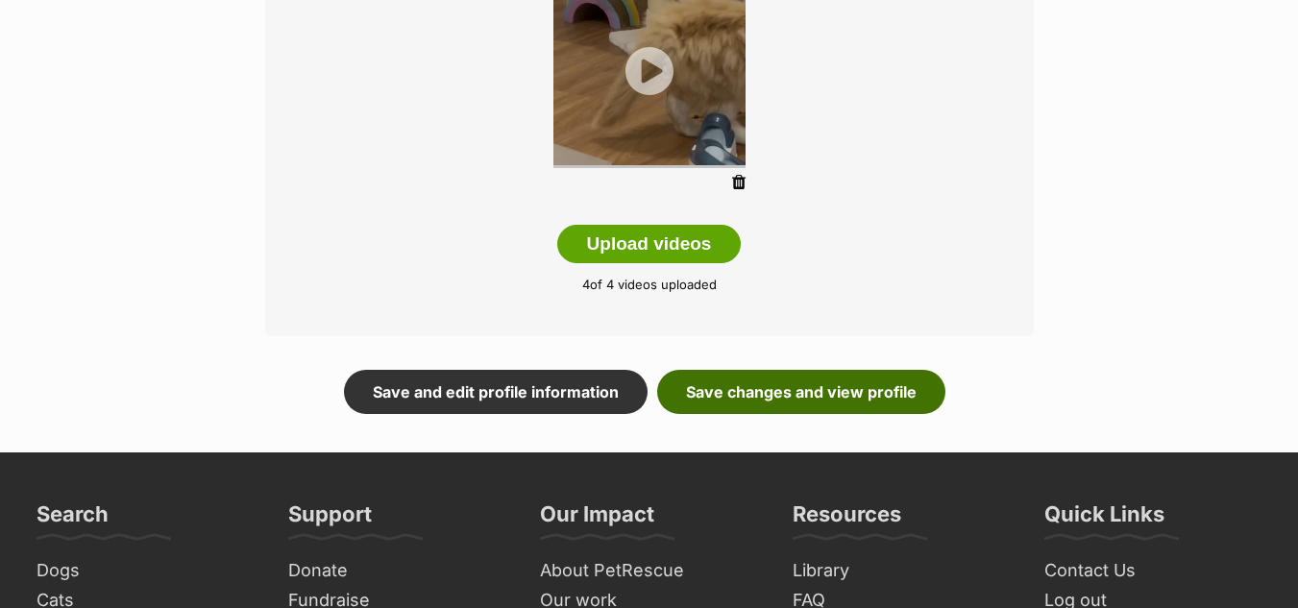
click at [772, 370] on link "Save changes and view profile" at bounding box center [801, 392] width 288 height 44
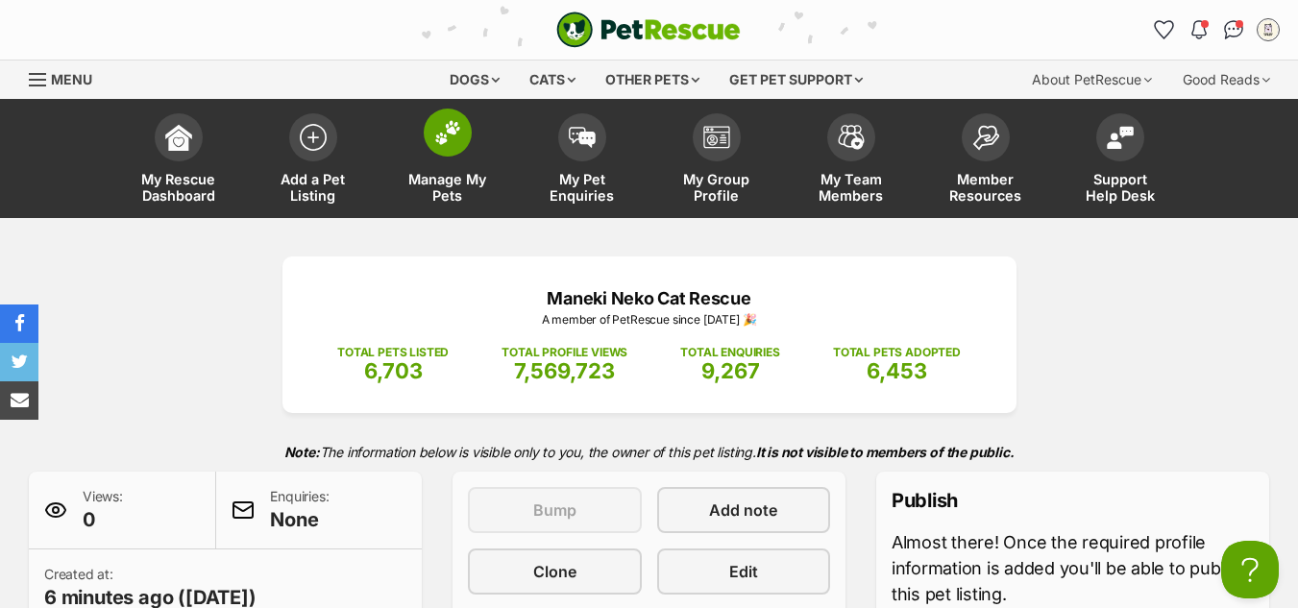
click at [456, 128] on img at bounding box center [447, 132] width 27 height 25
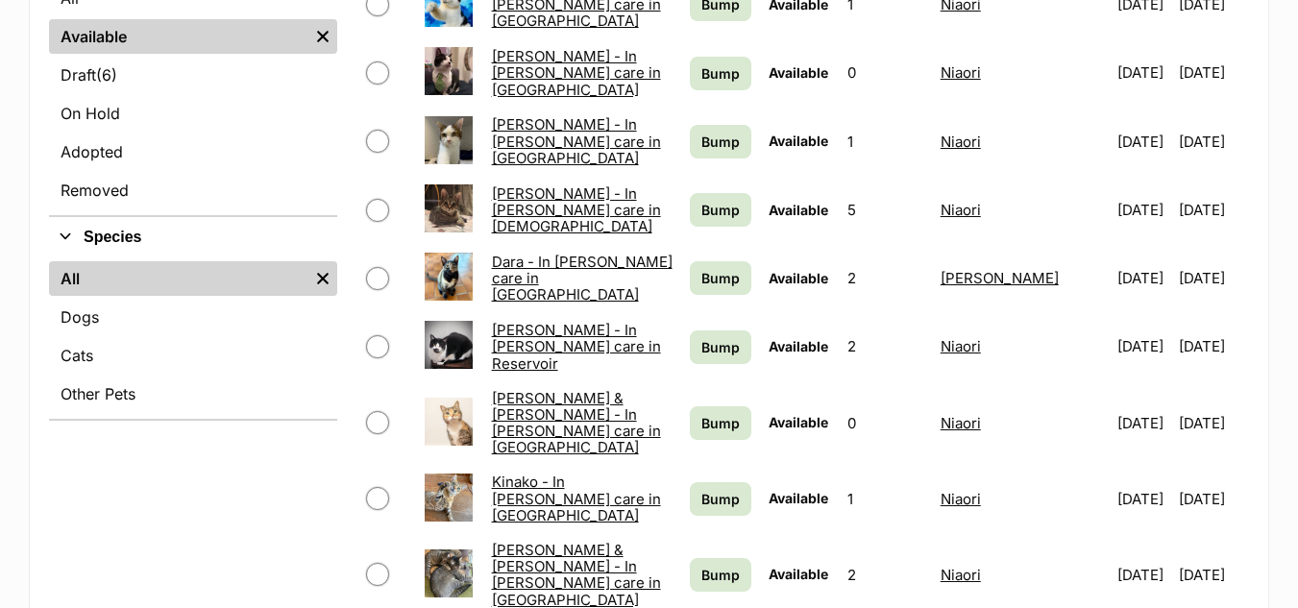
scroll to position [567, 0]
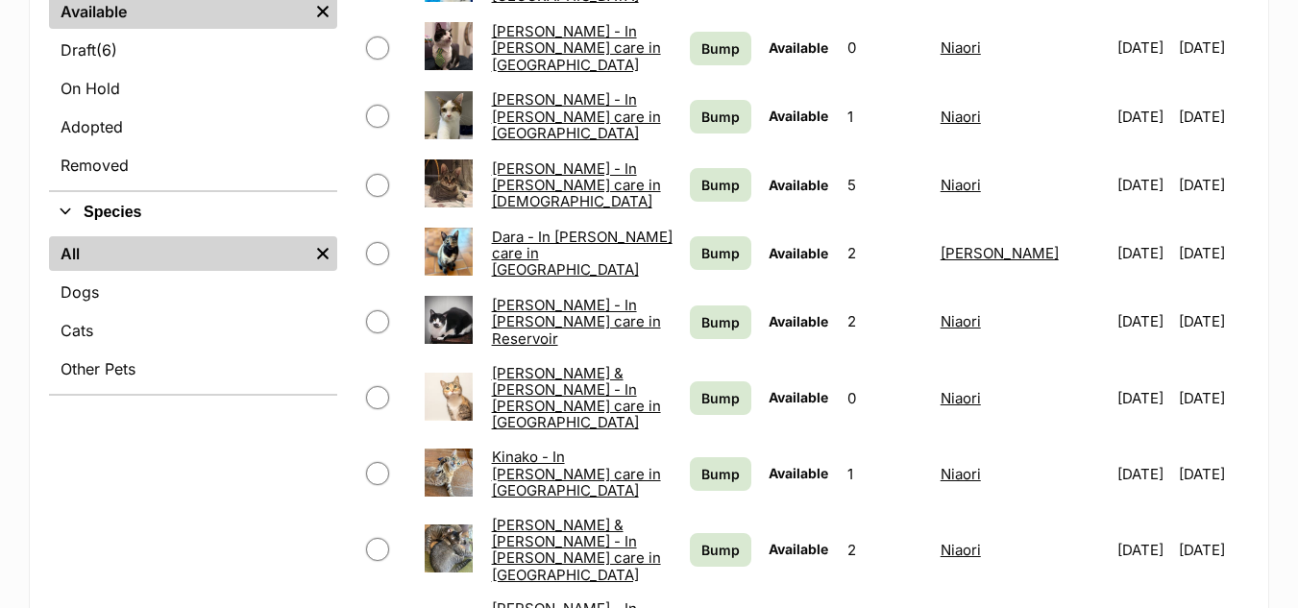
drag, startPoint x: 1310, startPoint y: 105, endPoint x: 1312, endPoint y: 213, distance: 108.6
click at [502, 251] on link "Dara - In [PERSON_NAME] care in [GEOGRAPHIC_DATA]" at bounding box center [582, 254] width 181 height 52
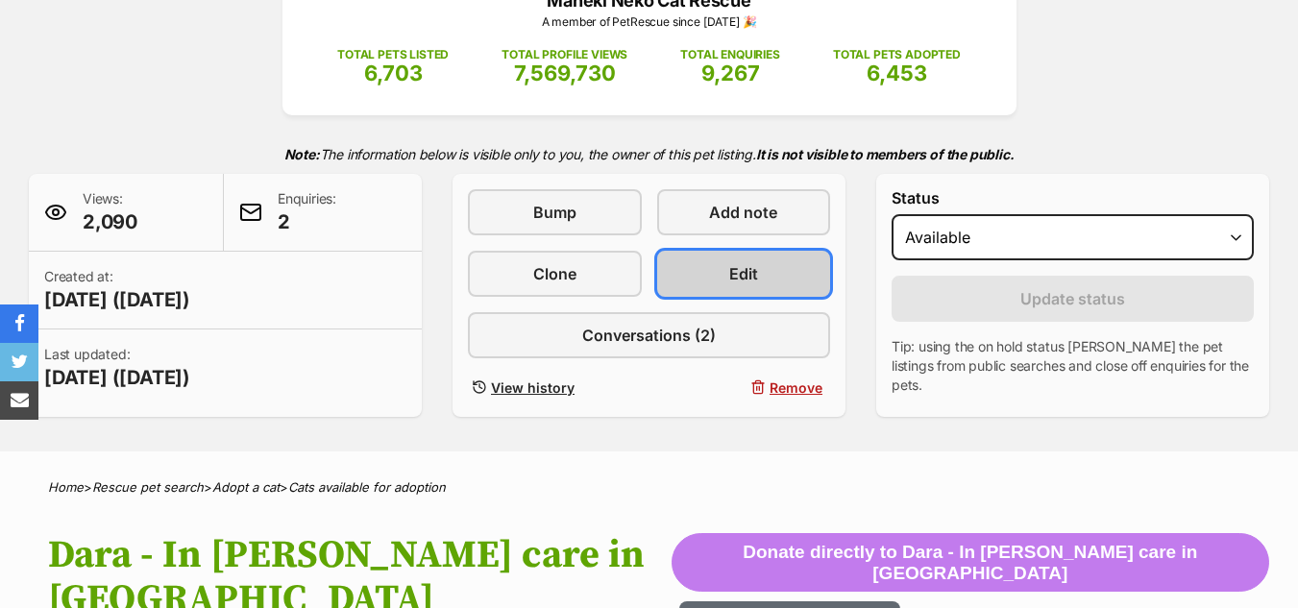
click at [751, 276] on span "Edit" at bounding box center [743, 273] width 29 height 23
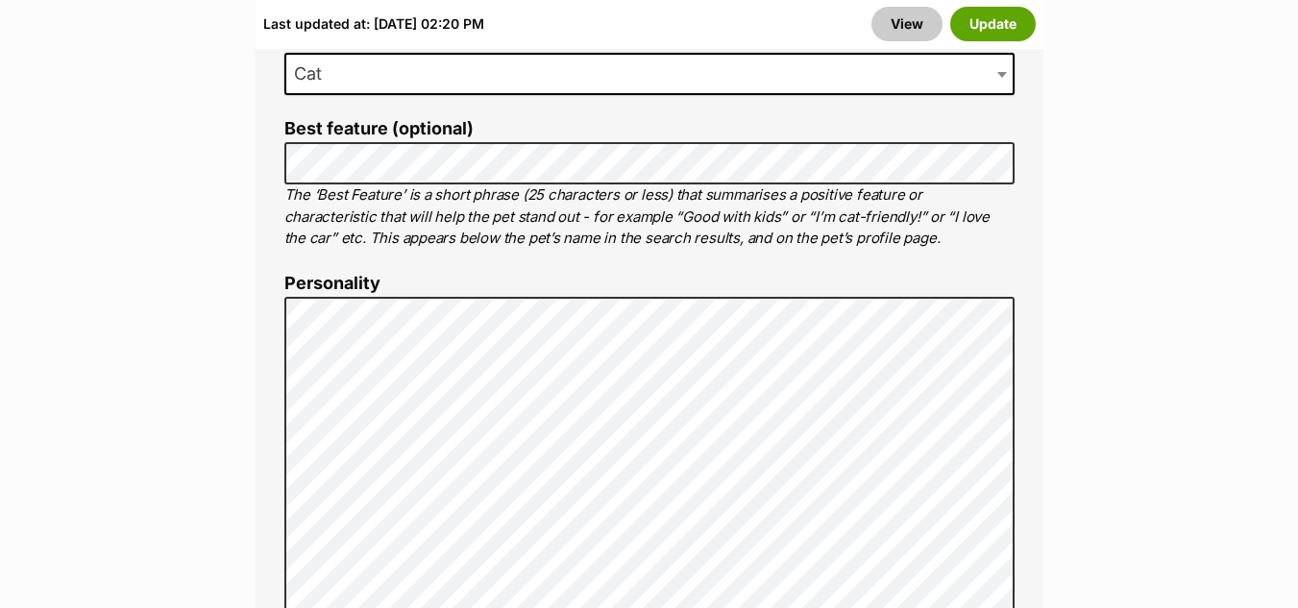
scroll to position [1423, 0]
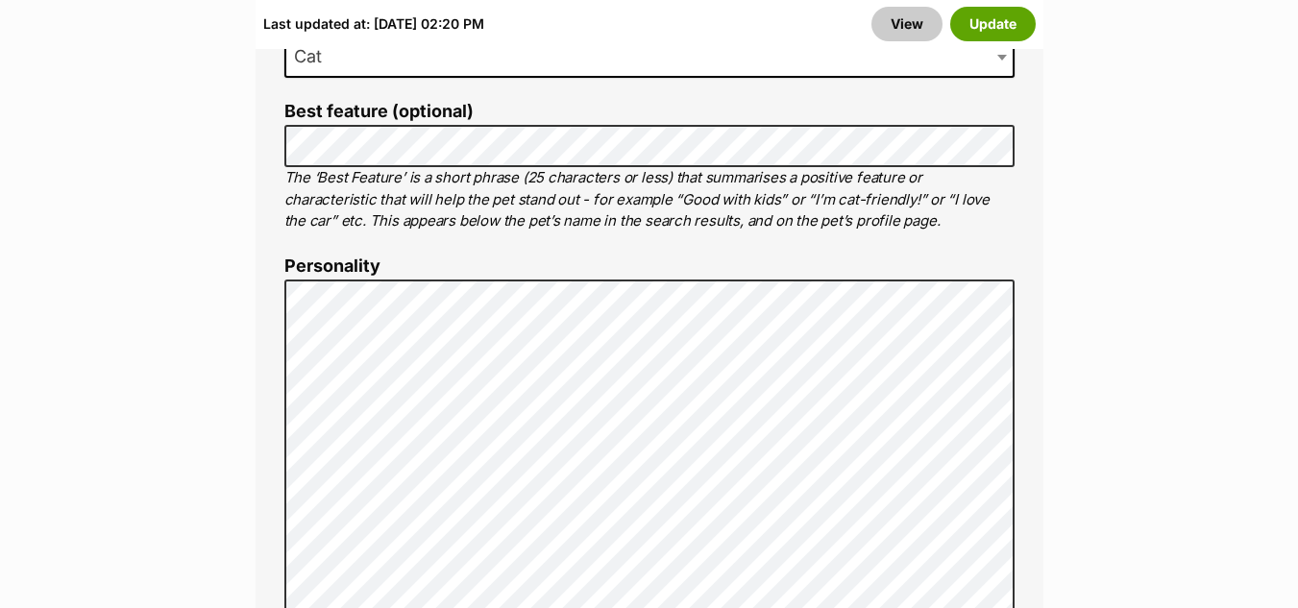
drag, startPoint x: 1306, startPoint y: 32, endPoint x: 1312, endPoint y: 113, distance: 81.9
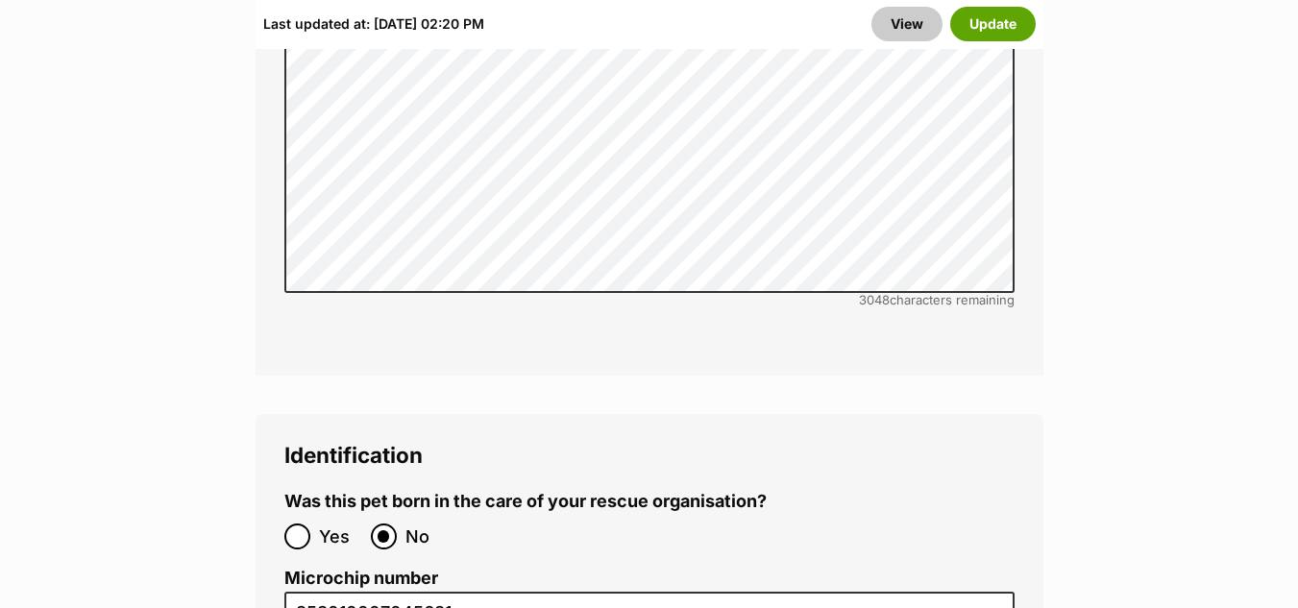
scroll to position [6223, 0]
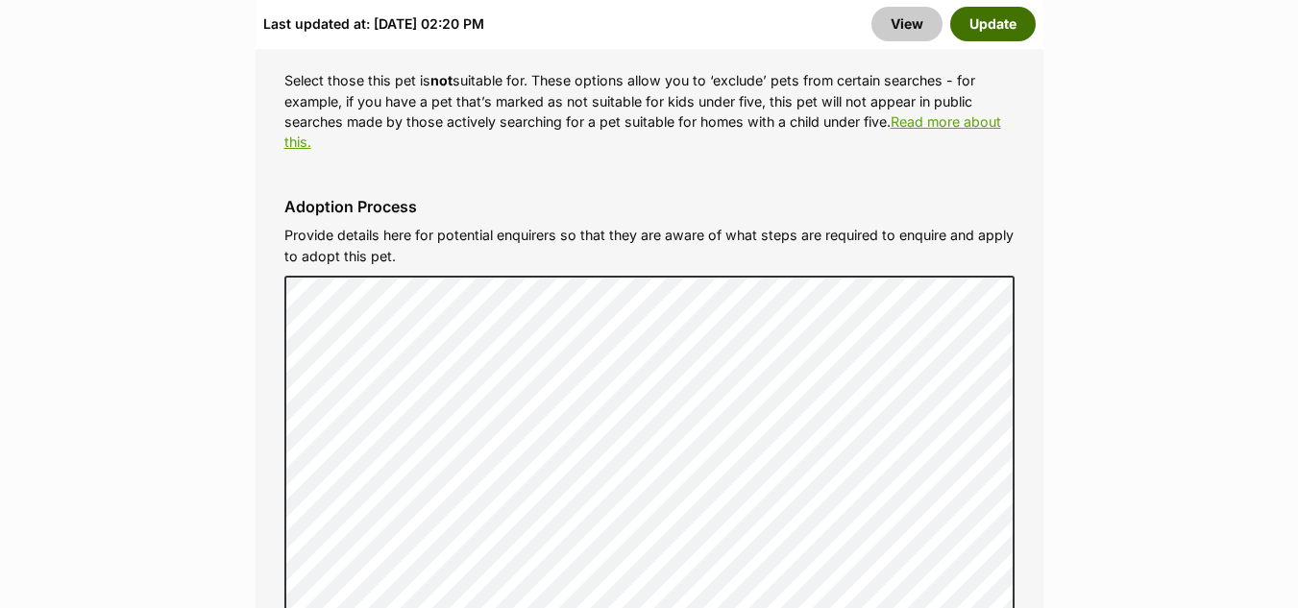
click at [995, 25] on button "Update" at bounding box center [994, 24] width 86 height 35
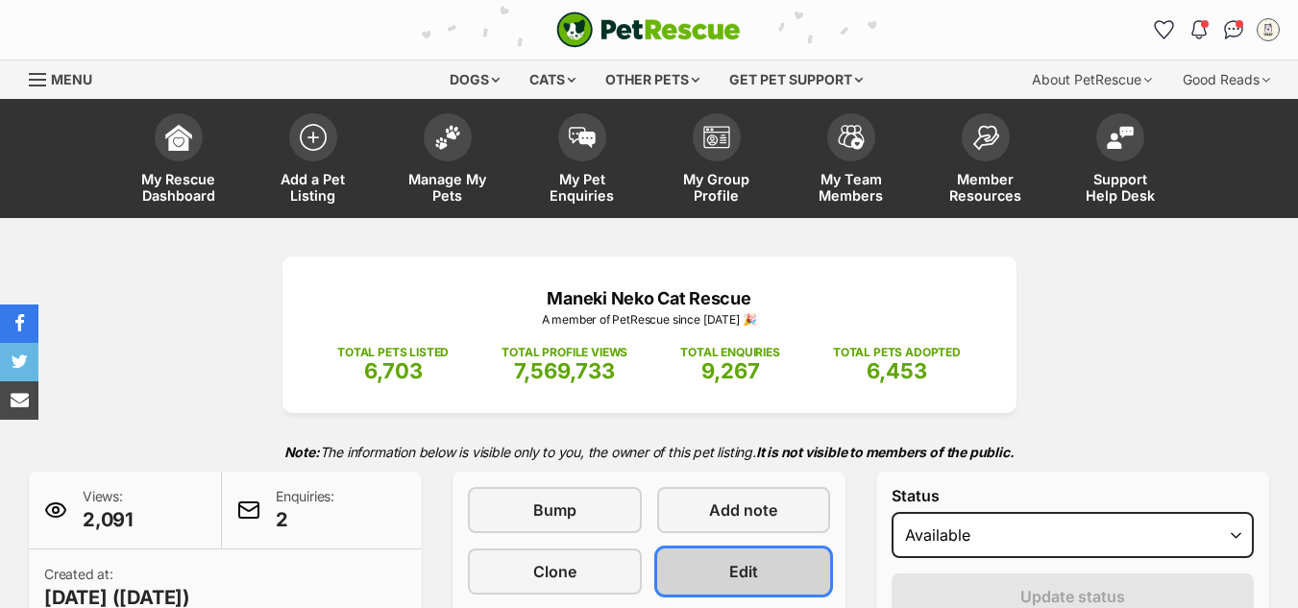
click at [734, 567] on span "Edit" at bounding box center [743, 571] width 29 height 23
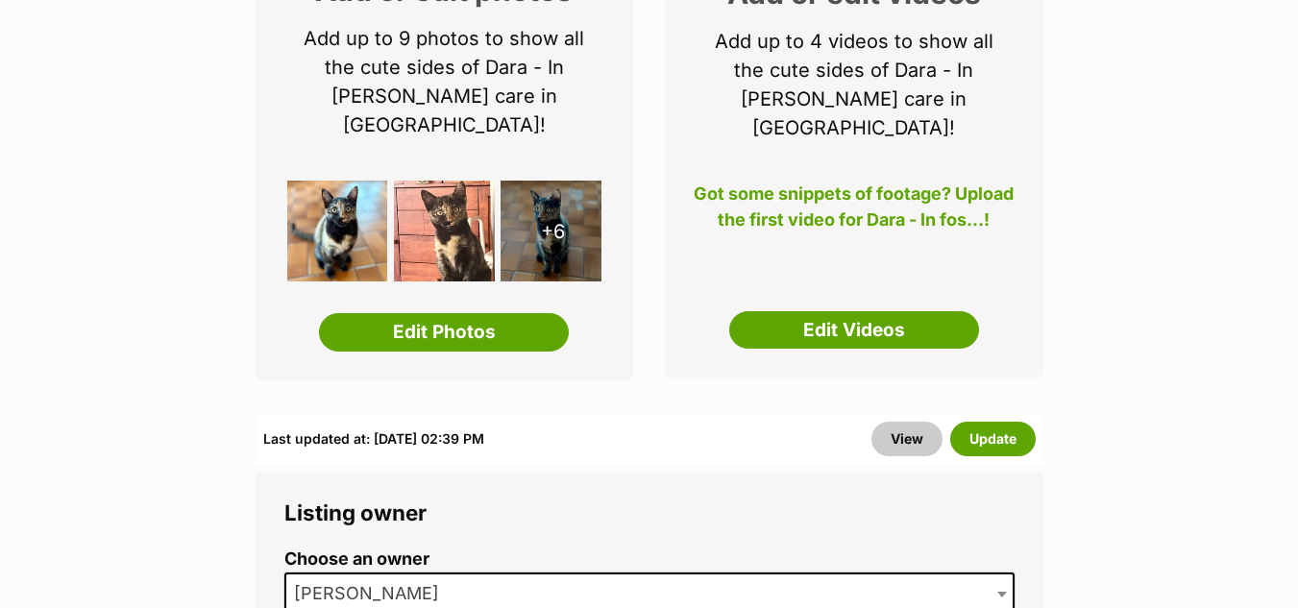
scroll to position [397, 0]
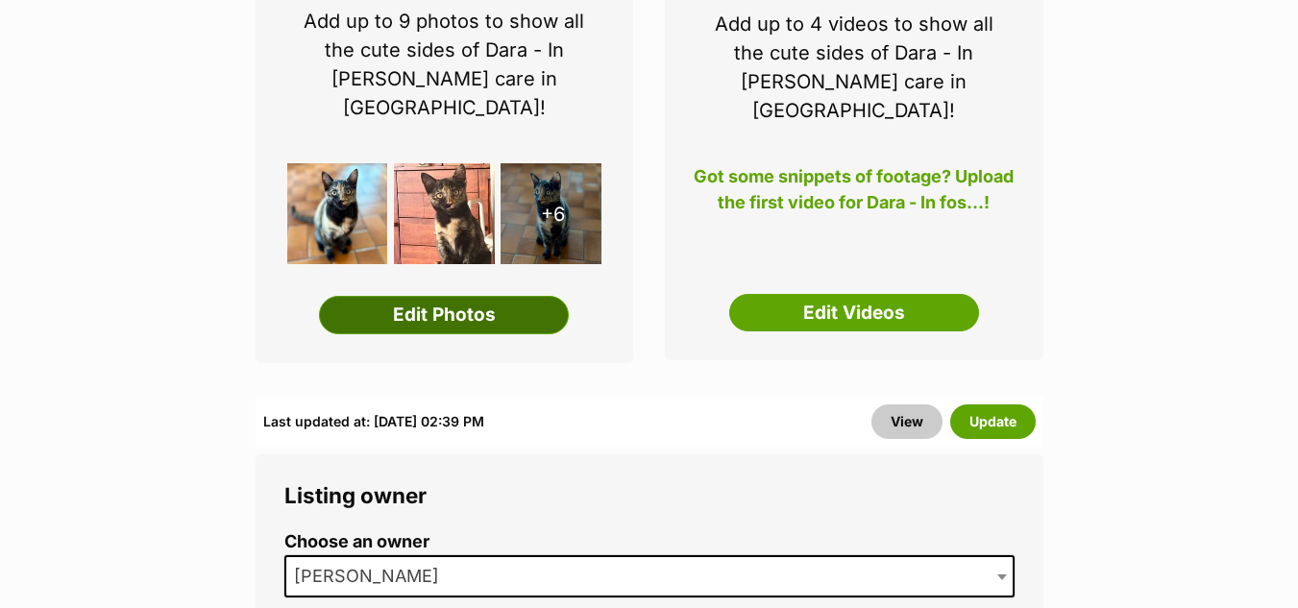
click at [463, 296] on link "Edit Photos" at bounding box center [444, 315] width 250 height 38
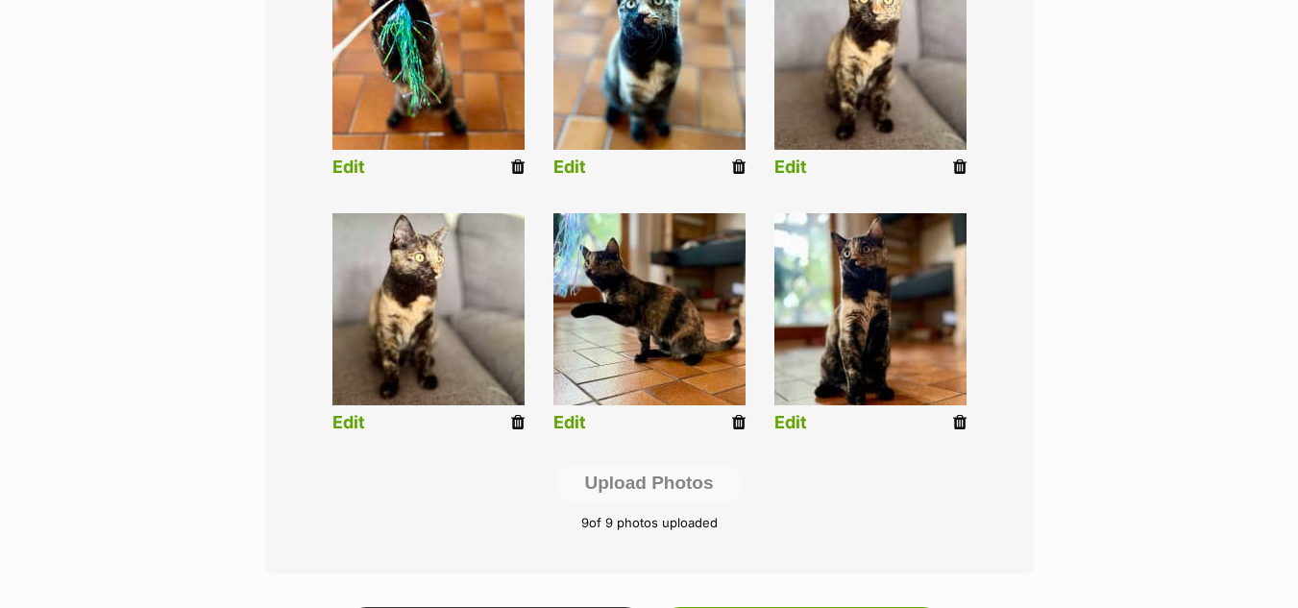
scroll to position [903, 0]
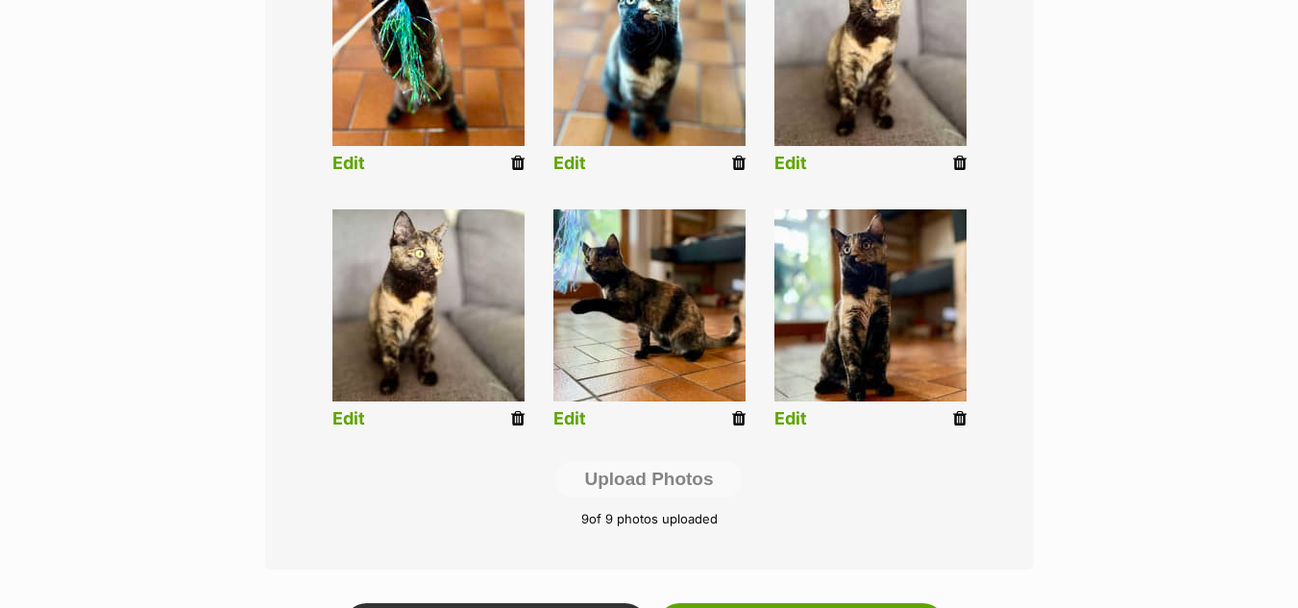
drag, startPoint x: 1303, startPoint y: 92, endPoint x: 1312, endPoint y: 296, distance: 203.9
click at [1297, 296] on html "Skip to main content Log in to favourite this pet Log in Or sign up Search PetR…" at bounding box center [649, 413] width 1298 height 2633
click at [738, 410] on icon at bounding box center [738, 418] width 13 height 17
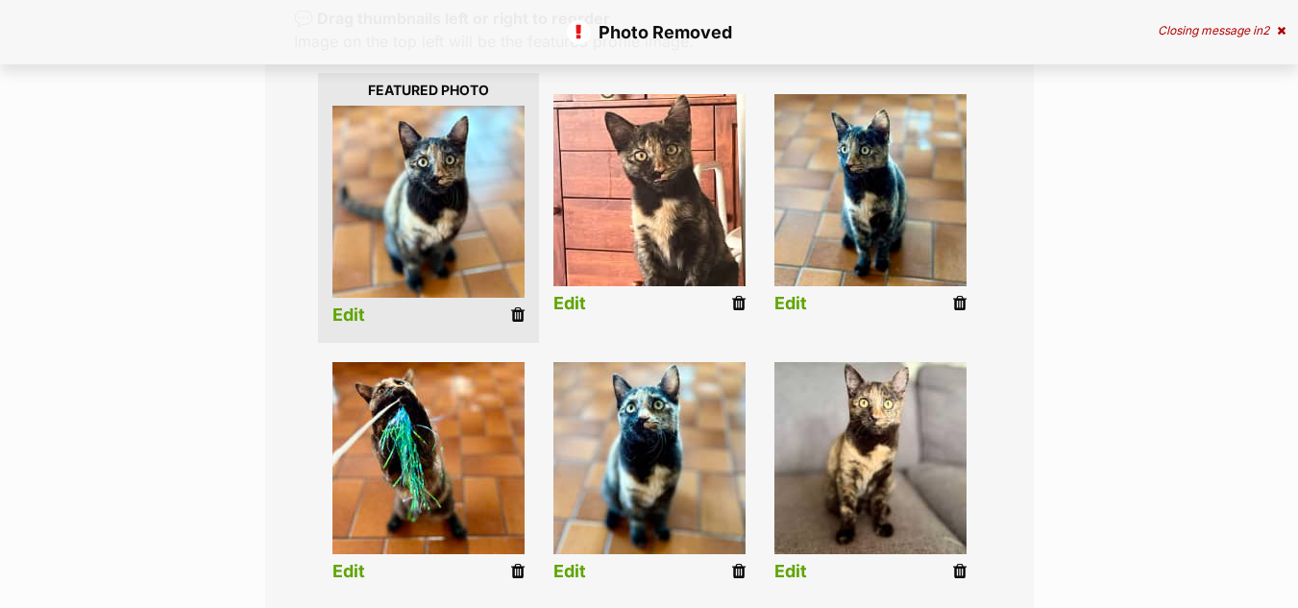
scroll to position [610, 0]
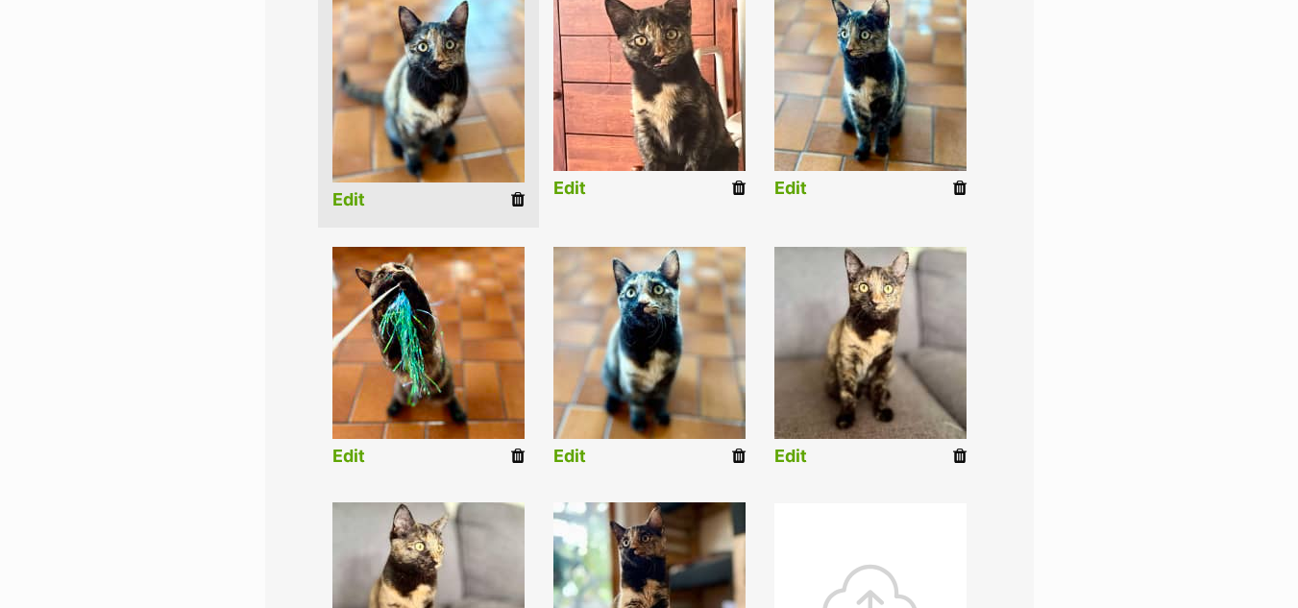
click at [963, 448] on icon at bounding box center [959, 456] width 13 height 17
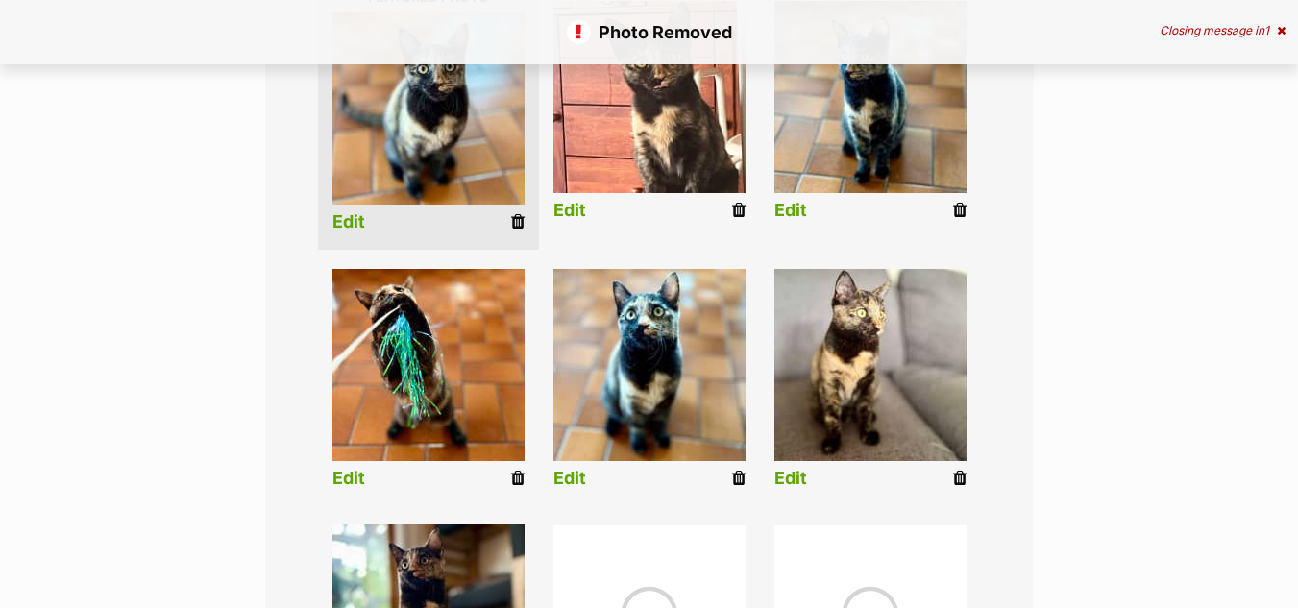
scroll to position [649, 0]
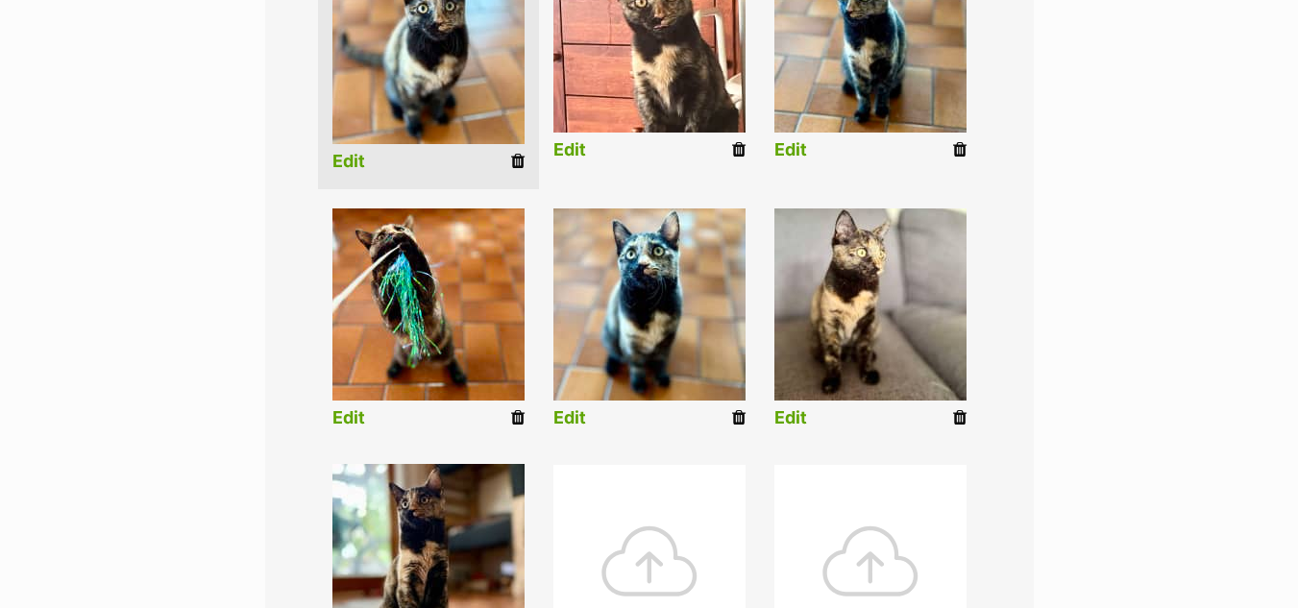
click at [961, 409] on icon at bounding box center [959, 417] width 13 height 17
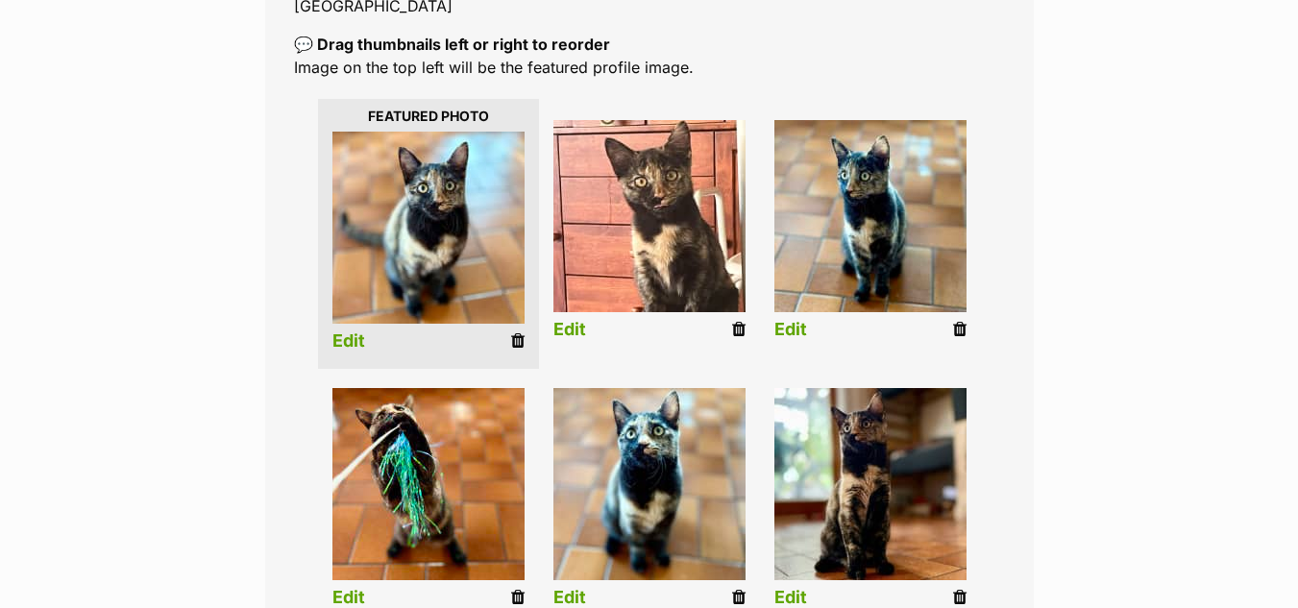
scroll to position [605, 0]
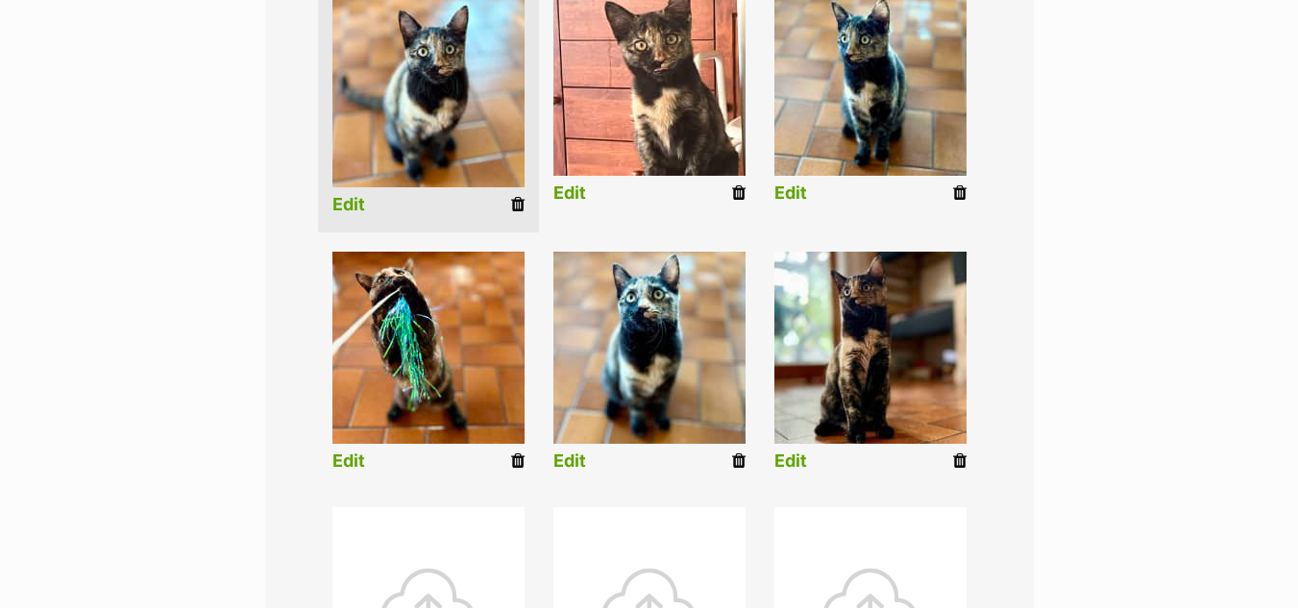
click at [516, 453] on icon at bounding box center [517, 461] width 13 height 17
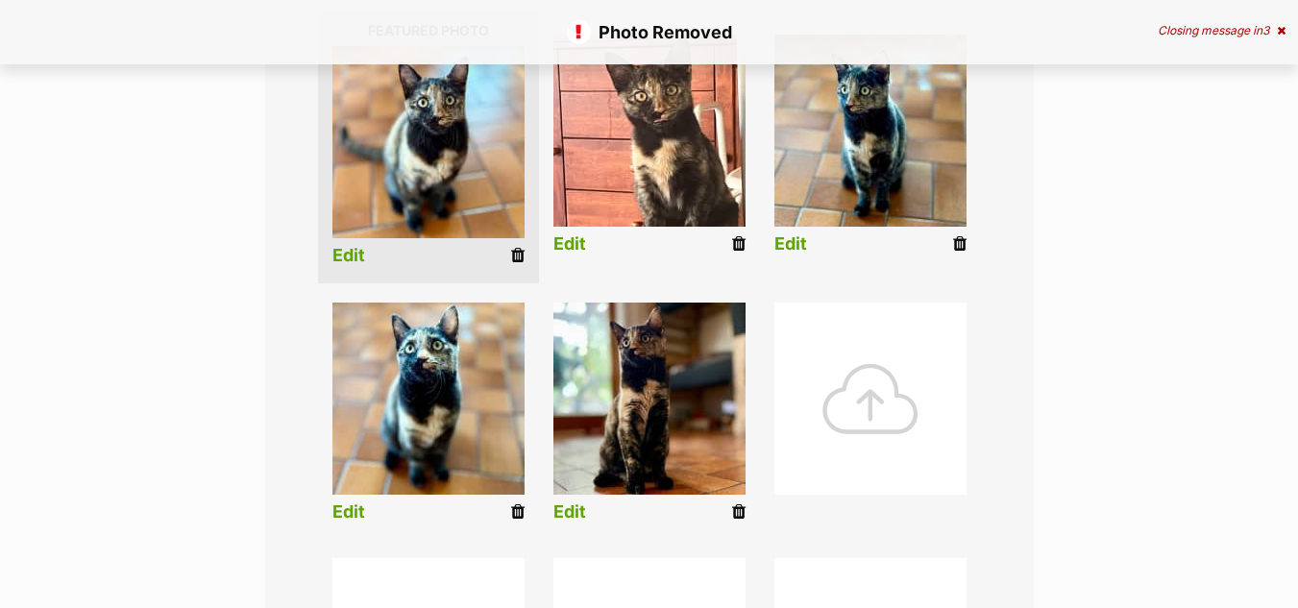
click at [848, 345] on div at bounding box center [871, 399] width 192 height 192
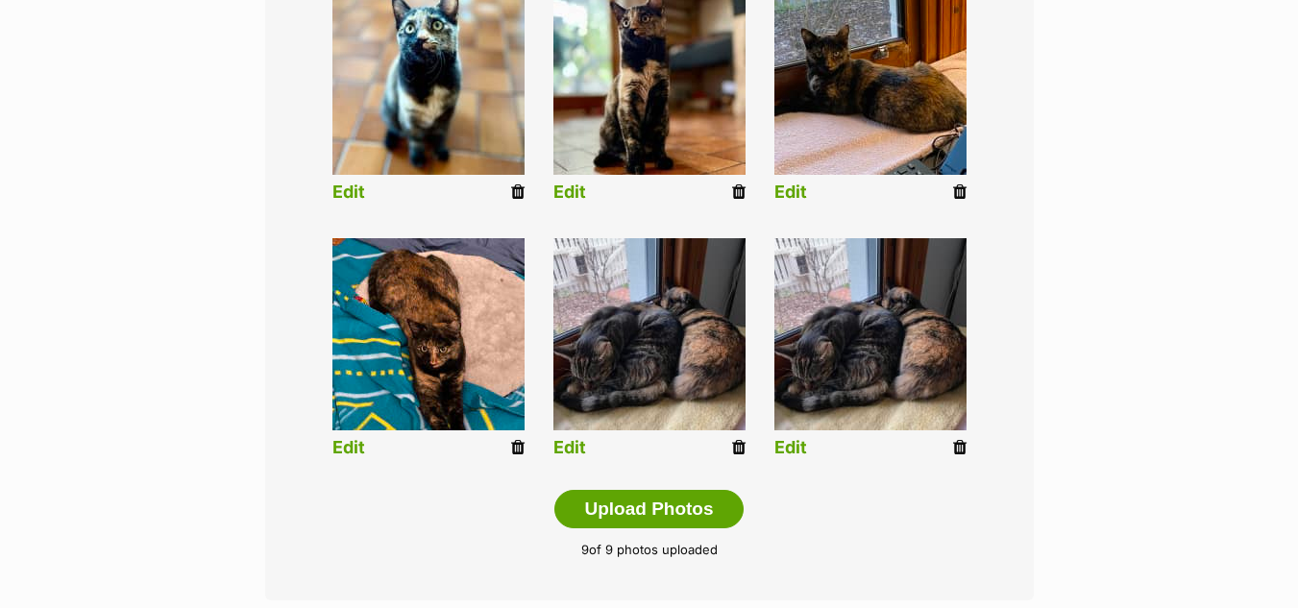
scroll to position [887, 0]
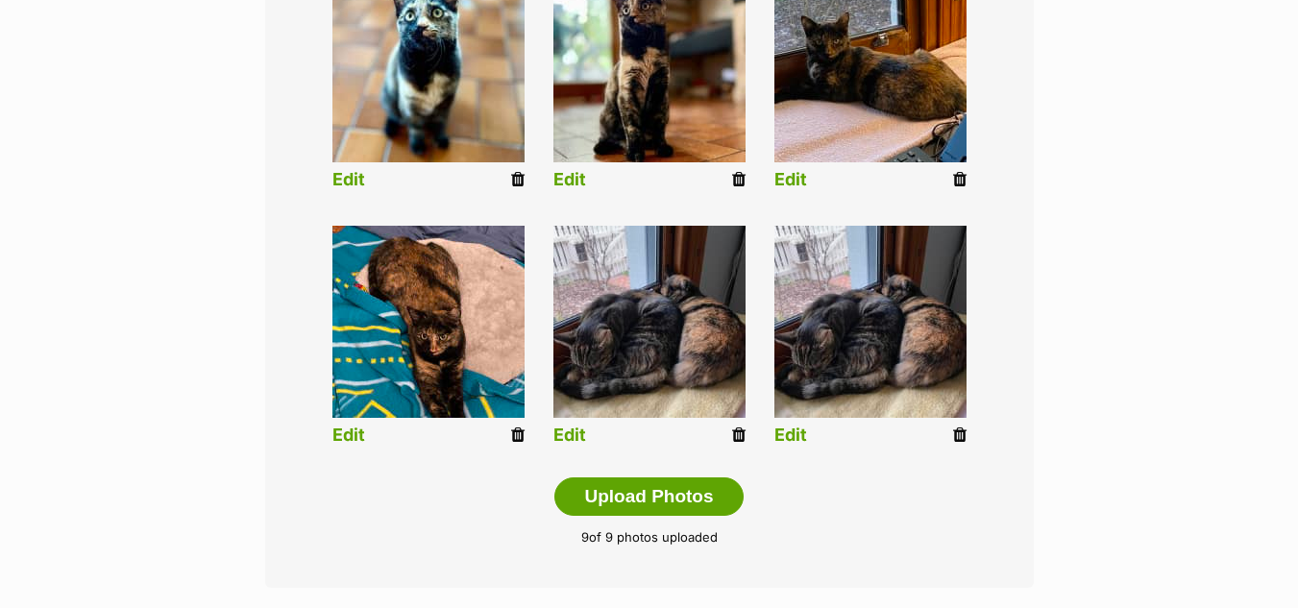
click at [960, 427] on icon at bounding box center [959, 435] width 13 height 17
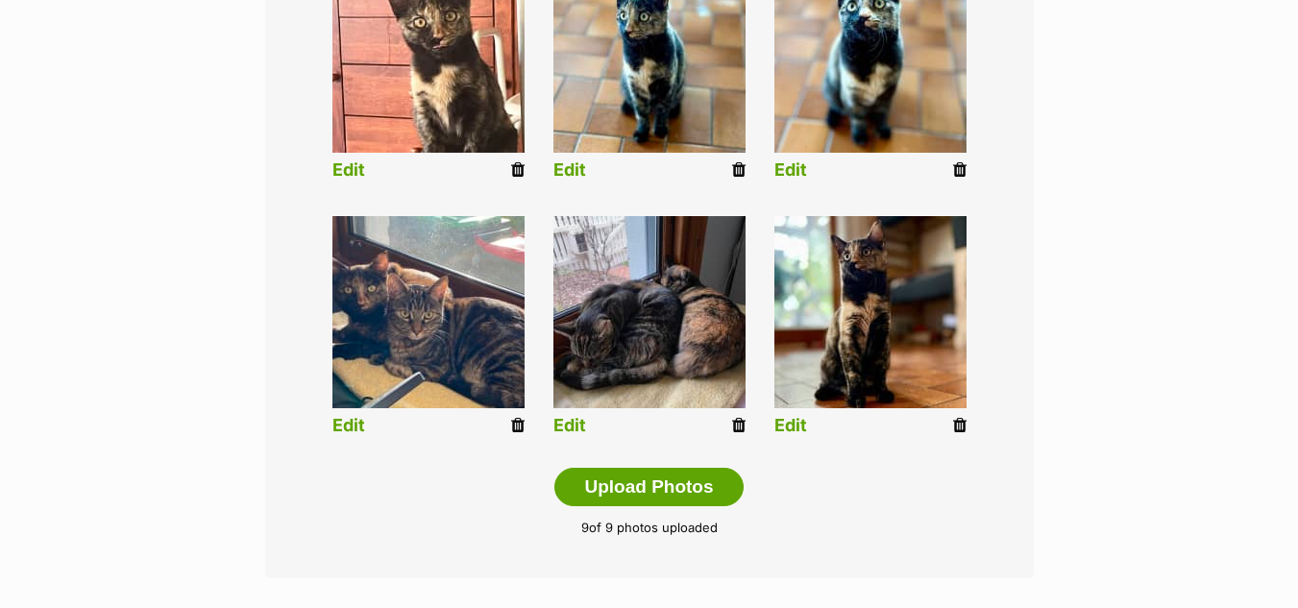
scroll to position [909, 0]
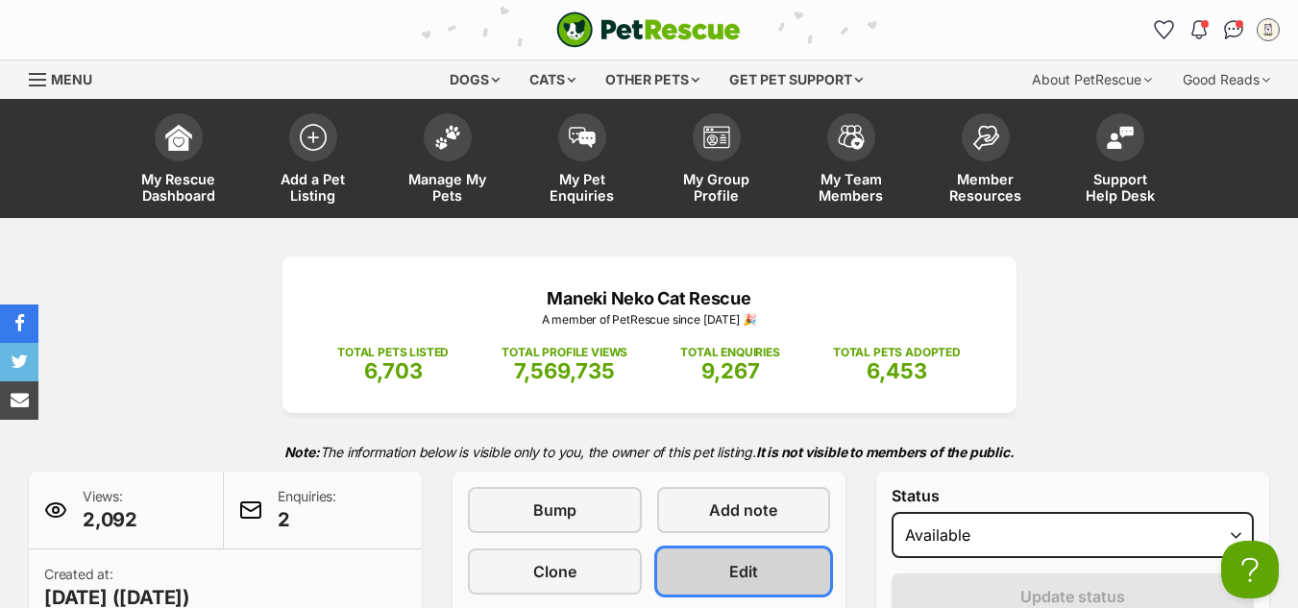
click at [753, 566] on span "Edit" at bounding box center [743, 571] width 29 height 23
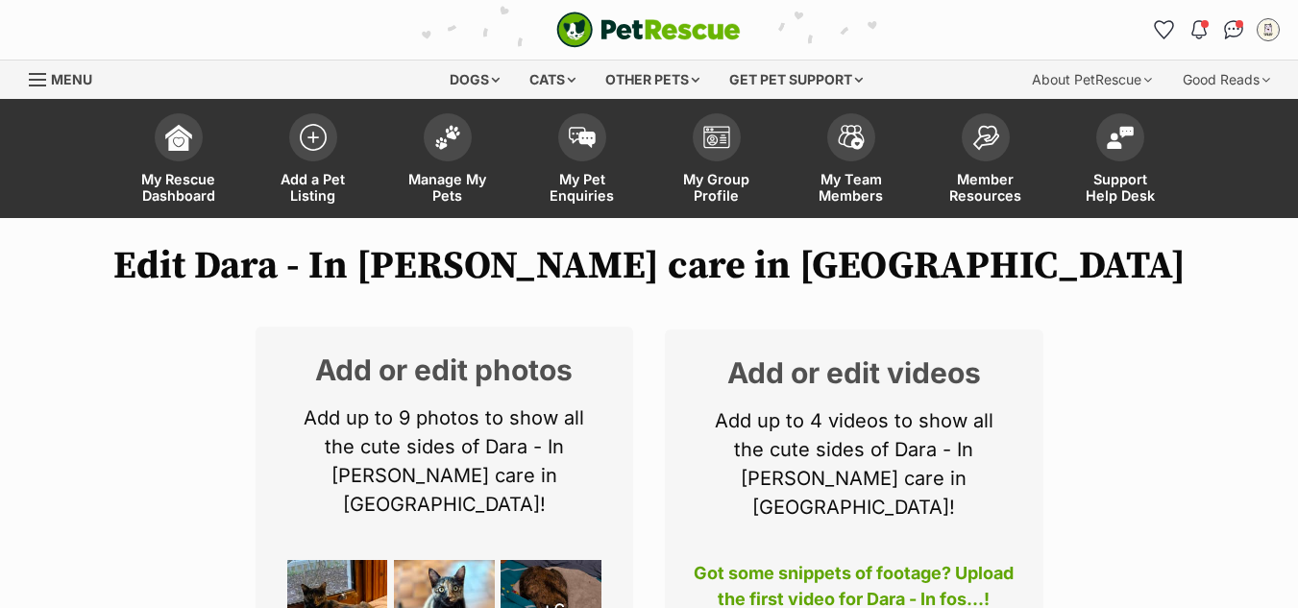
scroll to position [380, 0]
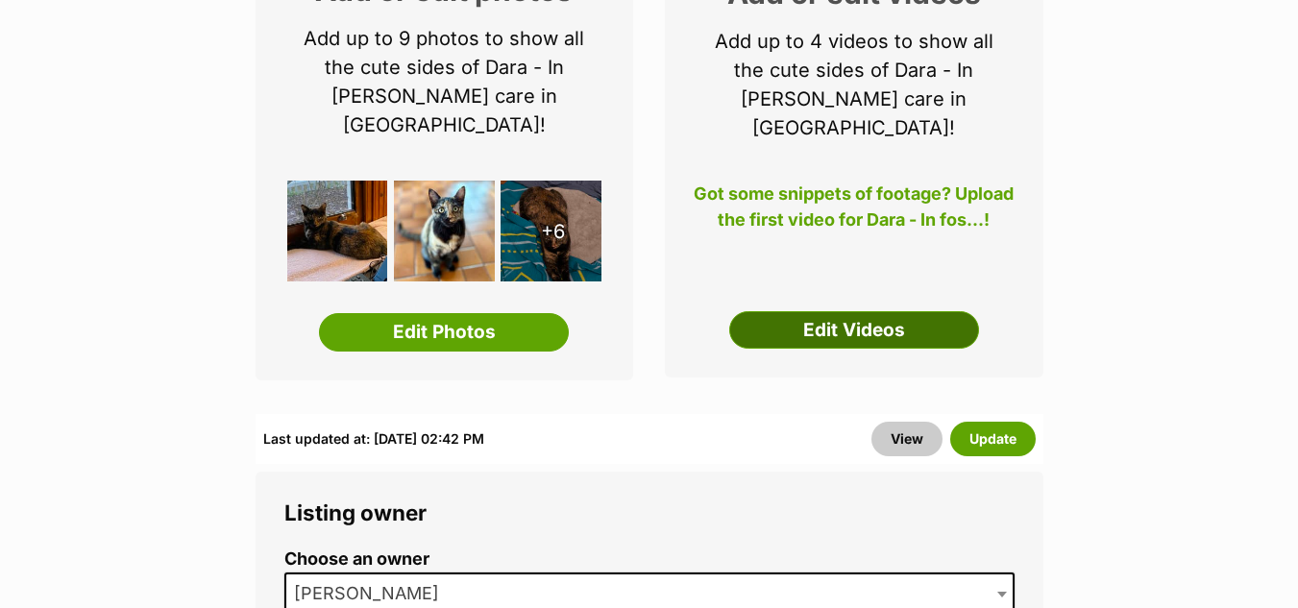
click at [828, 311] on link "Edit Videos" at bounding box center [854, 330] width 250 height 38
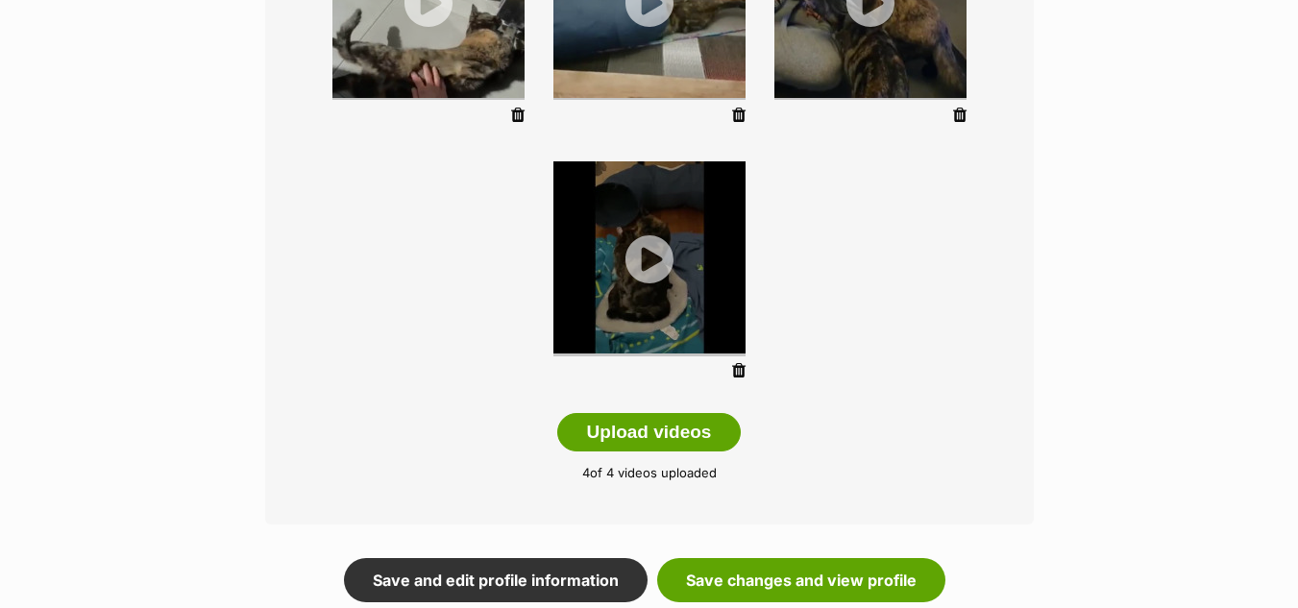
scroll to position [595, 0]
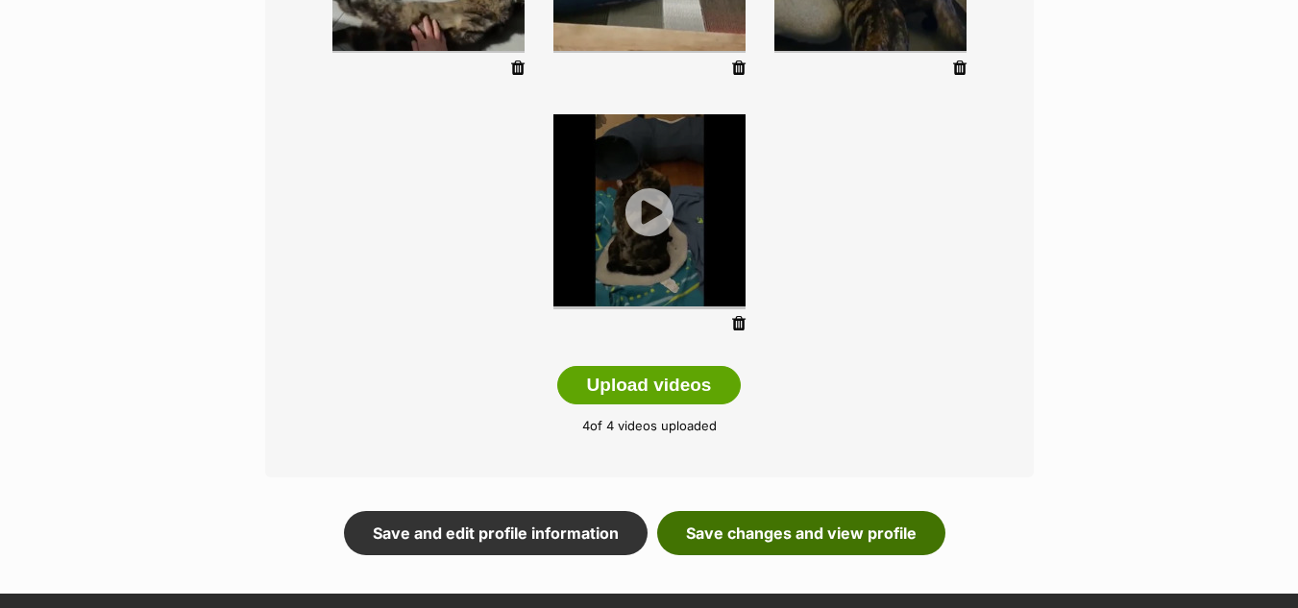
click at [725, 511] on link "Save changes and view profile" at bounding box center [801, 533] width 288 height 44
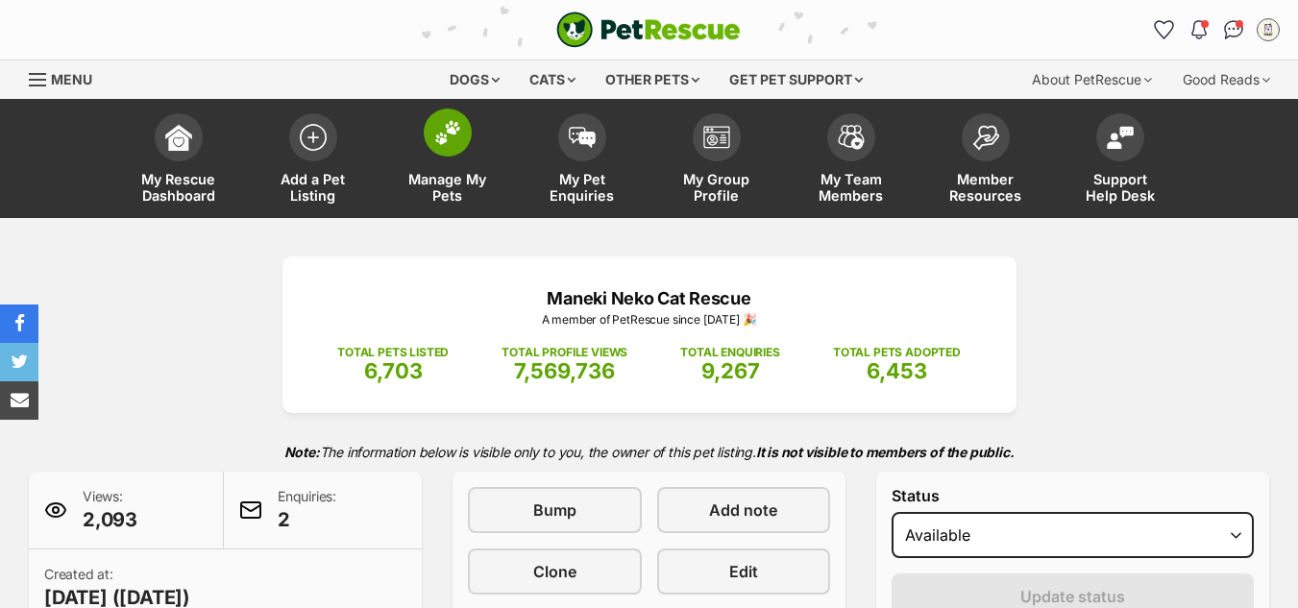
click at [438, 140] on img at bounding box center [447, 132] width 27 height 25
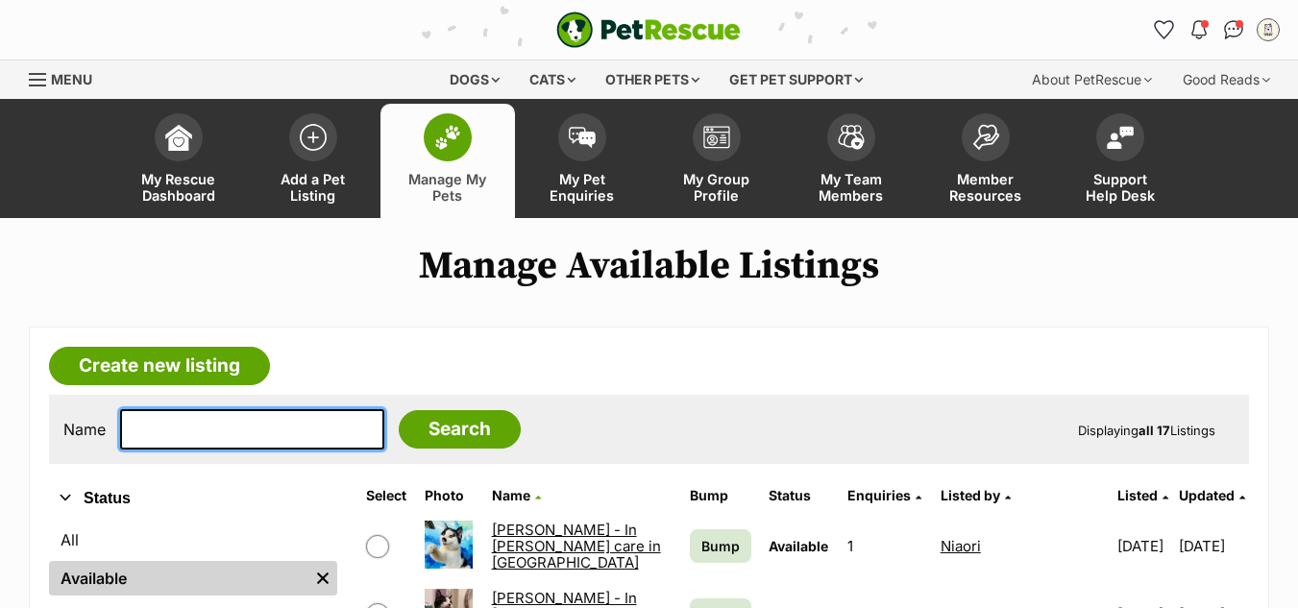
click at [195, 431] on input "text" at bounding box center [252, 429] width 264 height 40
type input "starfire"
click at [399, 410] on input "Search" at bounding box center [460, 429] width 122 height 38
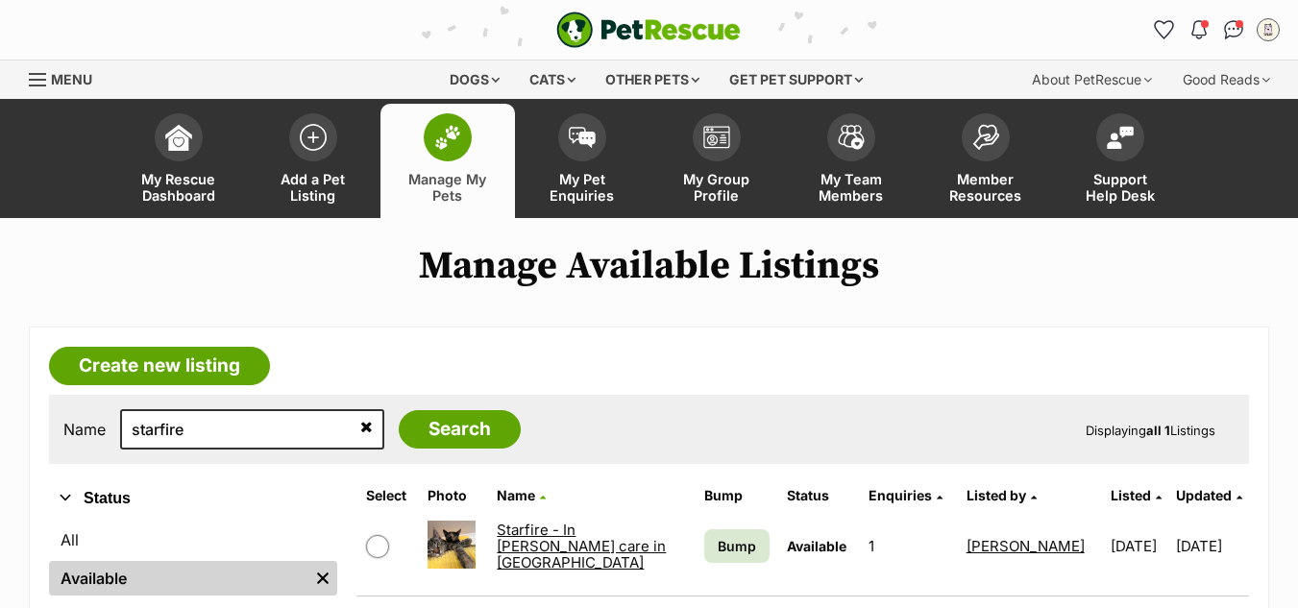
click at [503, 534] on link "Starfire - In [PERSON_NAME] care in [GEOGRAPHIC_DATA]" at bounding box center [581, 547] width 169 height 52
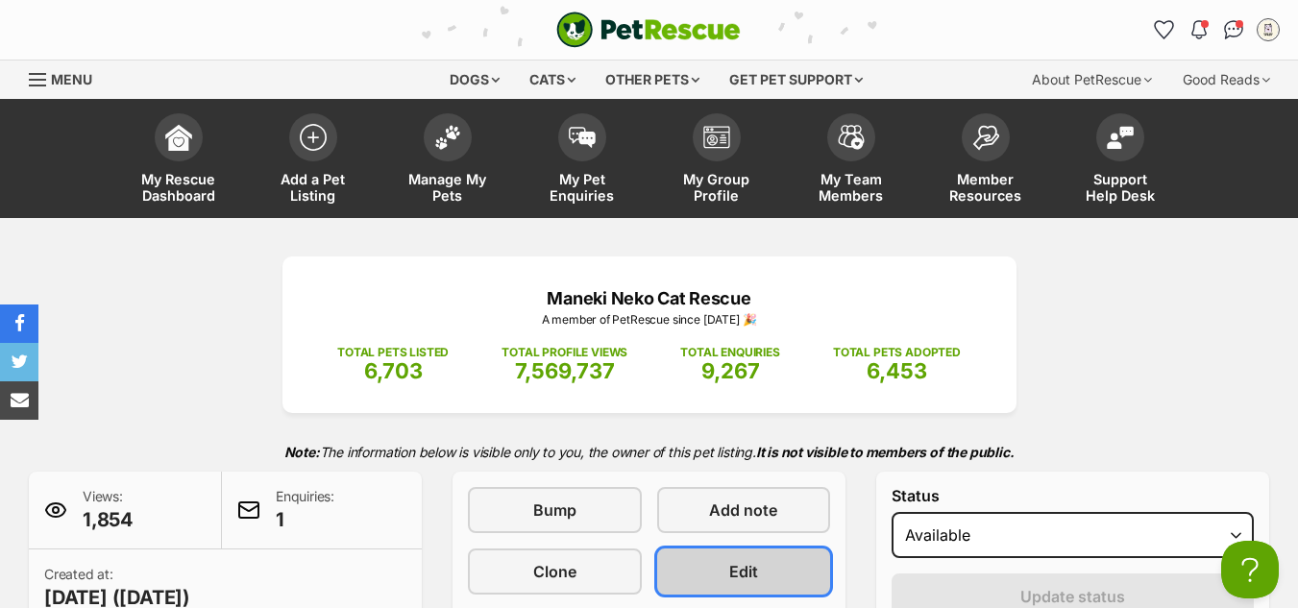
click at [745, 575] on span "Edit" at bounding box center [743, 571] width 29 height 23
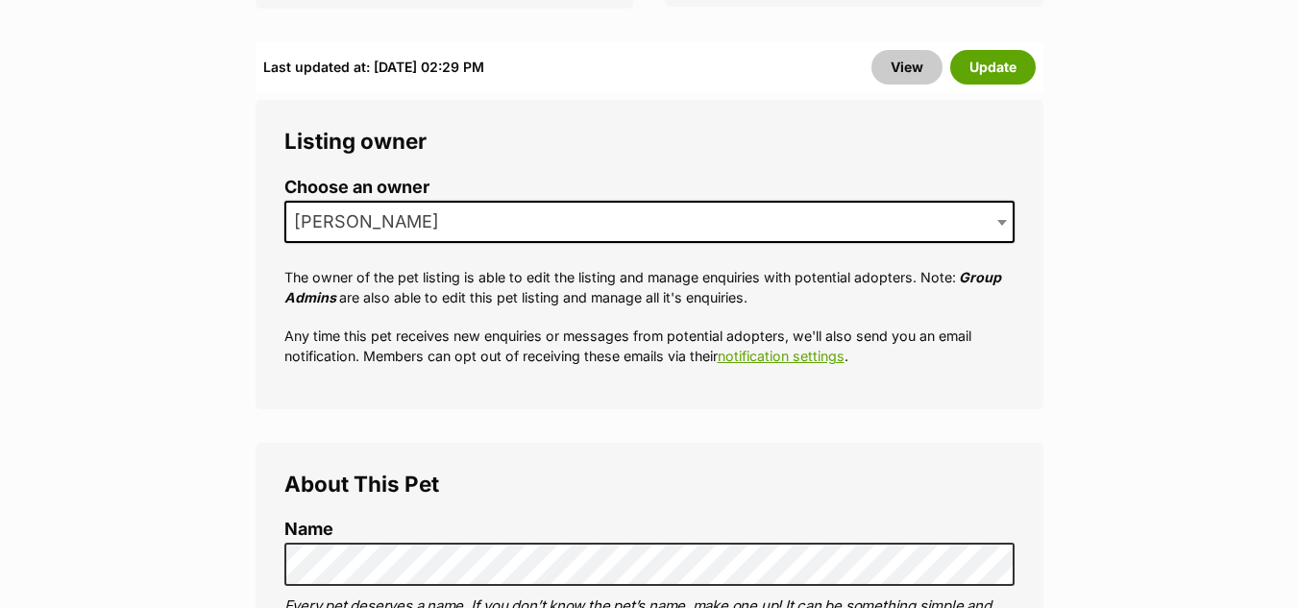
scroll to position [327, 0]
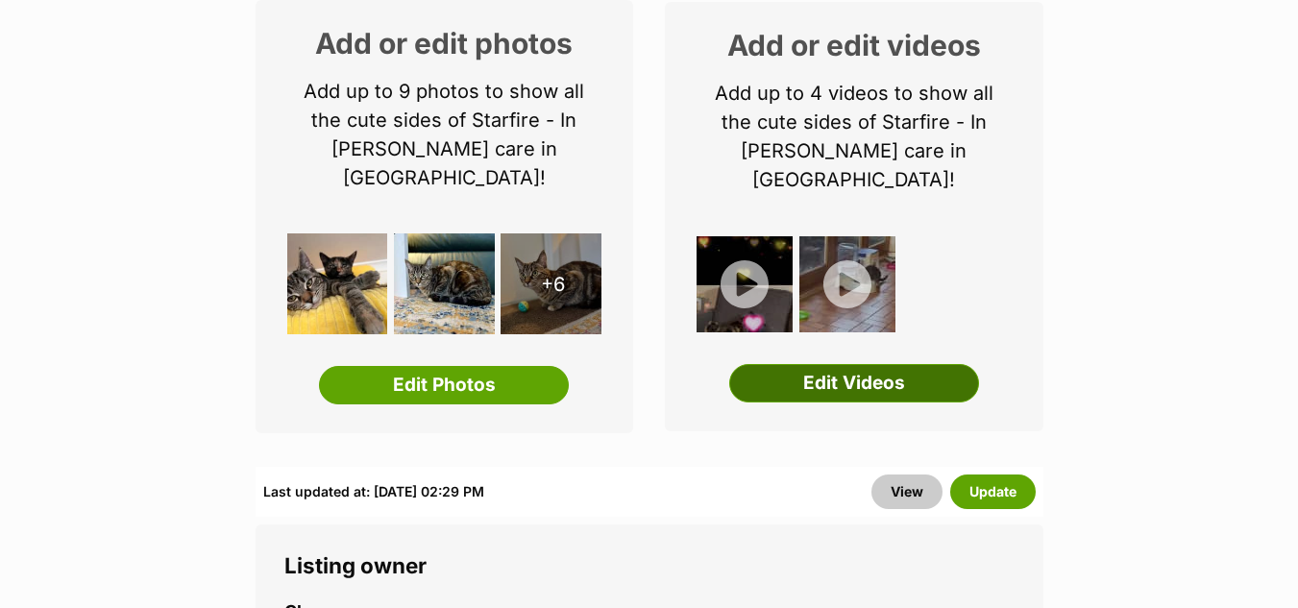
click at [831, 364] on link "Edit Videos" at bounding box center [854, 383] width 250 height 38
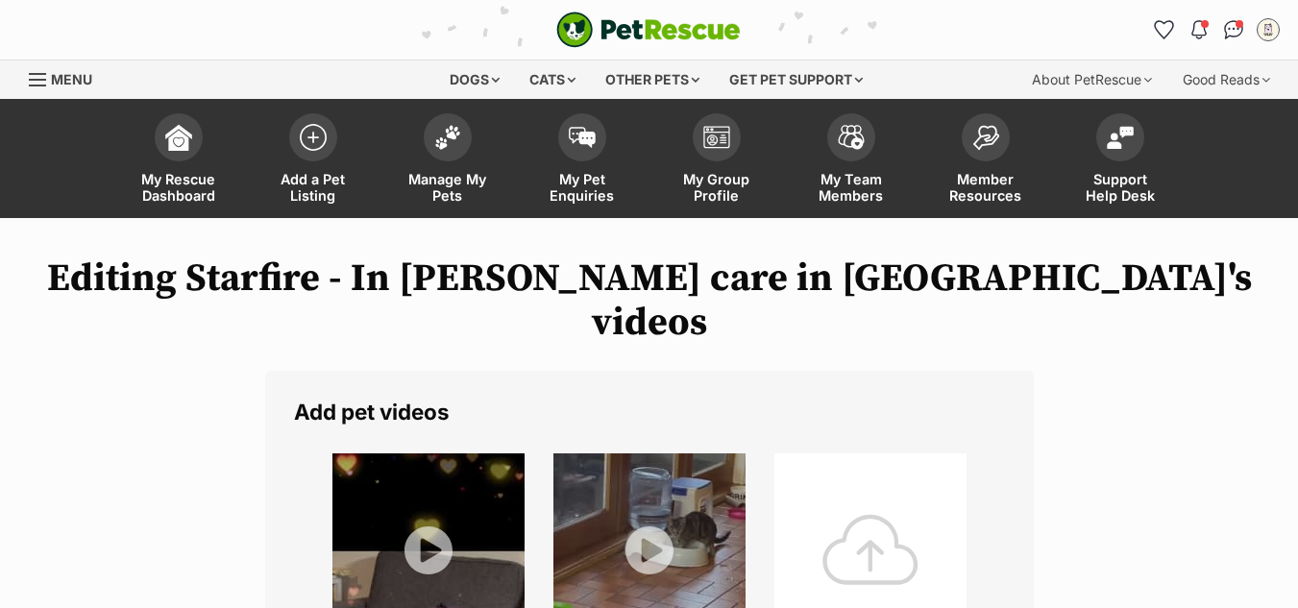
click at [860, 517] on div at bounding box center [871, 550] width 192 height 192
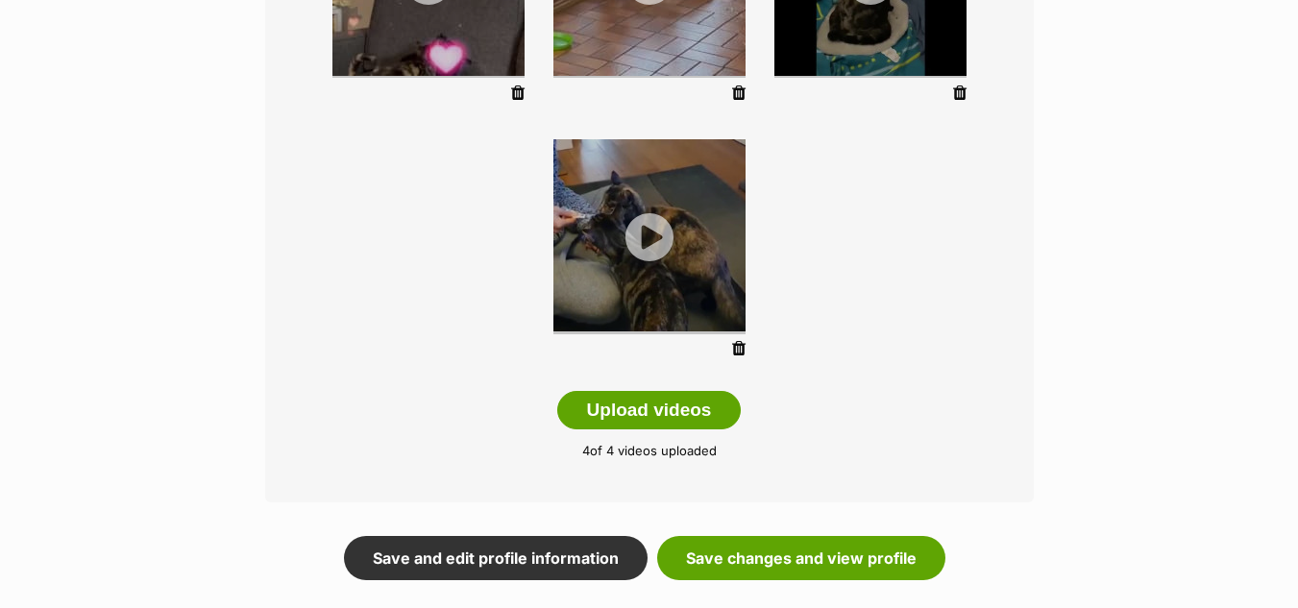
scroll to position [581, 0]
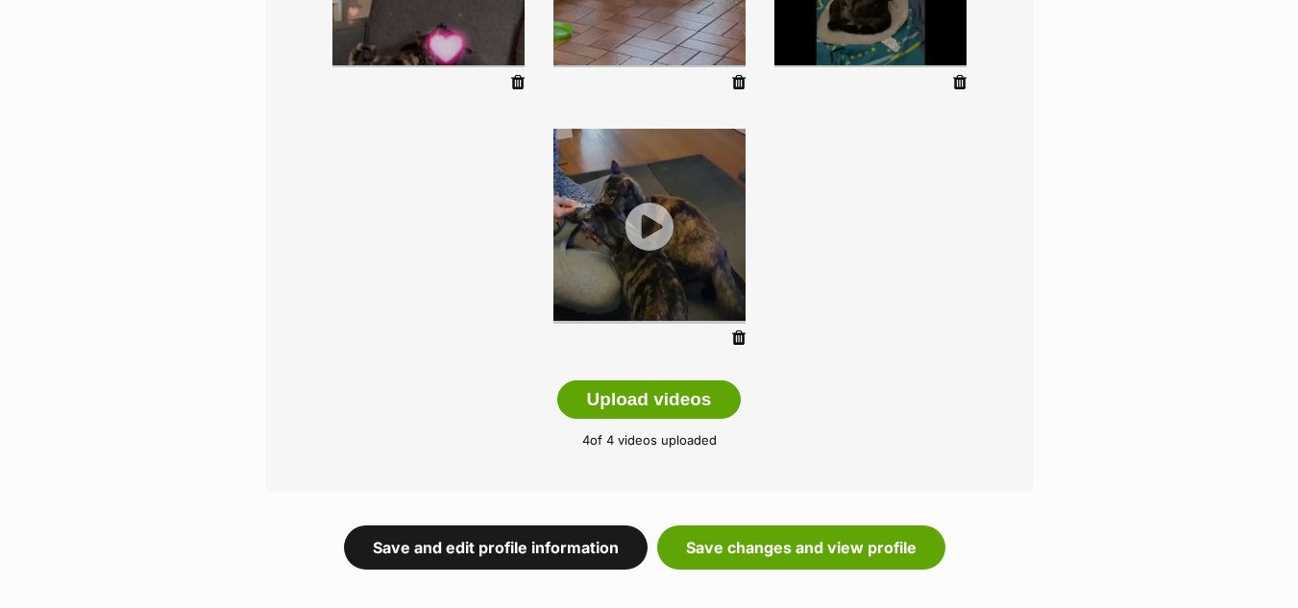
click at [458, 526] on link "Save and edit profile information" at bounding box center [496, 548] width 304 height 44
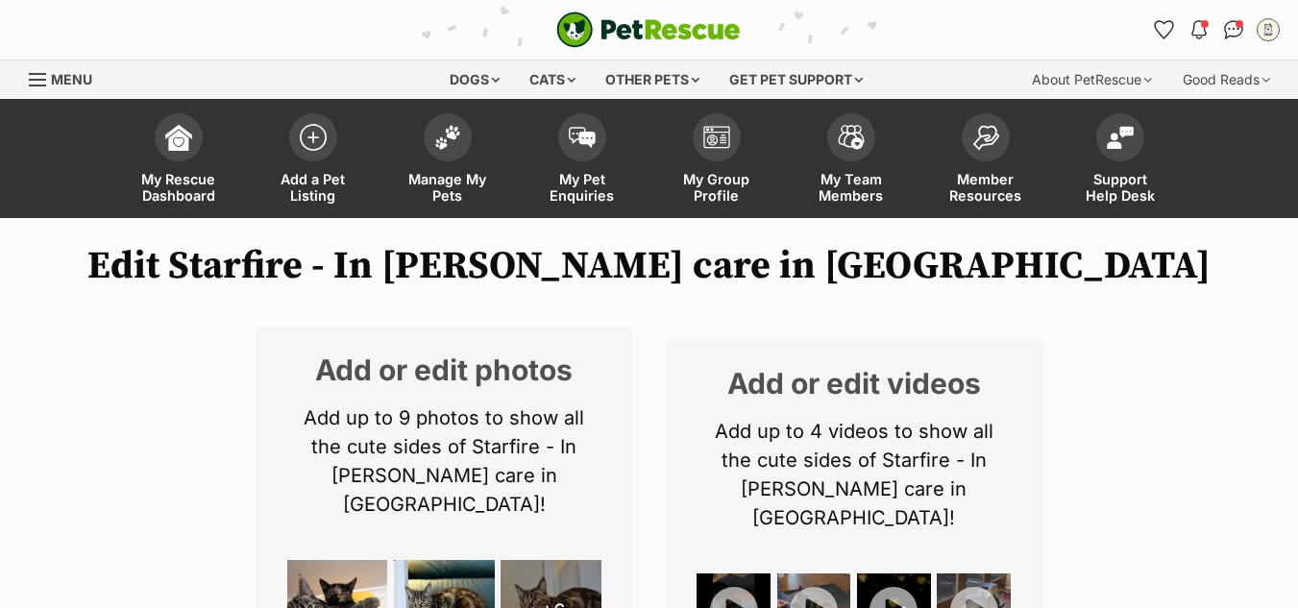
scroll to position [376, 0]
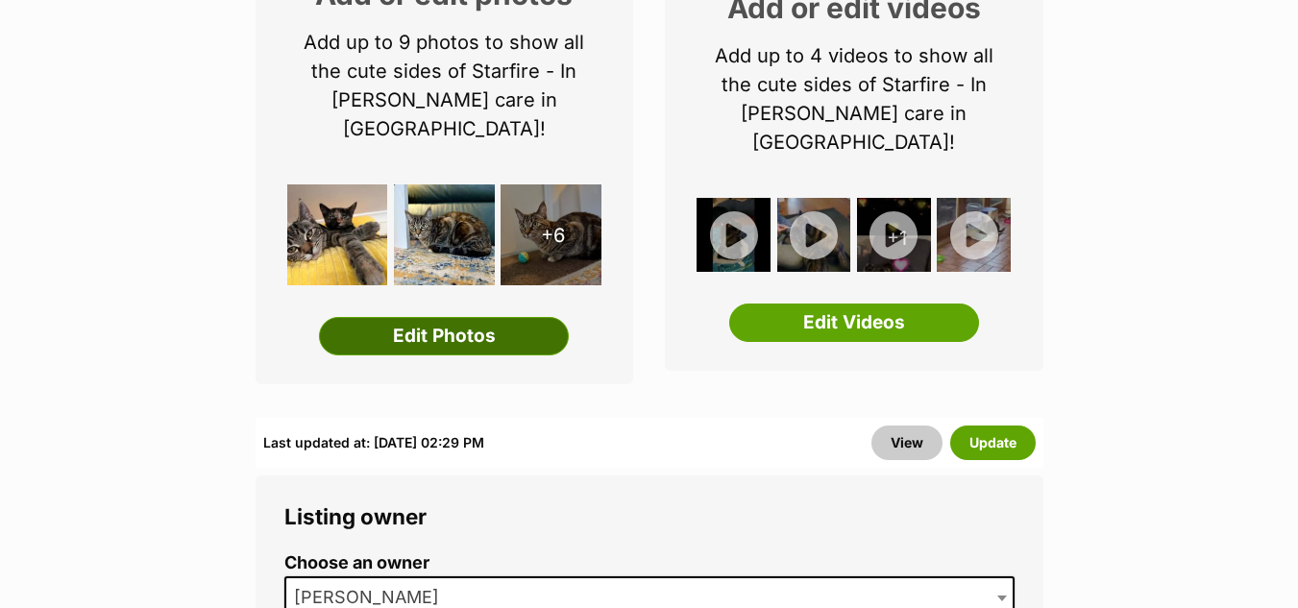
click at [411, 317] on link "Edit Photos" at bounding box center [444, 336] width 250 height 38
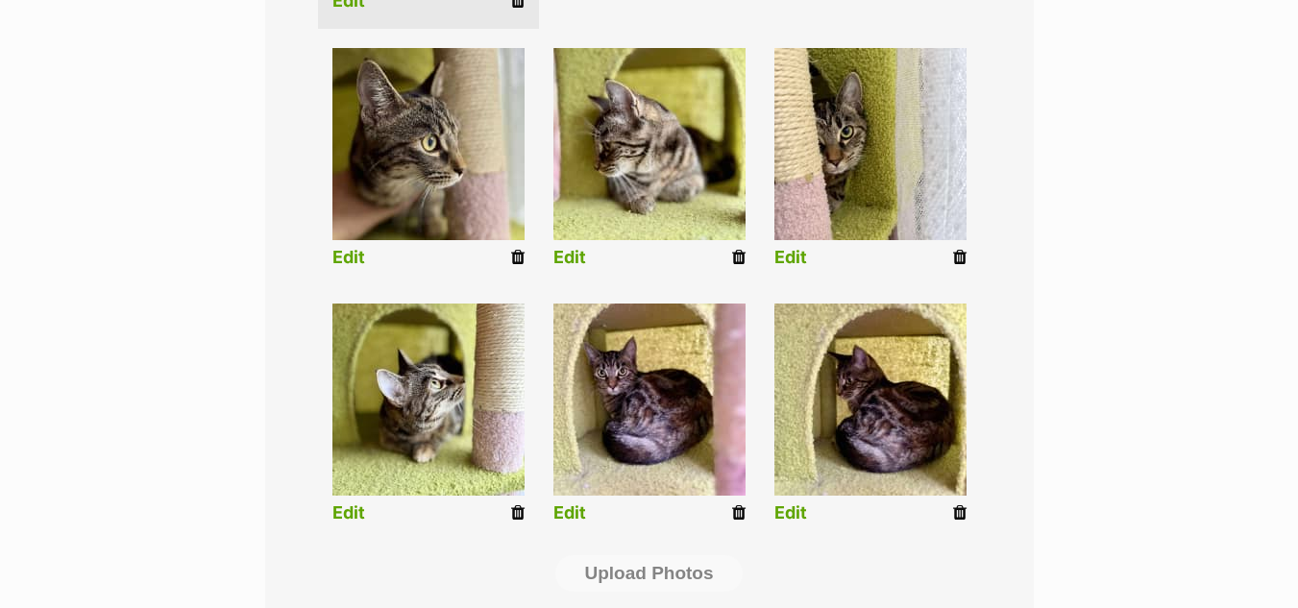
scroll to position [831, 0]
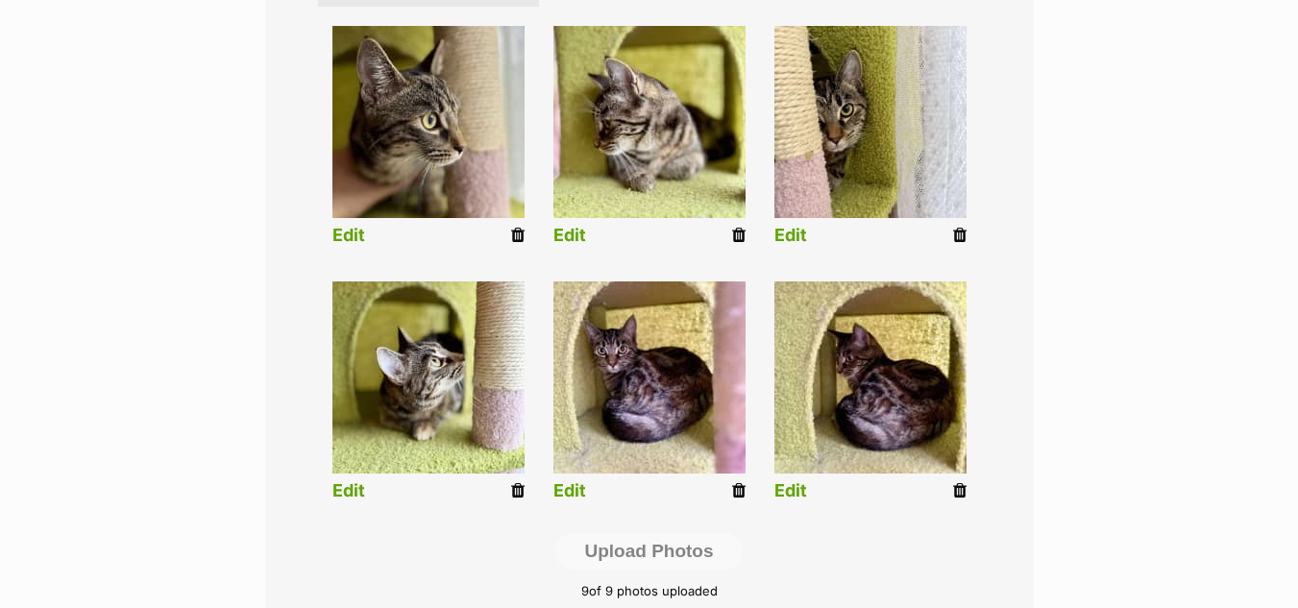
click at [964, 482] on icon at bounding box center [959, 490] width 13 height 17
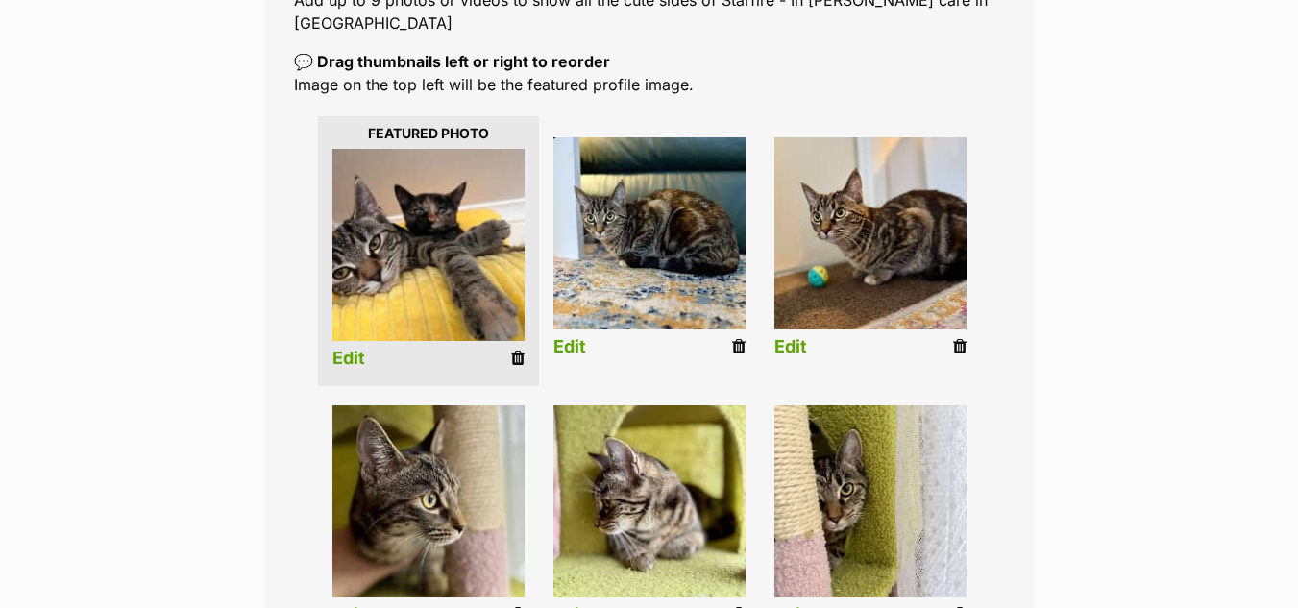
drag, startPoint x: 738, startPoint y: 545, endPoint x: 743, endPoint y: 93, distance: 451.7
click at [738, 606] on icon at bounding box center [738, 614] width 13 height 17
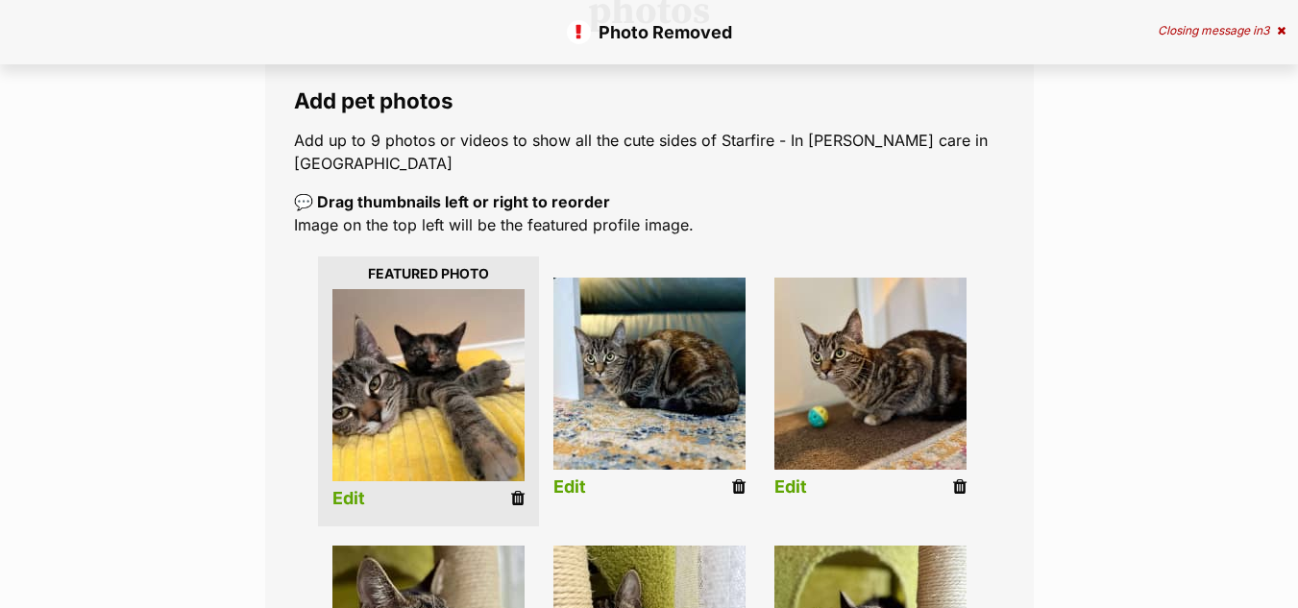
click at [734, 479] on icon at bounding box center [738, 487] width 13 height 17
click at [739, 479] on icon at bounding box center [738, 487] width 13 height 17
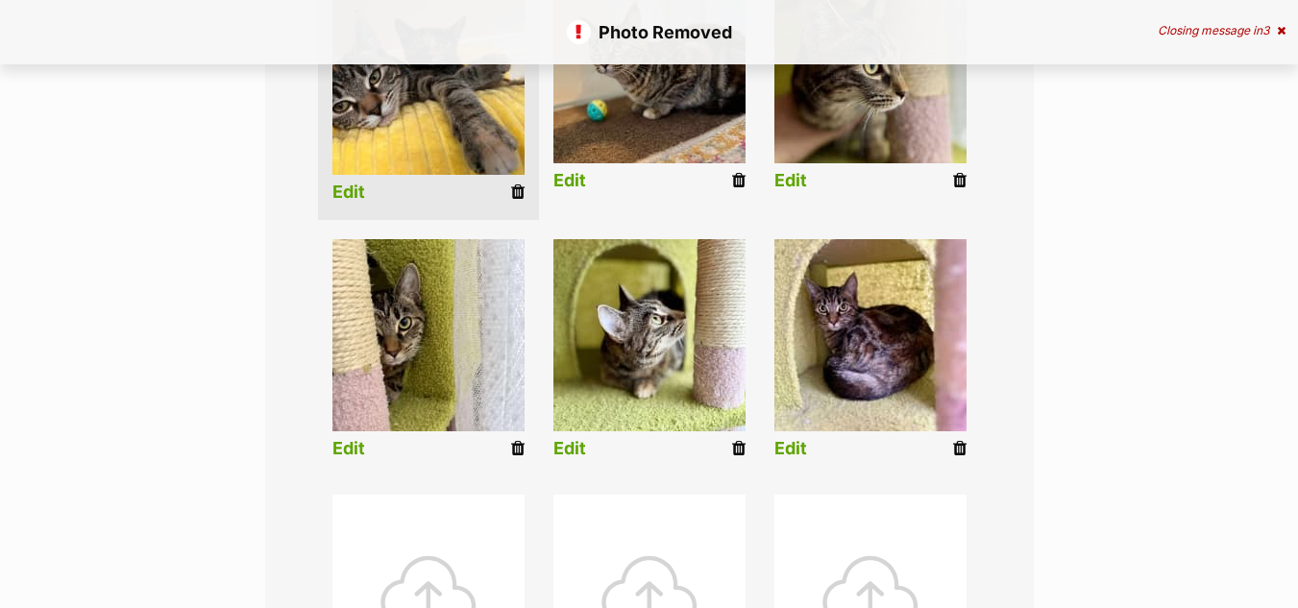
scroll to position [648, 0]
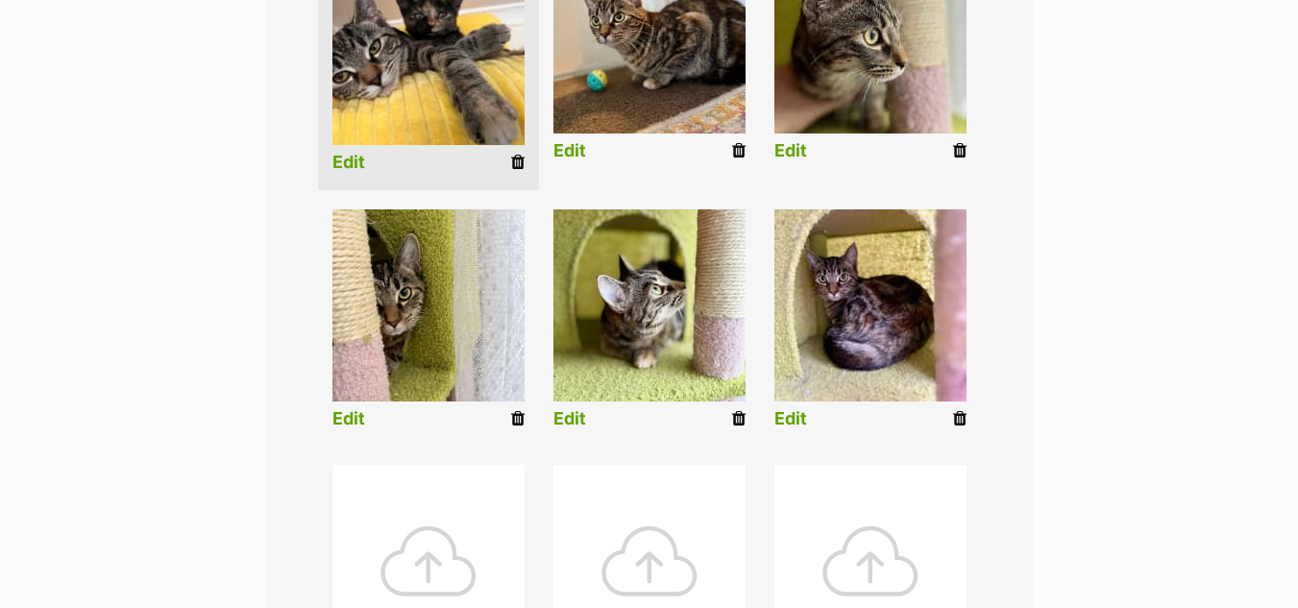
click at [955, 410] on icon at bounding box center [959, 418] width 13 height 17
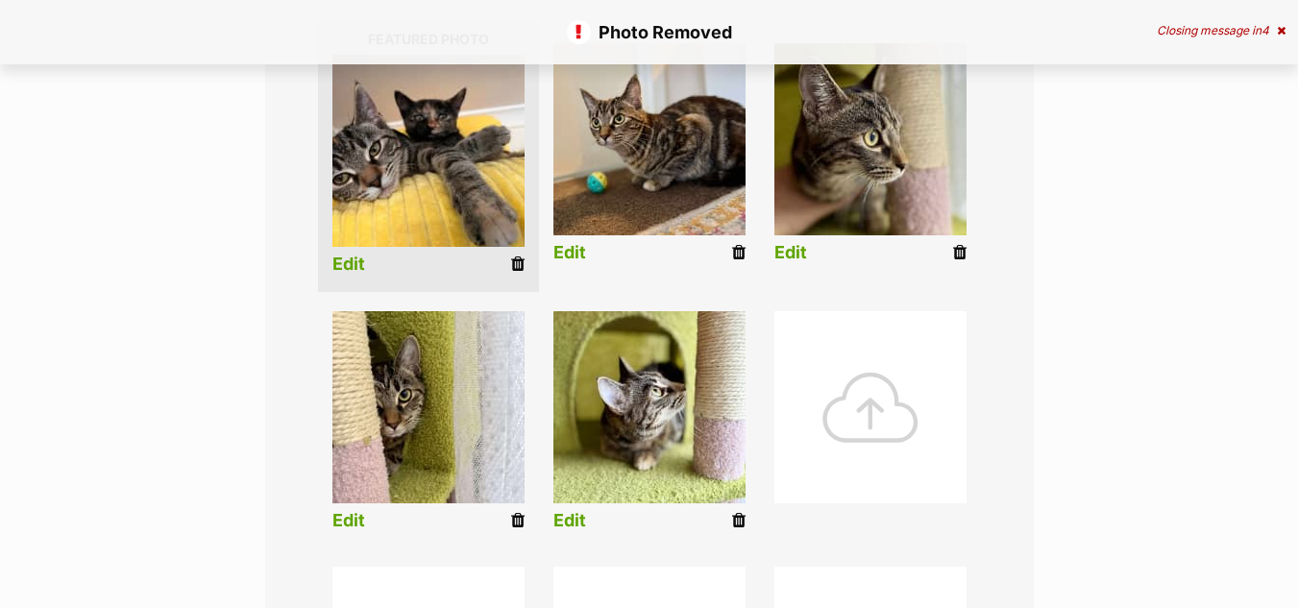
scroll to position [558, 0]
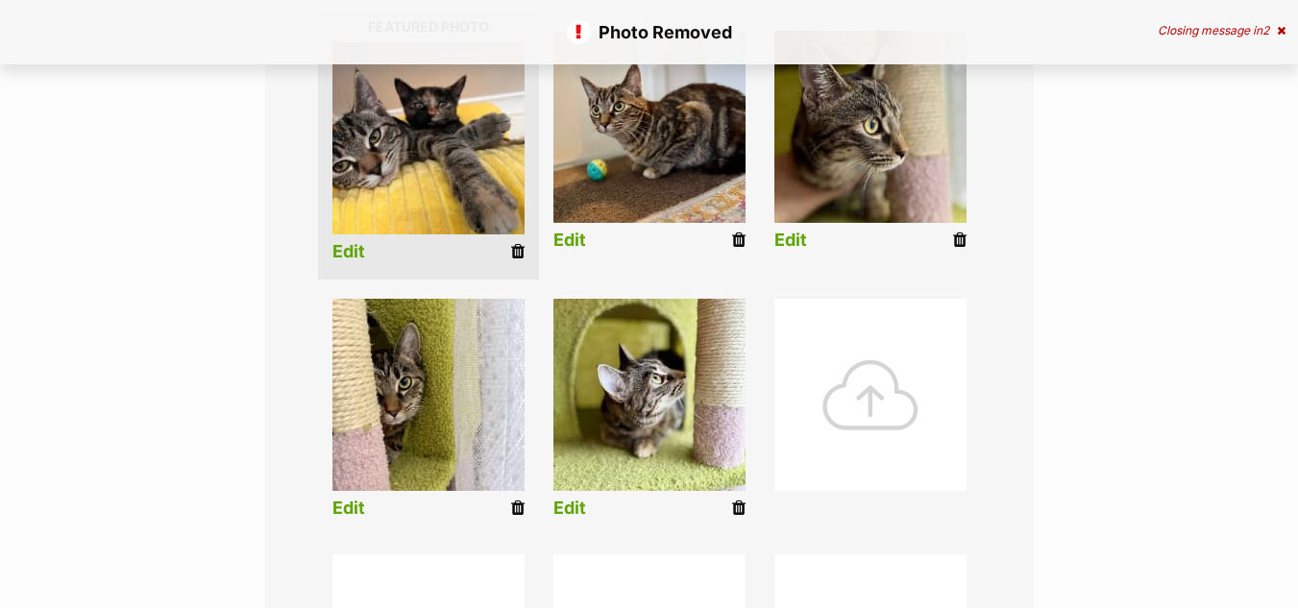
click at [732, 500] on icon at bounding box center [738, 508] width 13 height 17
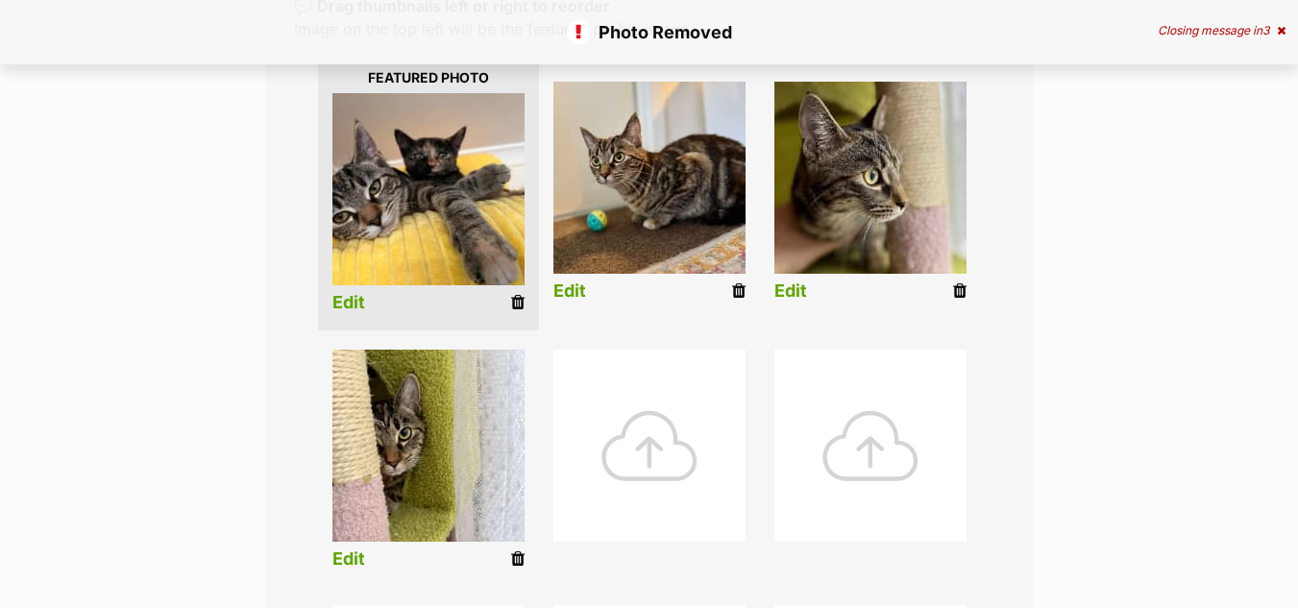
scroll to position [525, 0]
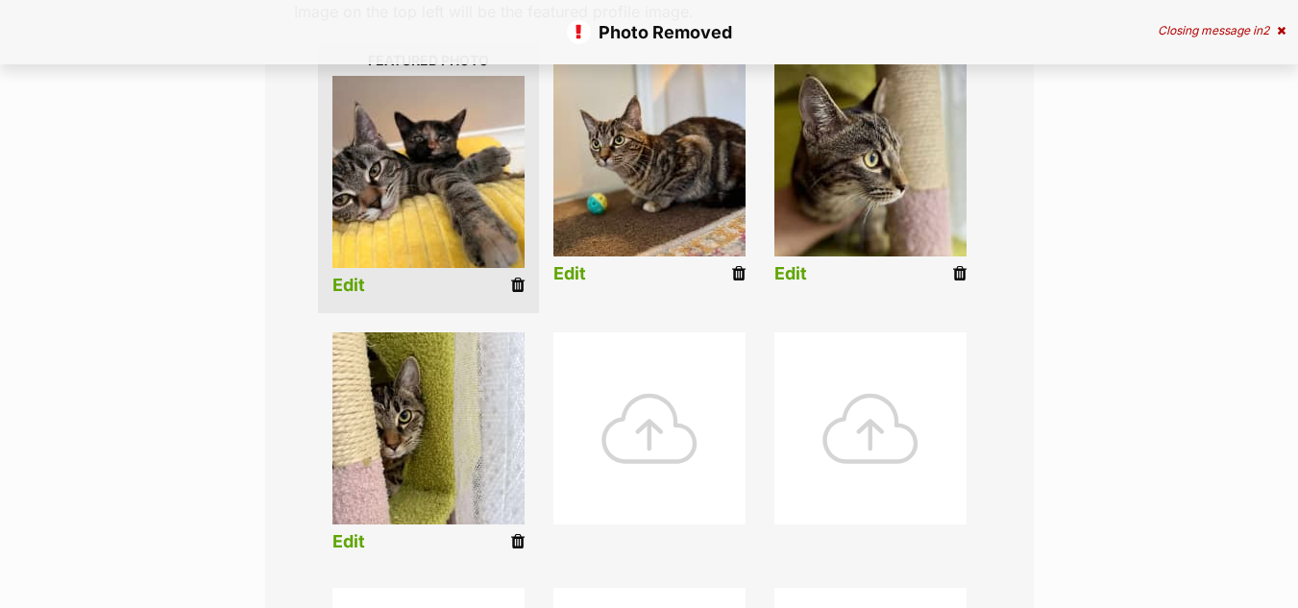
click at [630, 383] on div at bounding box center [650, 429] width 192 height 192
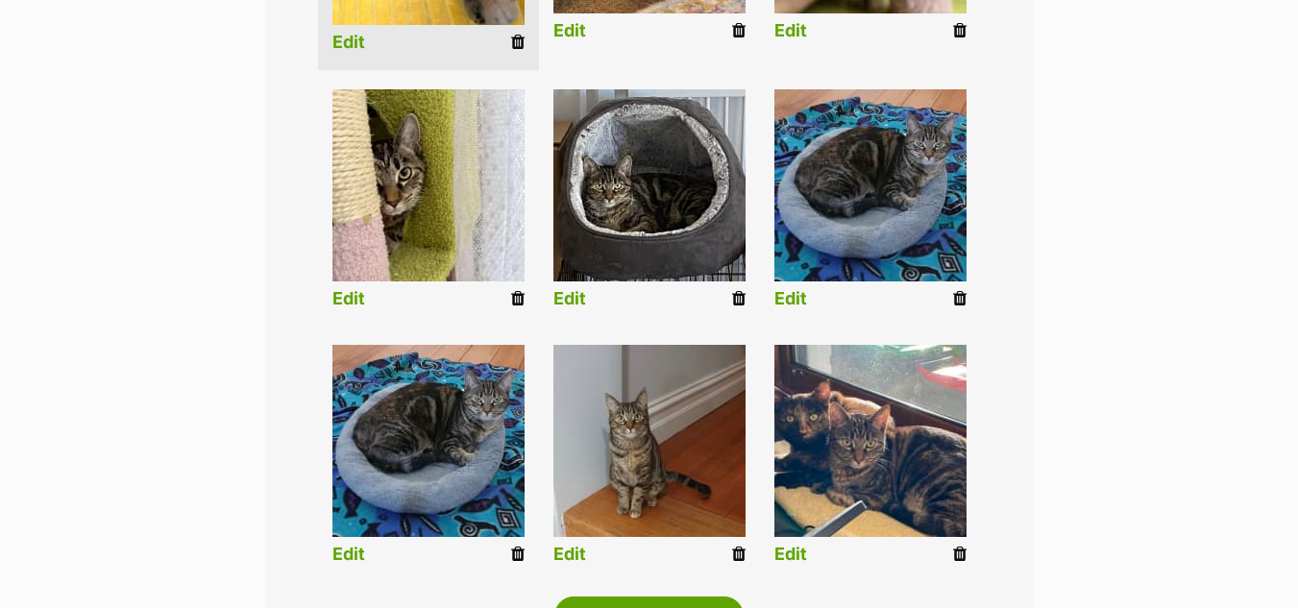
scroll to position [772, 0]
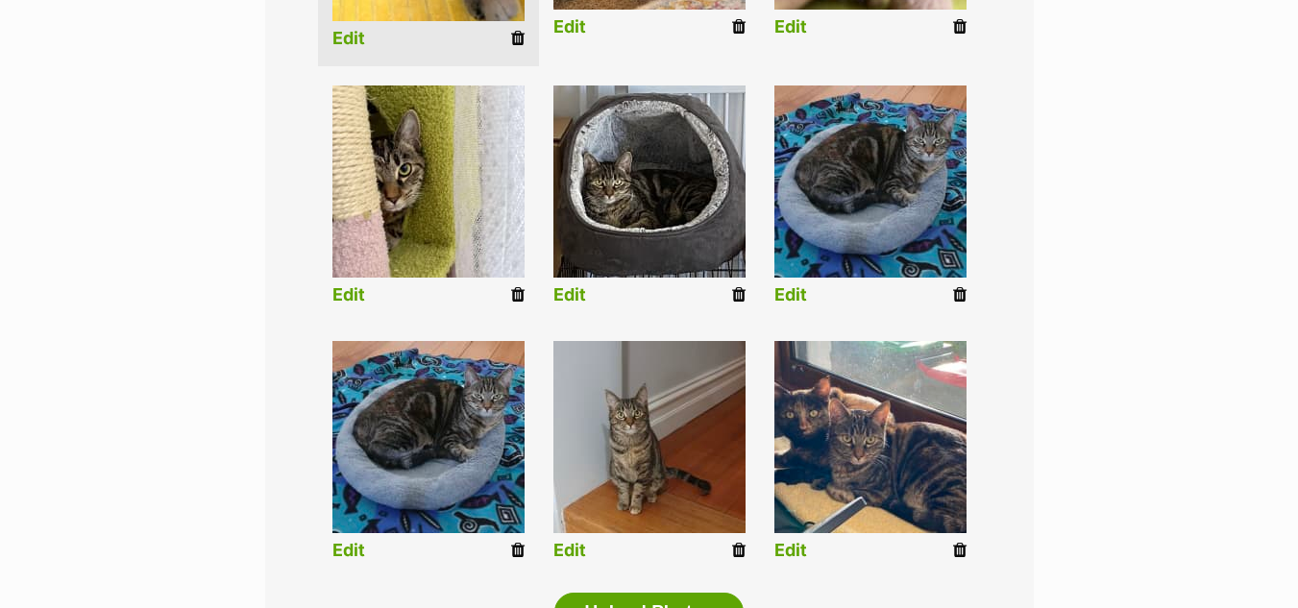
drag, startPoint x: 961, startPoint y: 222, endPoint x: 739, endPoint y: 99, distance: 253.8
click at [961, 286] on icon at bounding box center [959, 294] width 13 height 17
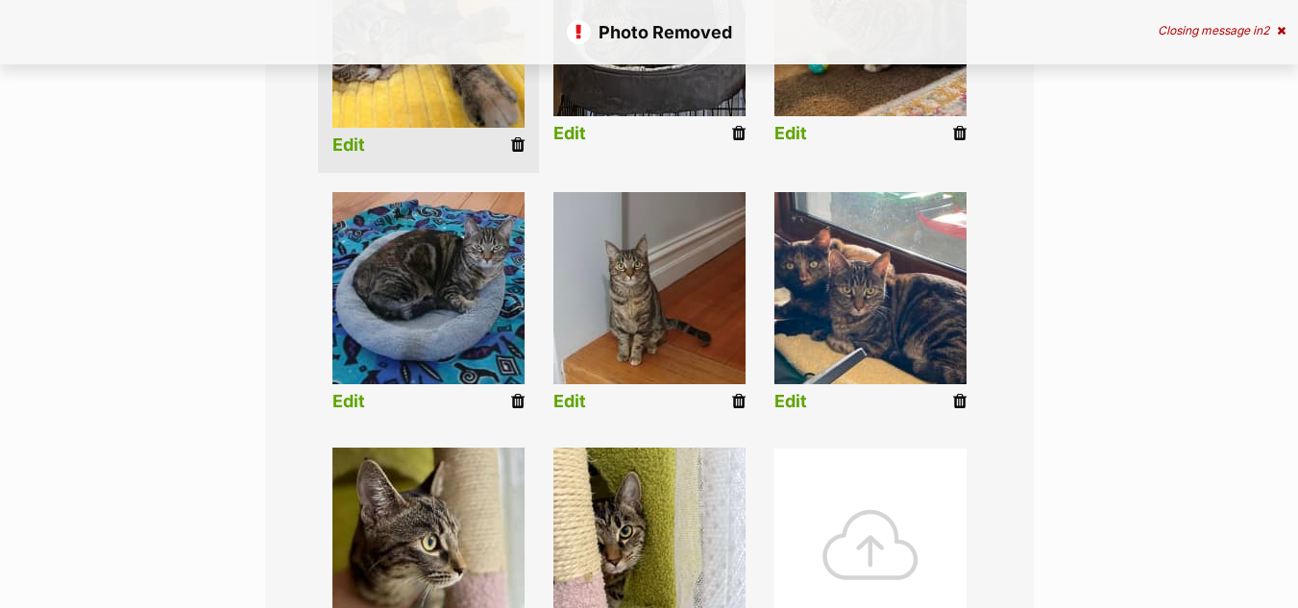
click at [864, 496] on div at bounding box center [871, 545] width 192 height 192
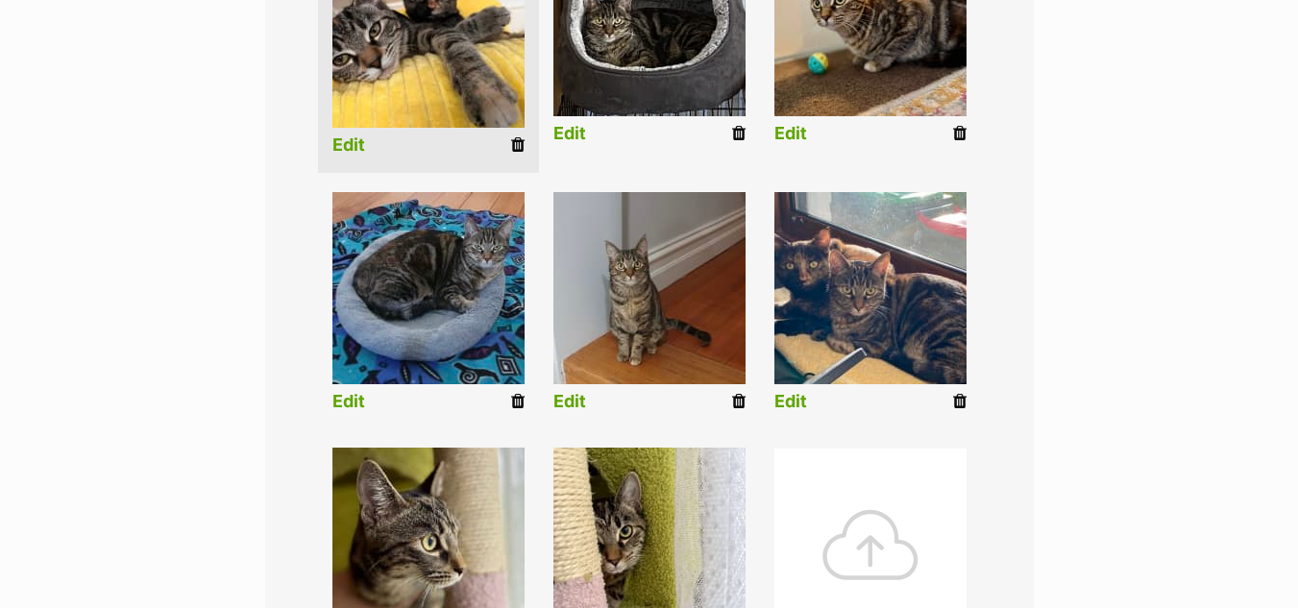
click at [867, 471] on div at bounding box center [871, 545] width 192 height 192
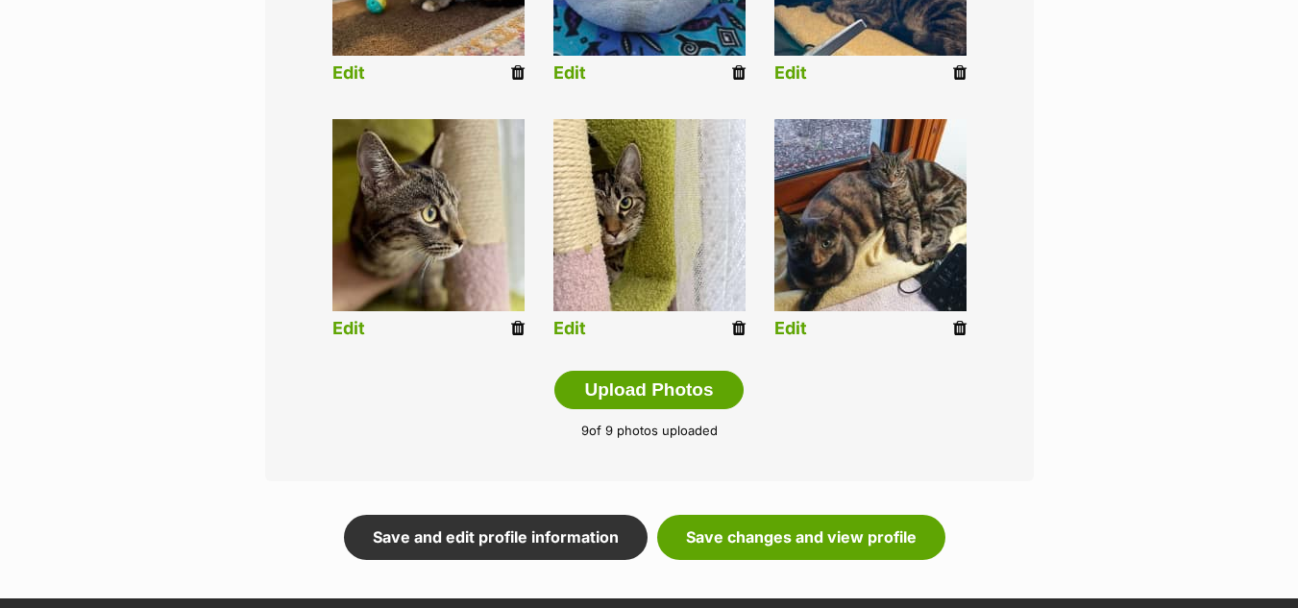
scroll to position [1092, 0]
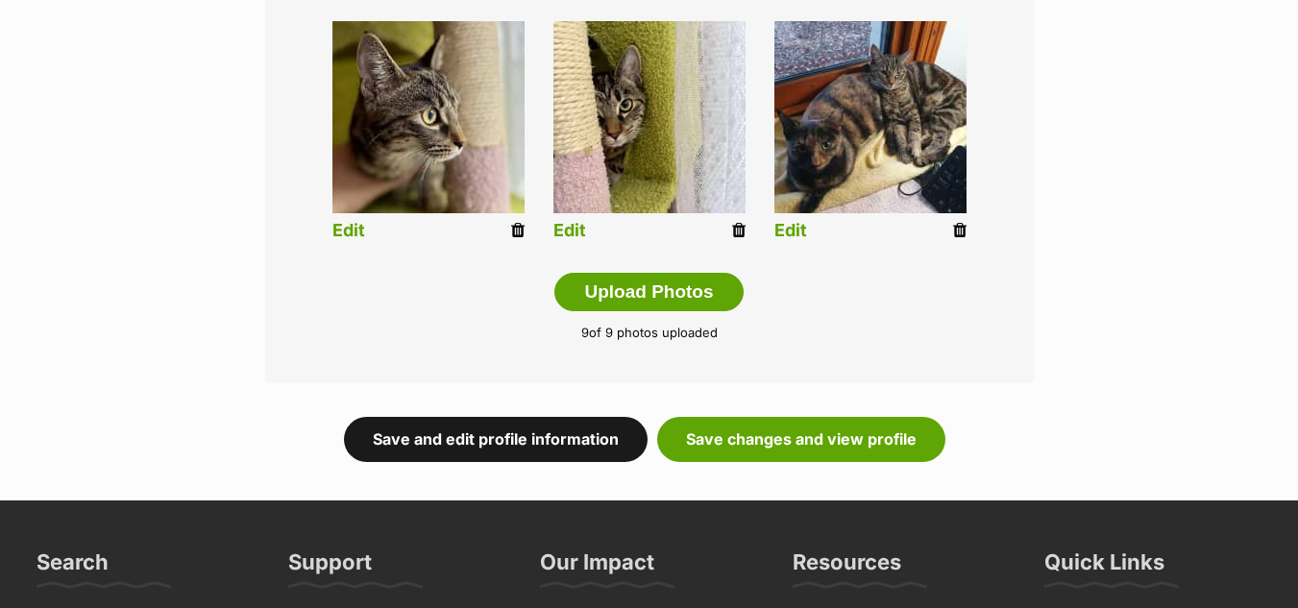
click at [469, 417] on link "Save and edit profile information" at bounding box center [496, 439] width 304 height 44
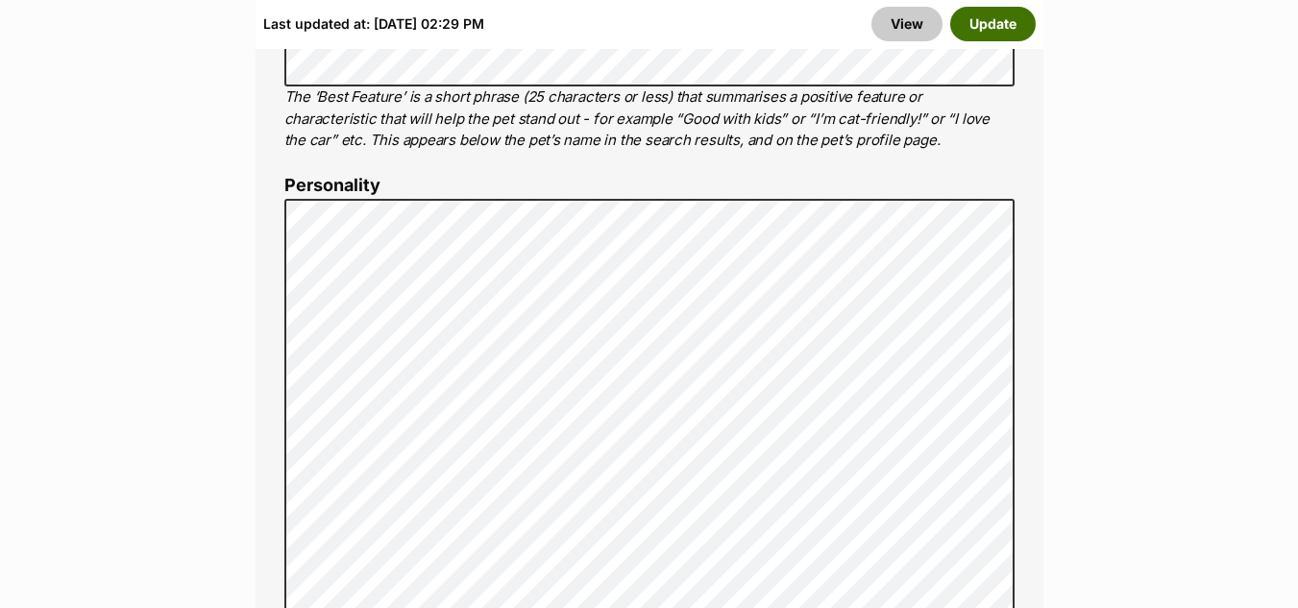
click at [980, 25] on button "Update" at bounding box center [994, 24] width 86 height 35
